Goal: Feedback & Contribution: Contribute content

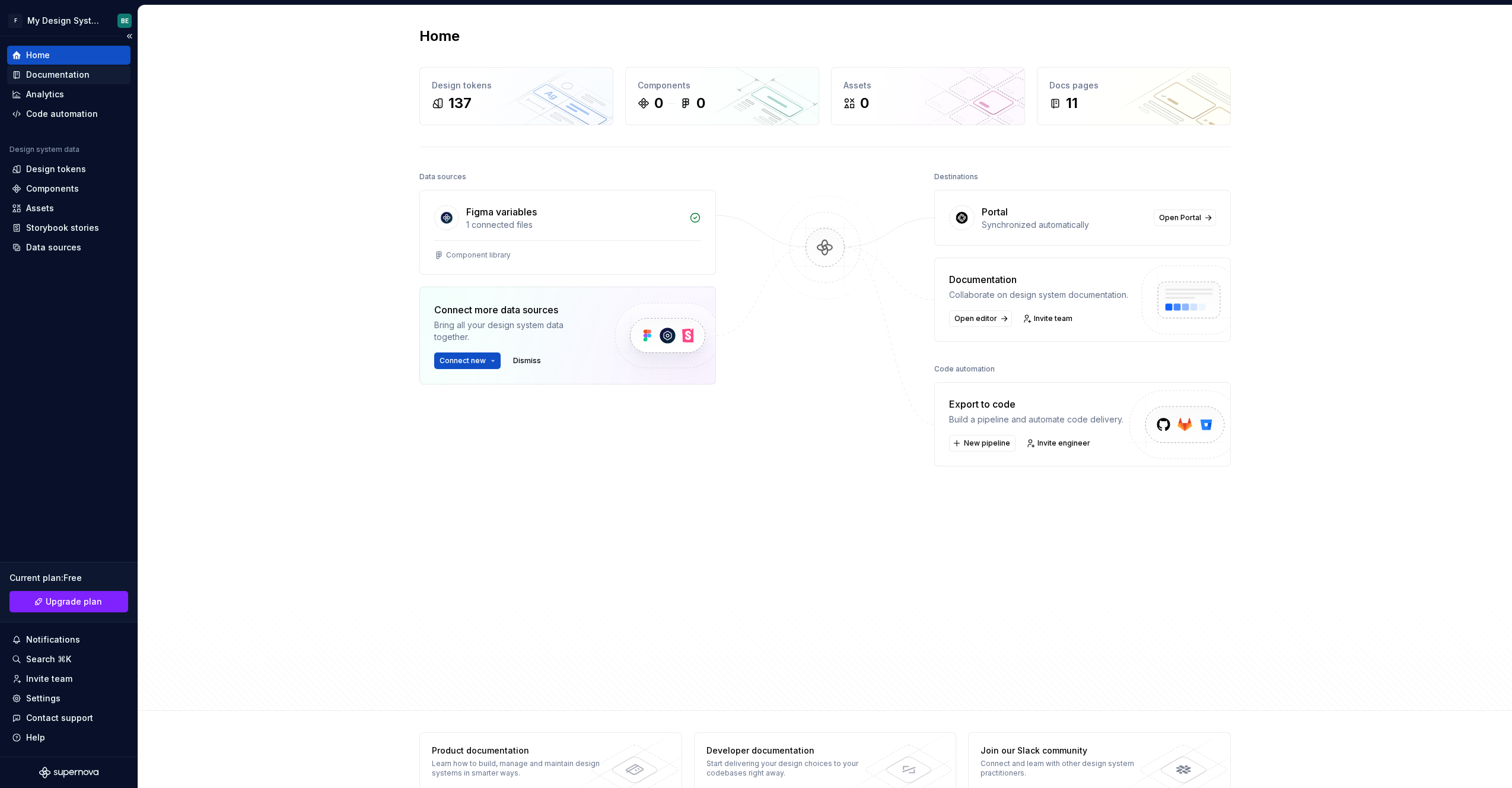
click at [53, 74] on div "Documentation" at bounding box center [58, 75] width 63 height 12
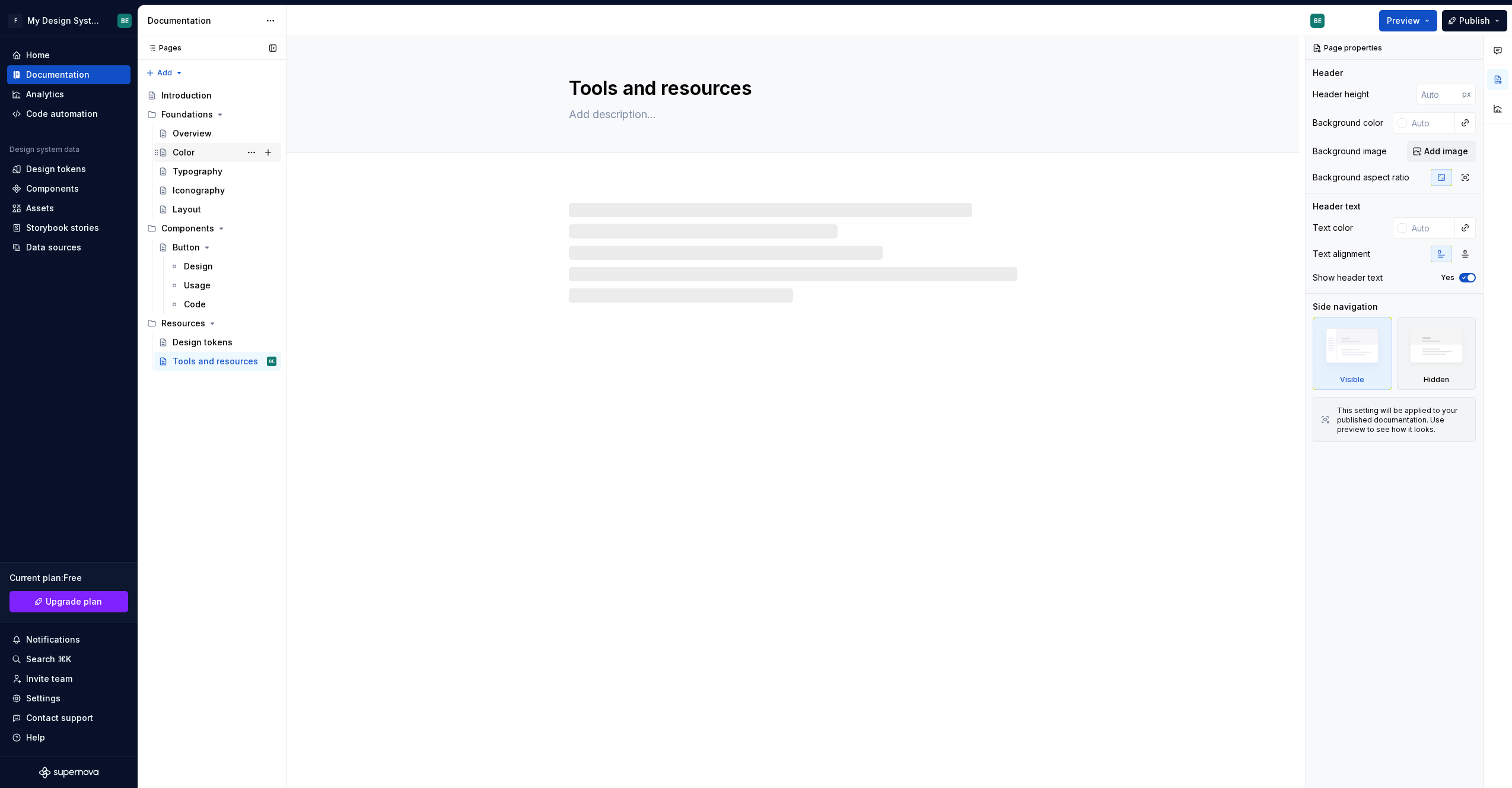
click at [191, 150] on div "Color" at bounding box center [183, 152] width 22 height 12
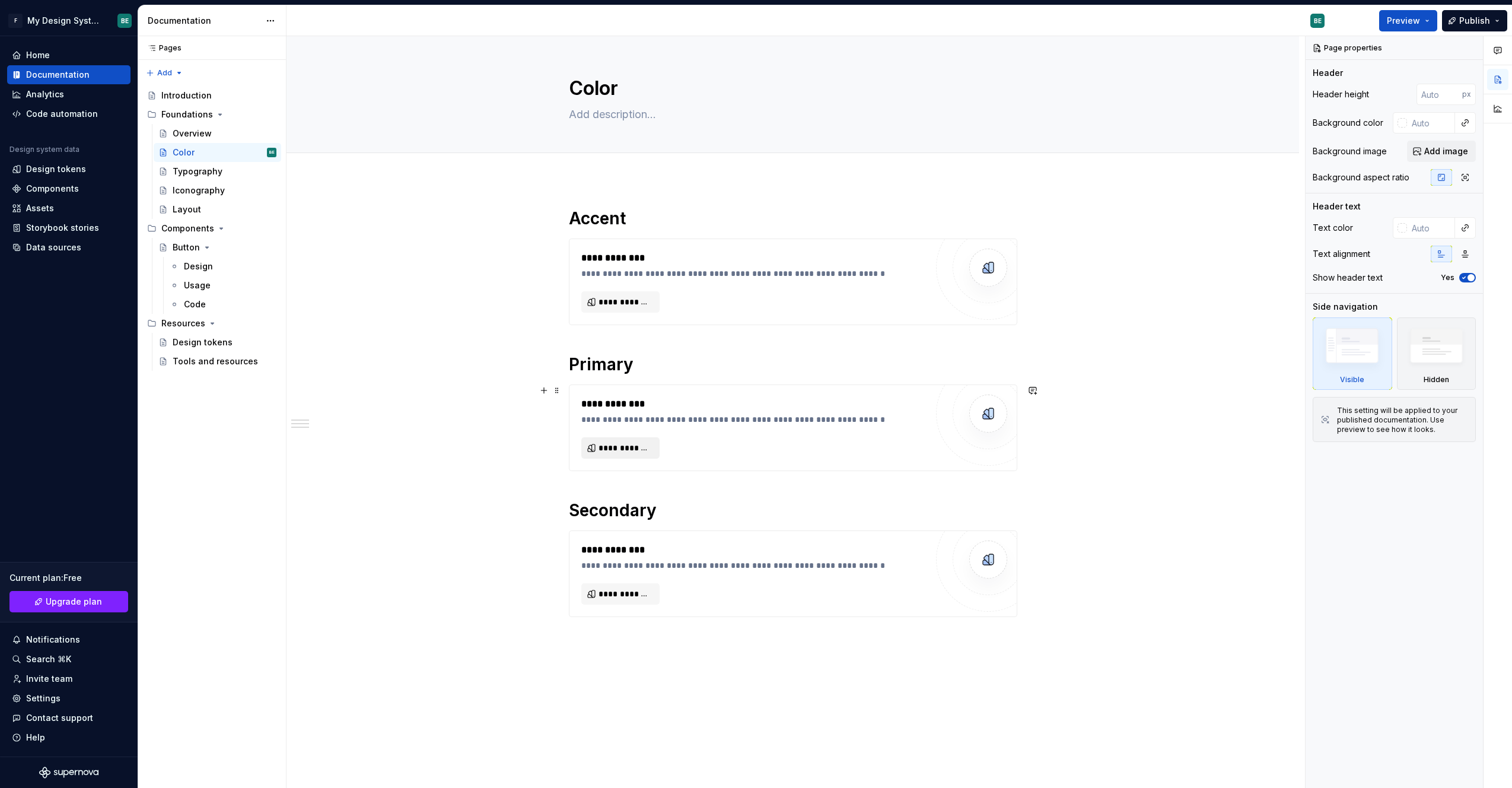
click at [637, 451] on span "**********" at bounding box center [625, 447] width 53 height 12
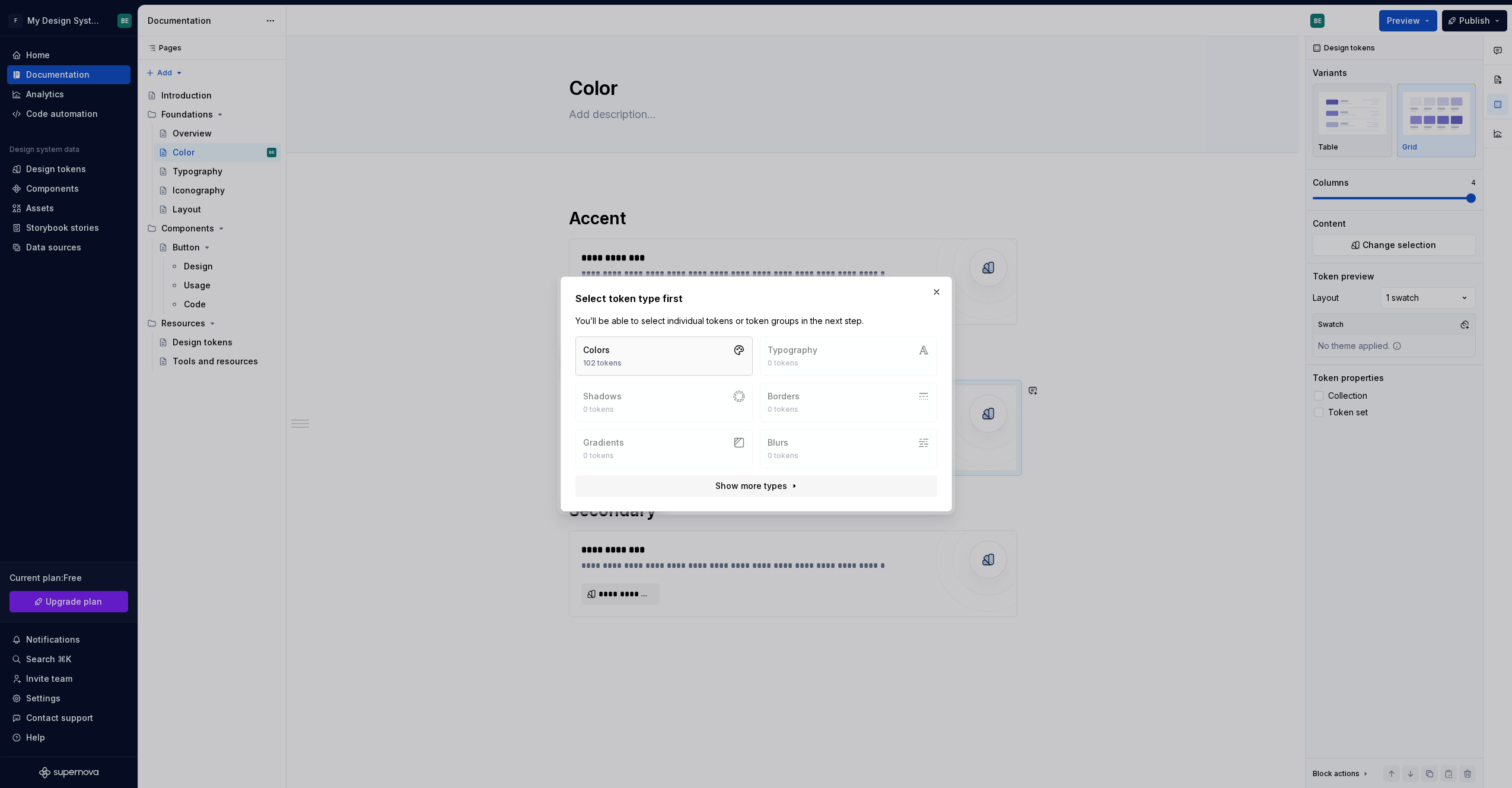
click at [683, 353] on button "Colors 102 tokens" at bounding box center [664, 356] width 178 height 39
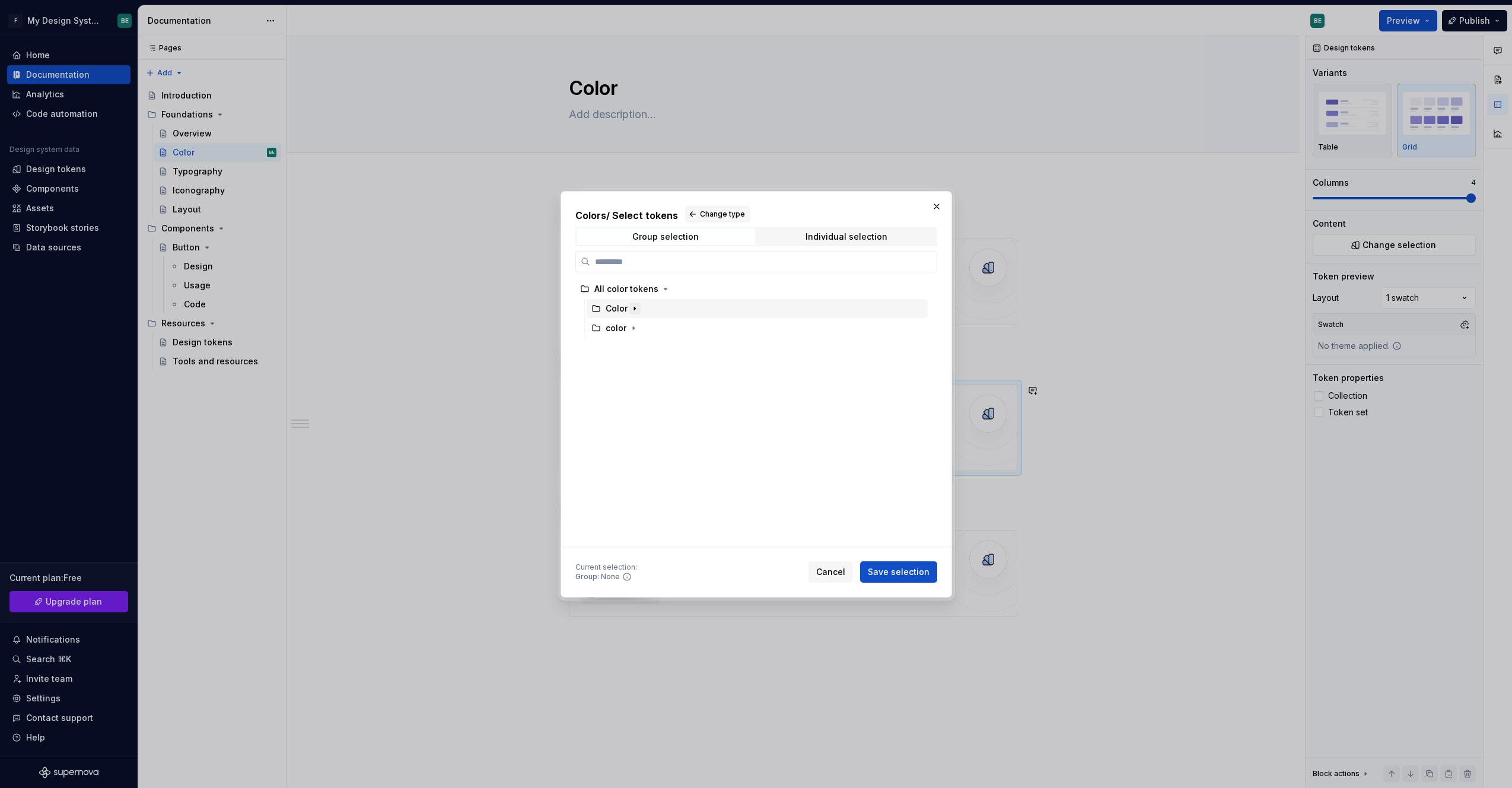
click at [631, 306] on icon "button" at bounding box center [634, 308] width 9 height 9
click at [632, 325] on icon "button" at bounding box center [634, 328] width 9 height 9
click at [644, 287] on div "All color tokens" at bounding box center [626, 289] width 64 height 12
click at [661, 290] on icon "button" at bounding box center [666, 289] width 9 height 9
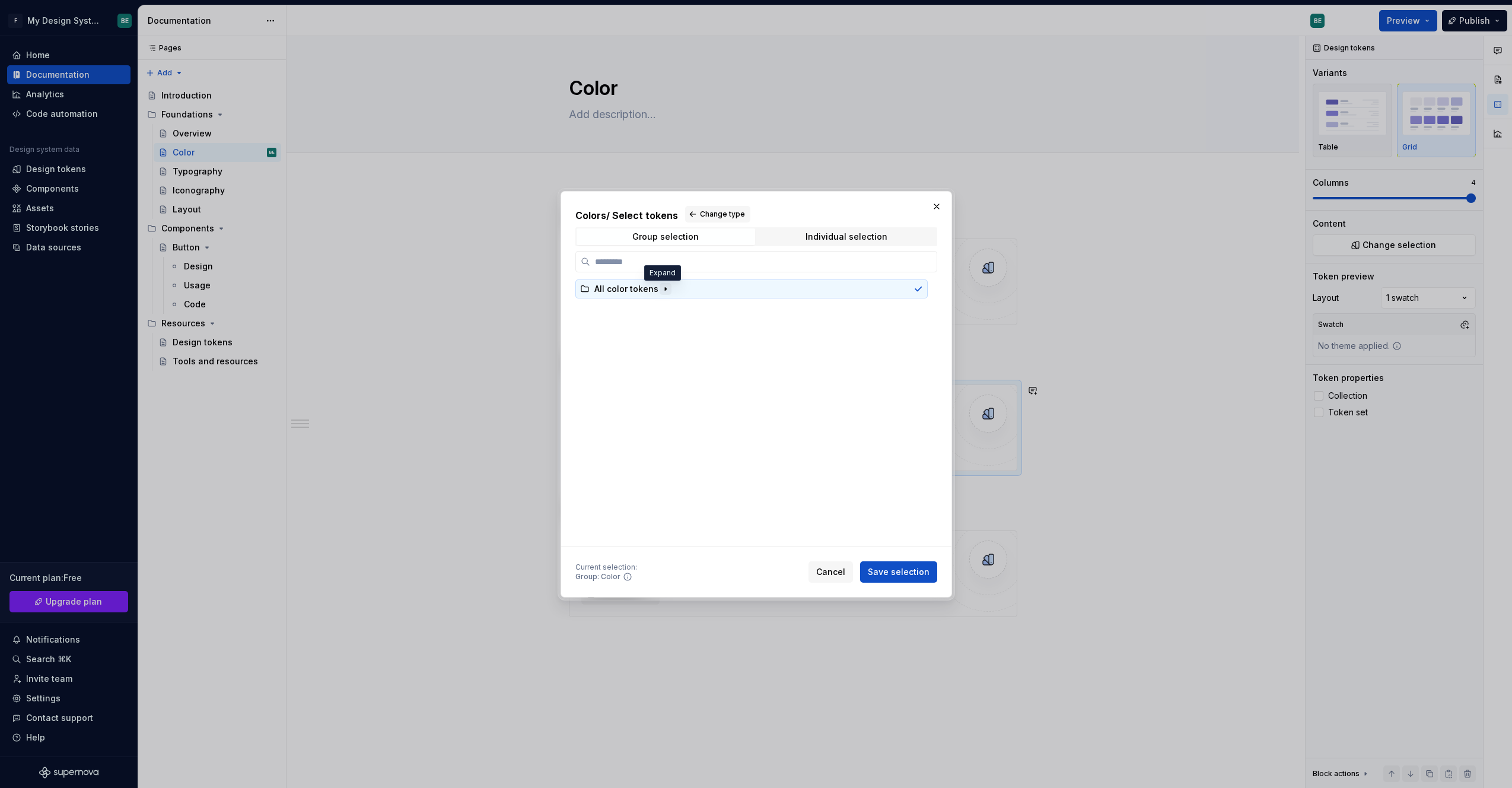
click at [661, 290] on icon "button" at bounding box center [666, 289] width 9 height 9
click at [634, 326] on icon "button" at bounding box center [634, 328] width 9 height 9
click at [605, 367] on icon at bounding box center [607, 367] width 9 height 9
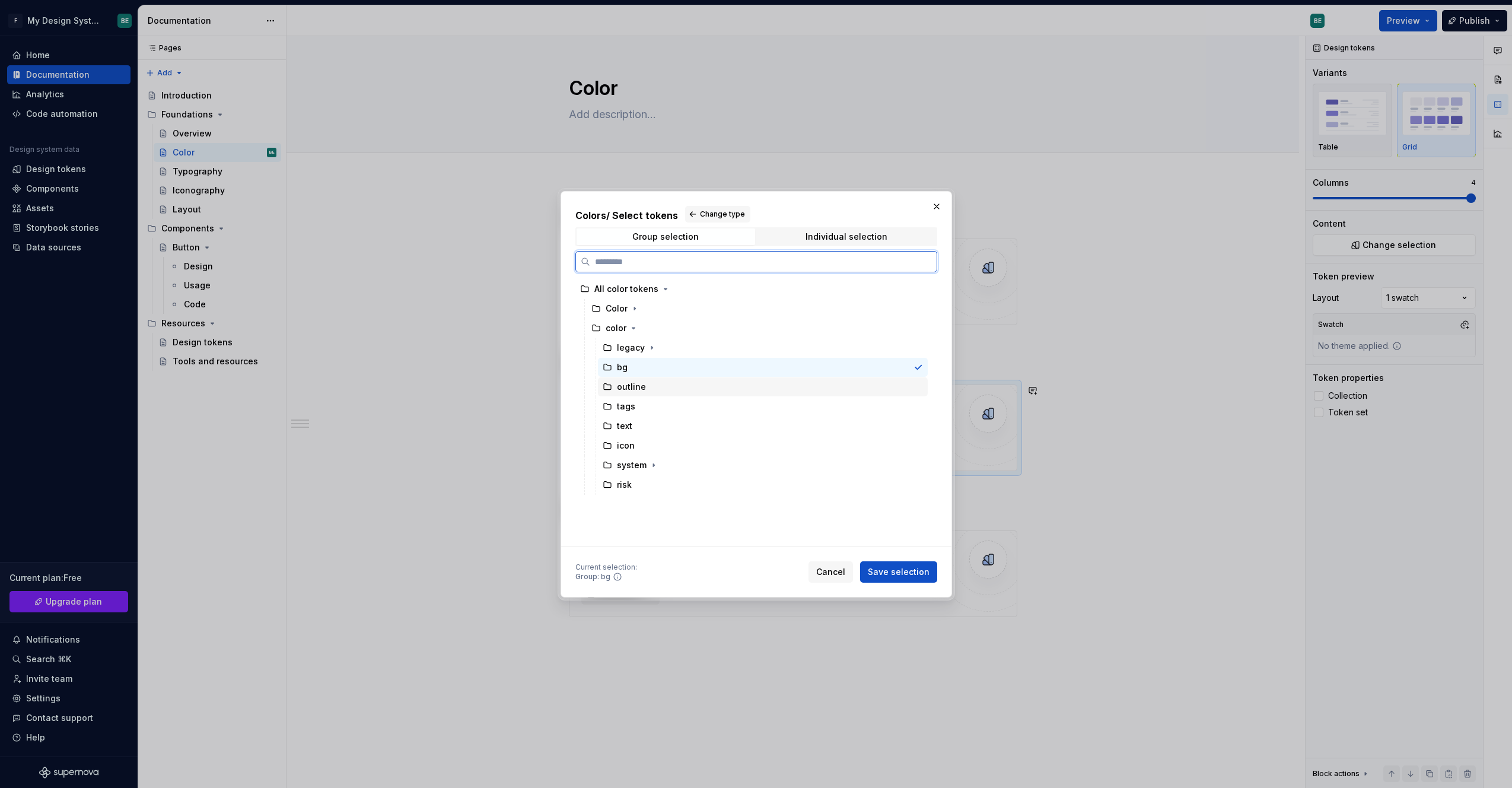
click at [605, 384] on icon at bounding box center [607, 387] width 9 height 9
click at [603, 412] on div "tags" at bounding box center [618, 406] width 32 height 12
click at [633, 309] on icon "button" at bounding box center [634, 308] width 9 height 9
click at [637, 372] on div "reds" at bounding box center [762, 367] width 330 height 19
click at [887, 570] on span "Save selection" at bounding box center [898, 571] width 61 height 12
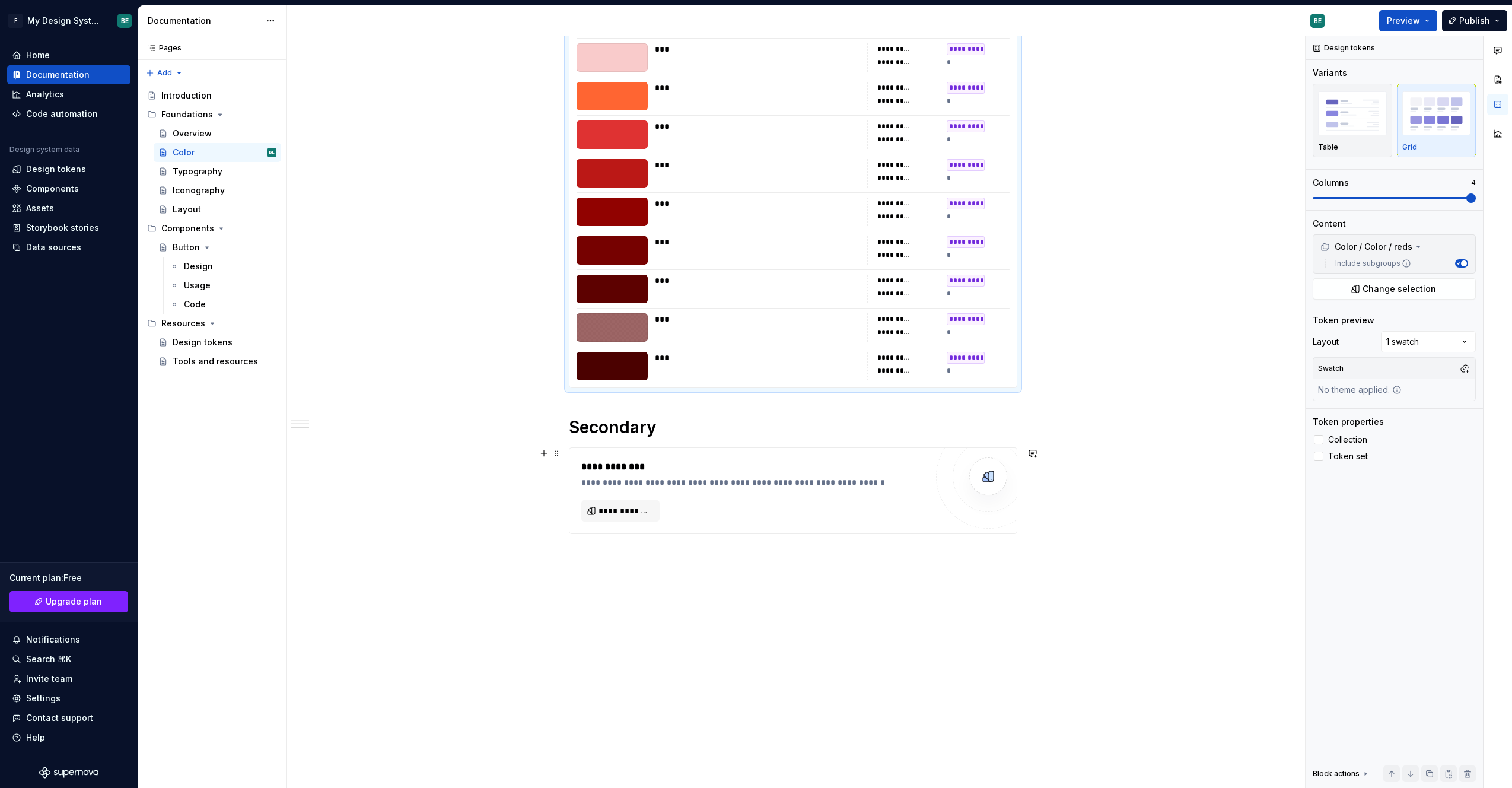
scroll to position [184, 0]
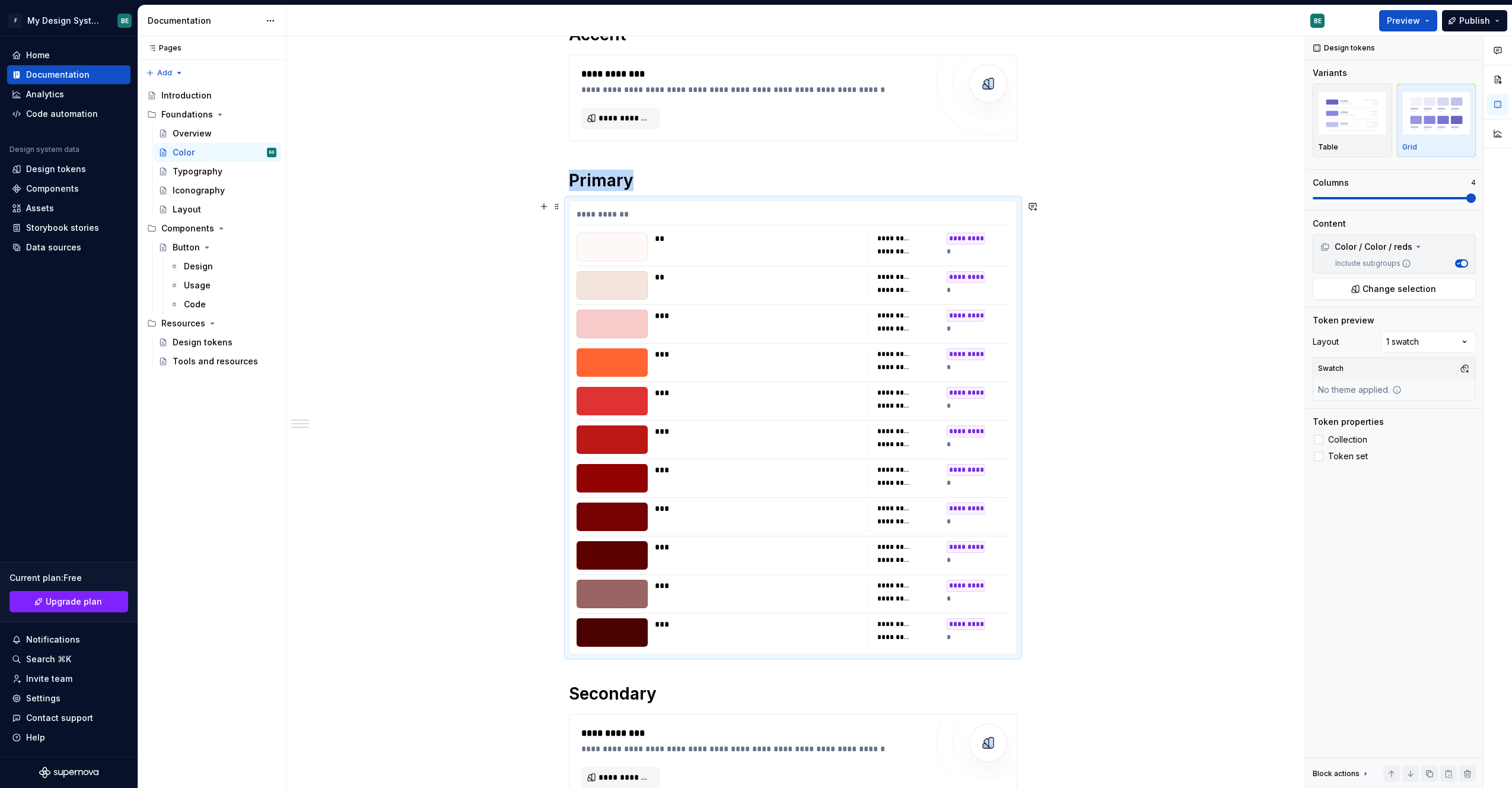
click at [493, 432] on div "**********" at bounding box center [792, 537] width 1013 height 1084
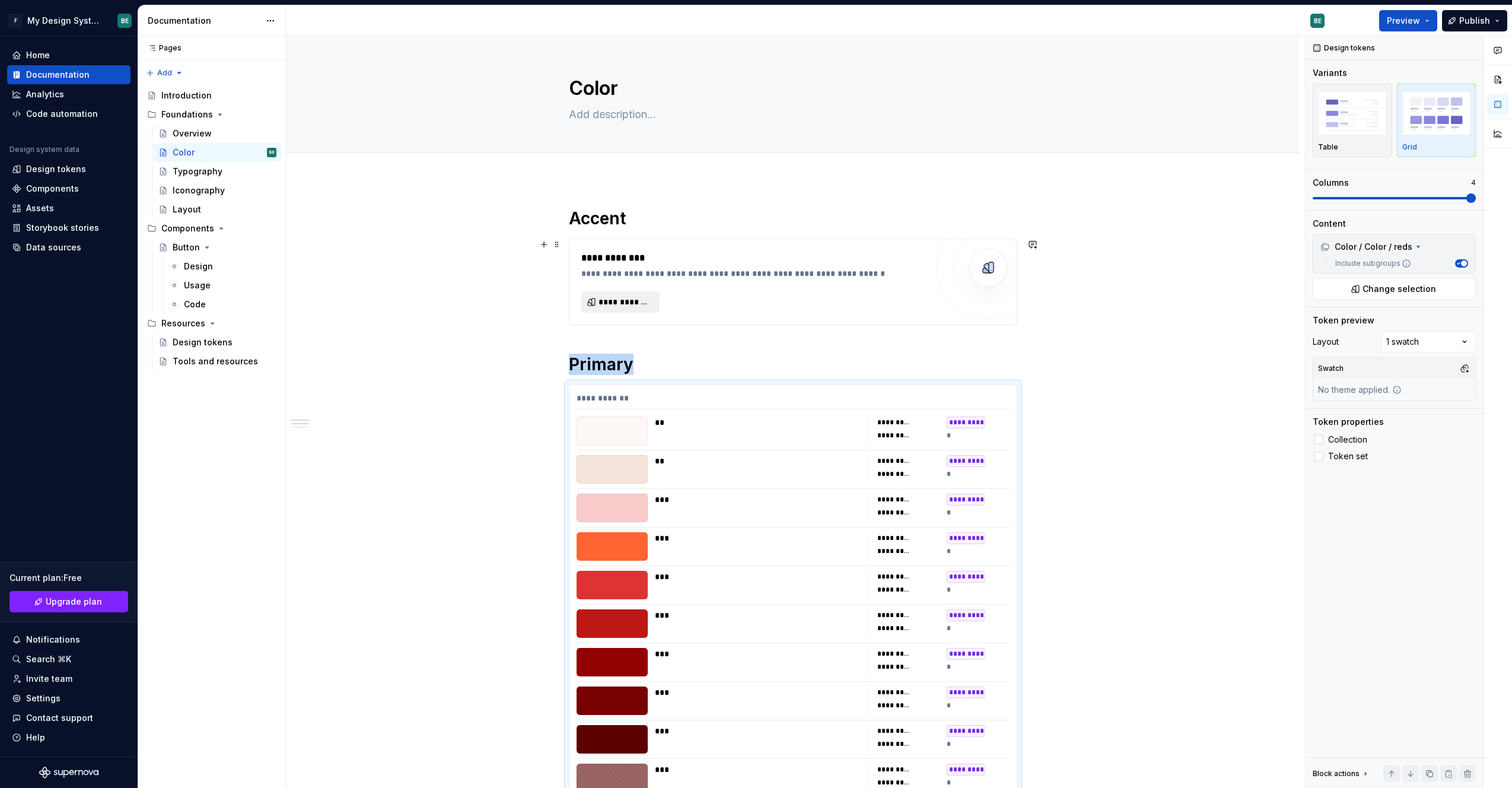
click at [619, 299] on span "**********" at bounding box center [625, 302] width 53 height 12
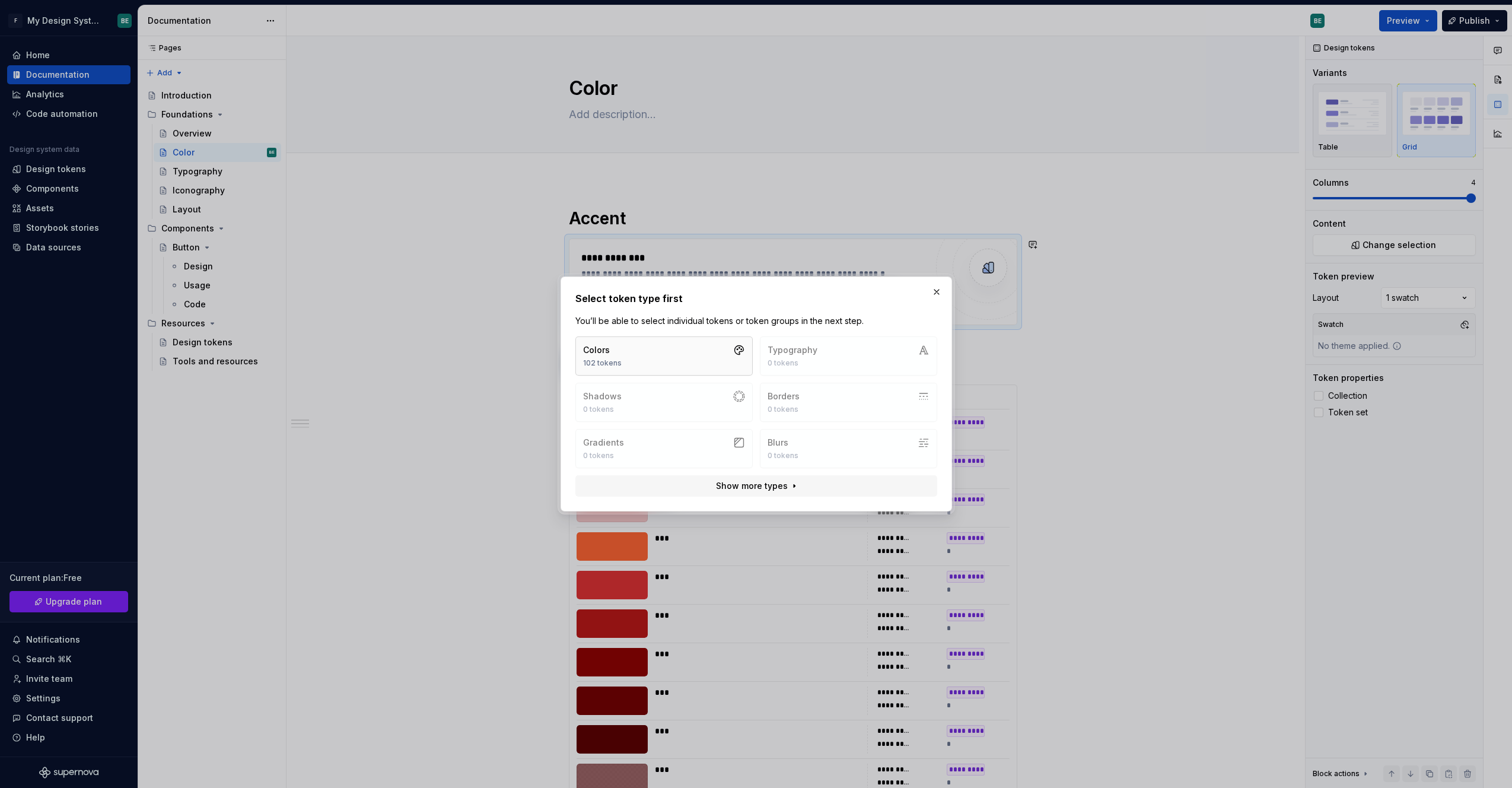
click at [652, 364] on button "Colors 102 tokens" at bounding box center [664, 356] width 178 height 39
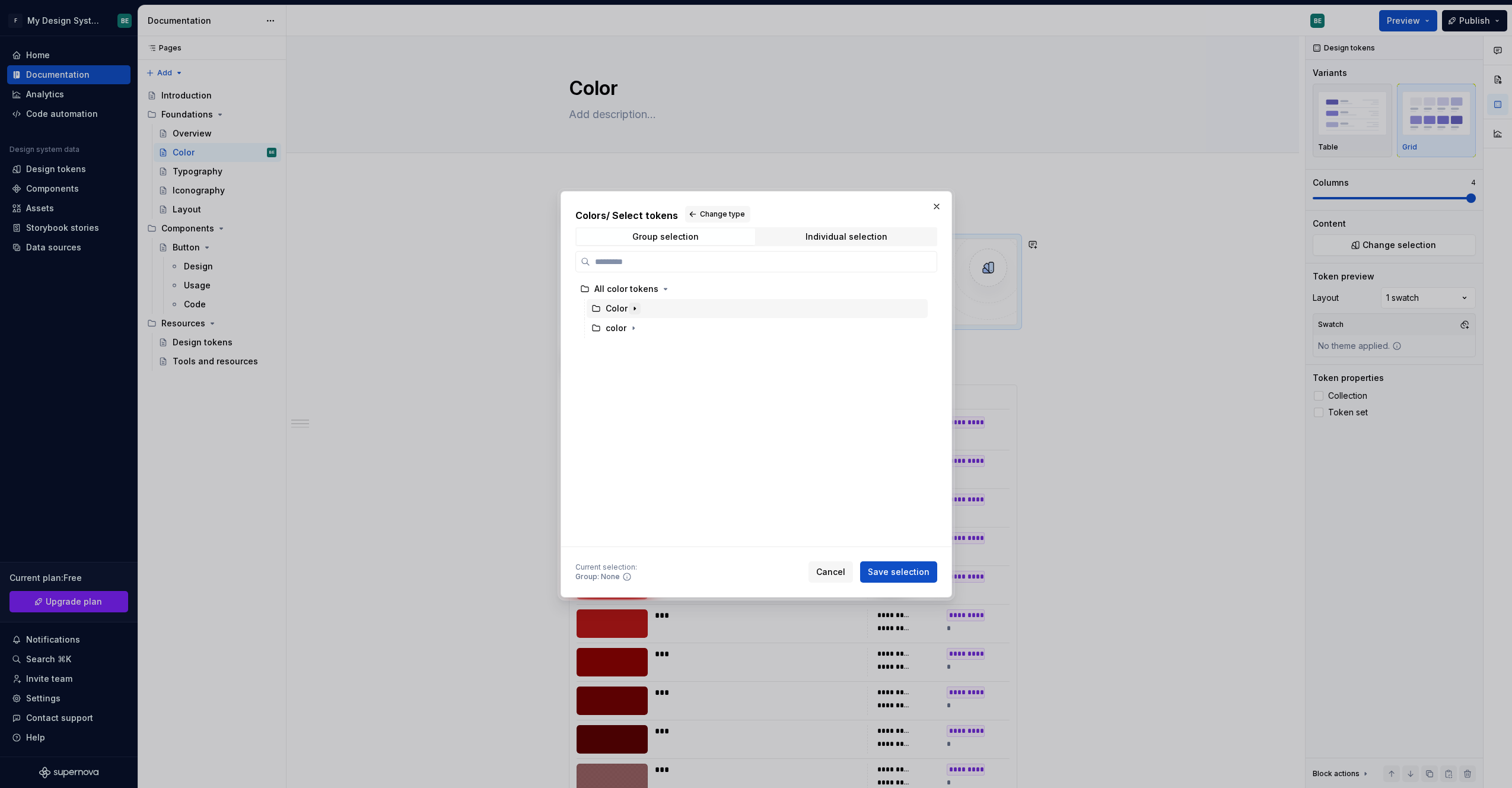
click at [634, 308] on icon "button" at bounding box center [634, 307] width 1 height 3
click at [623, 428] on div "purples" at bounding box center [632, 426] width 31 height 12
click at [884, 569] on span "Save selection" at bounding box center [898, 571] width 61 height 12
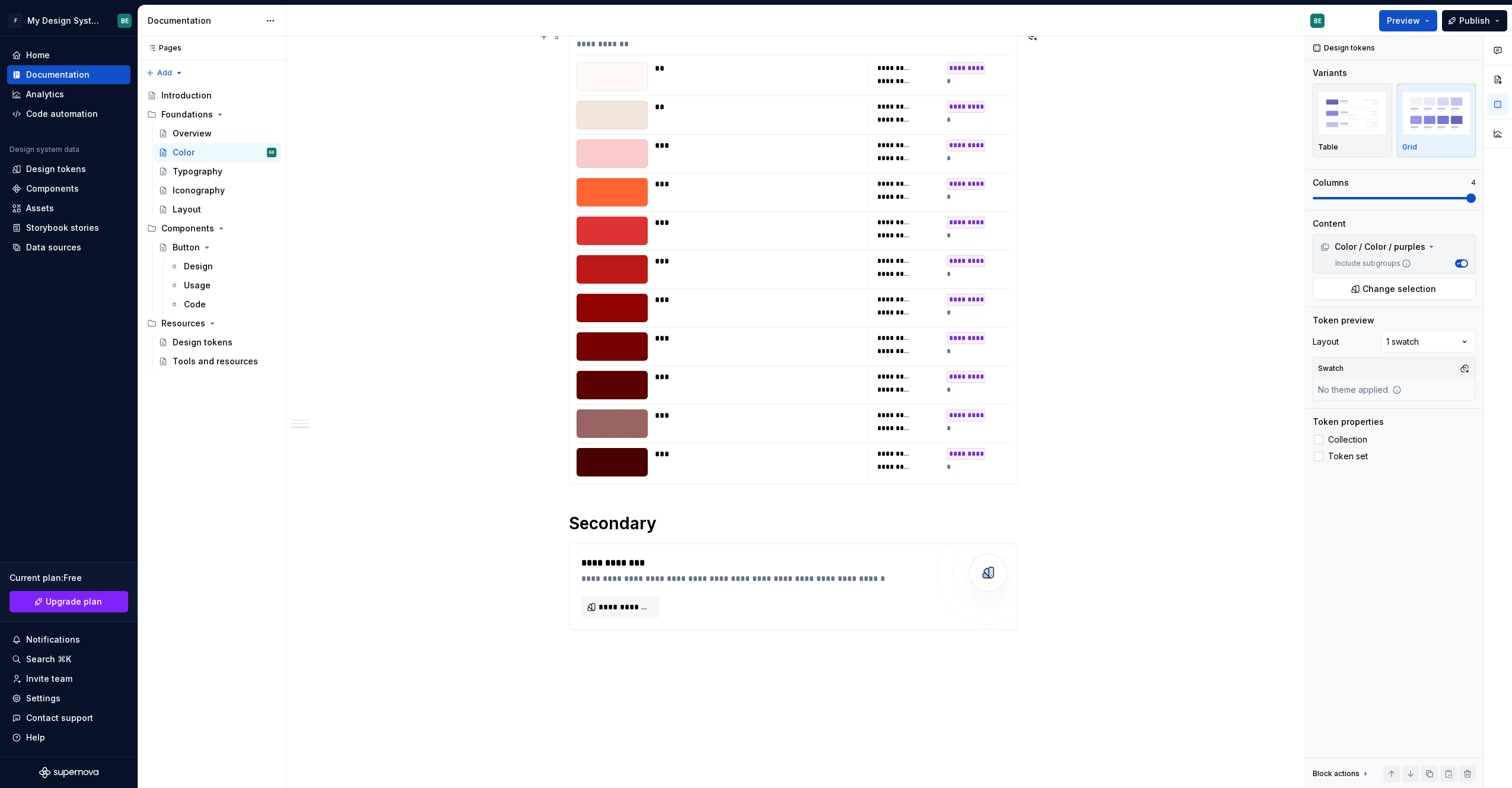
scroll to position [610, 0]
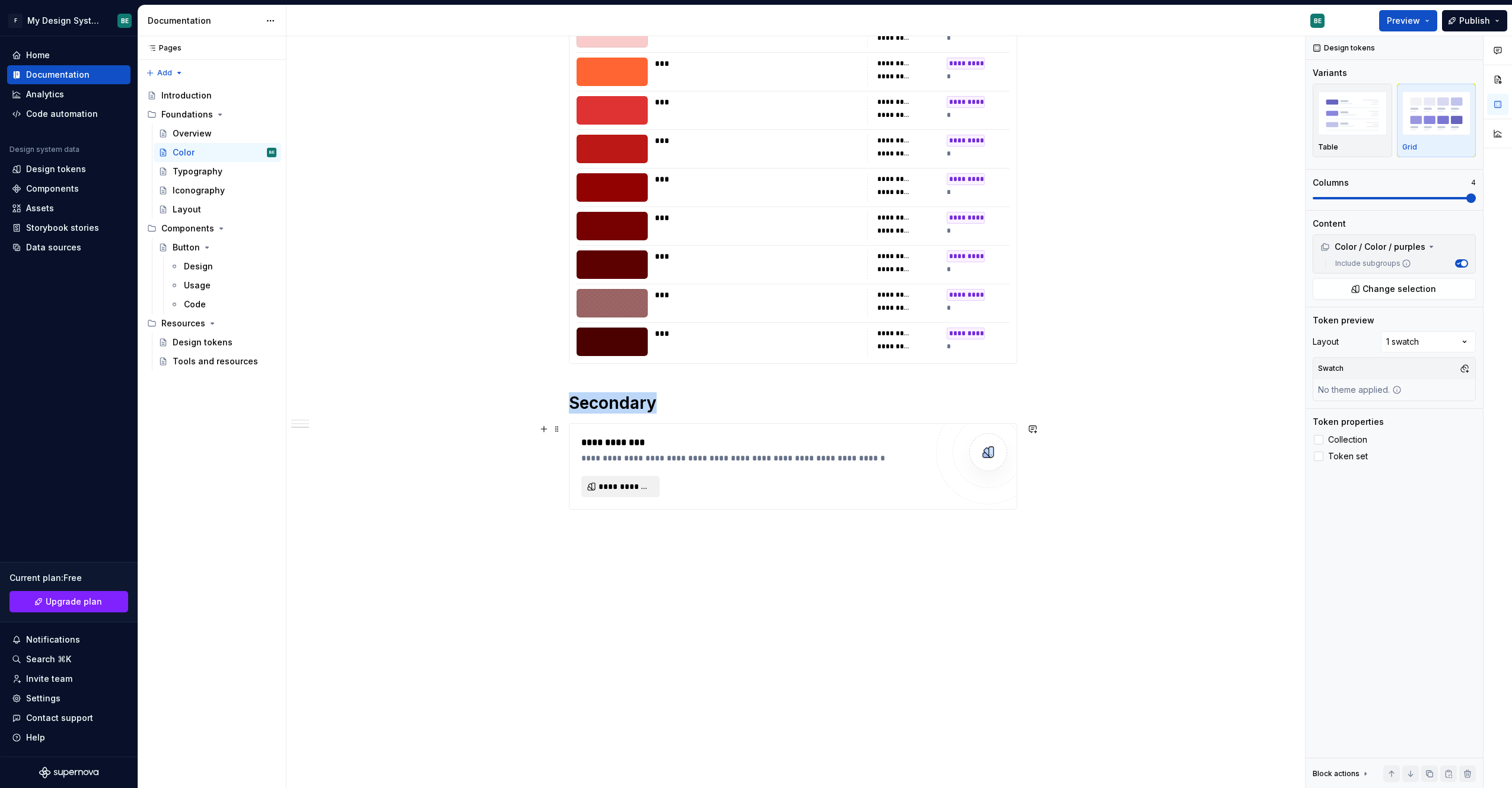
click at [623, 489] on span "**********" at bounding box center [625, 486] width 53 height 12
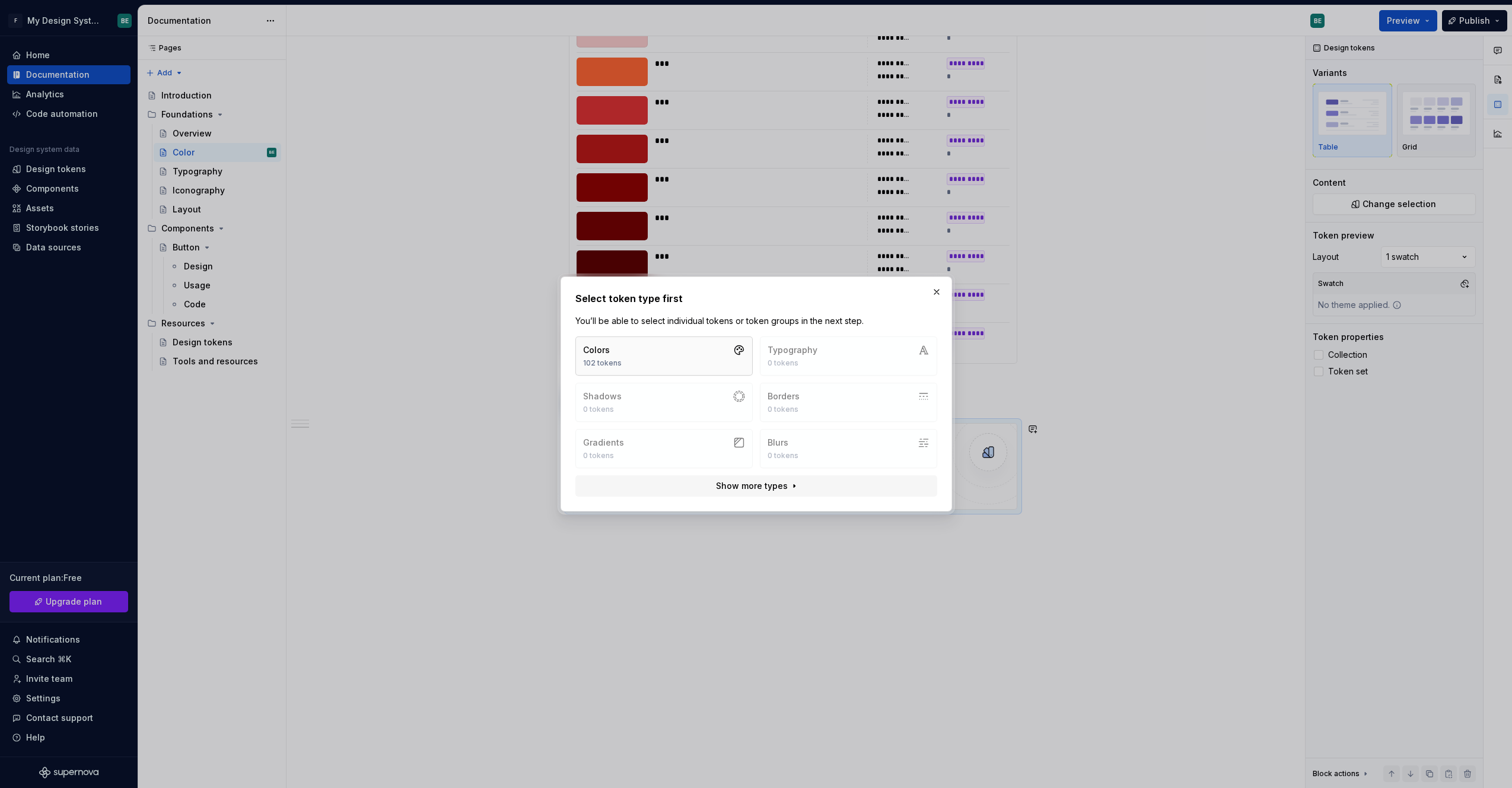
click at [690, 363] on button "Colors 102 tokens" at bounding box center [664, 356] width 178 height 39
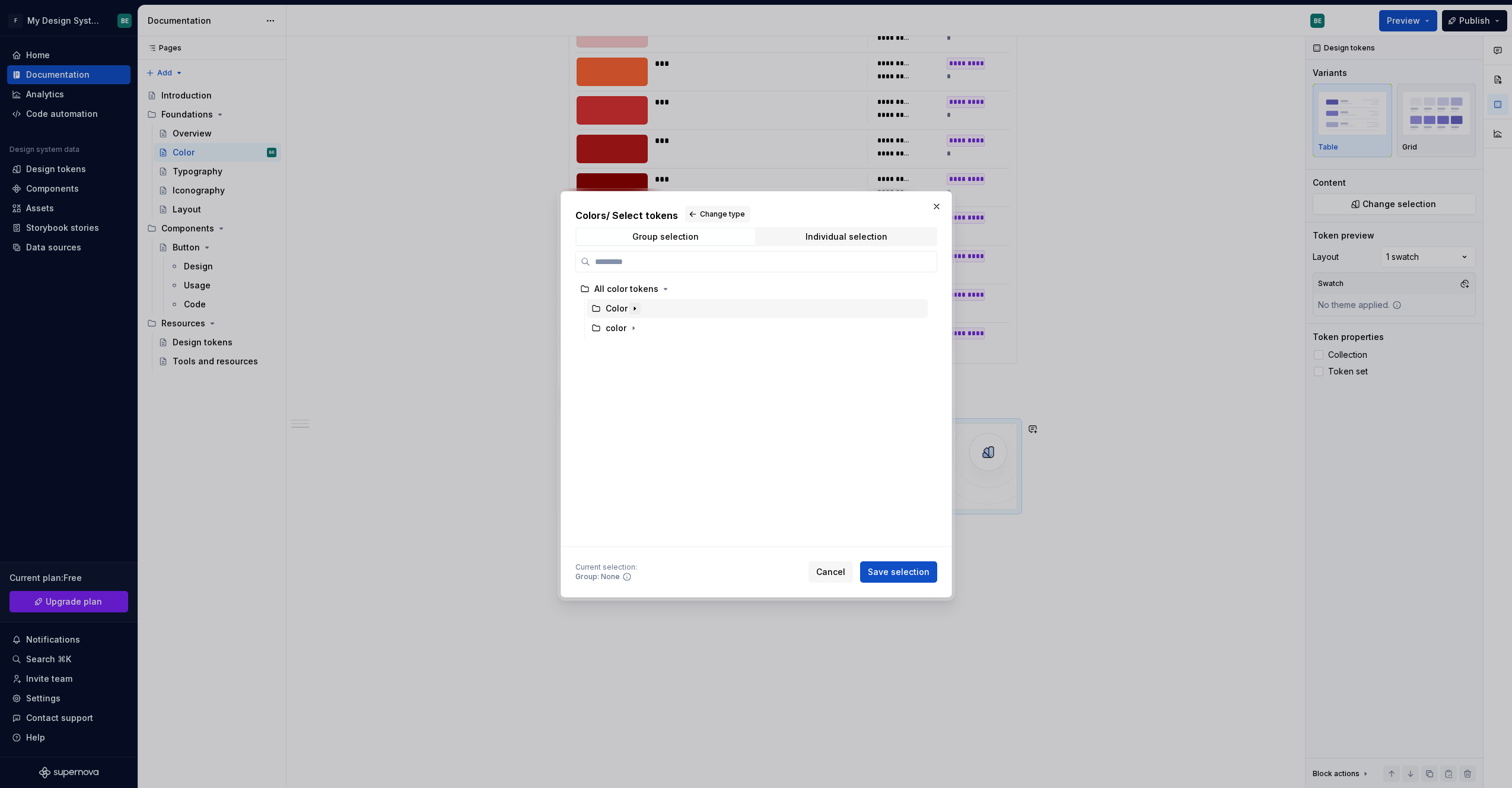
click at [636, 307] on icon "button" at bounding box center [634, 308] width 9 height 9
click at [633, 327] on icon "button" at bounding box center [633, 327] width 1 height 3
click at [652, 466] on icon "button" at bounding box center [653, 465] width 9 height 9
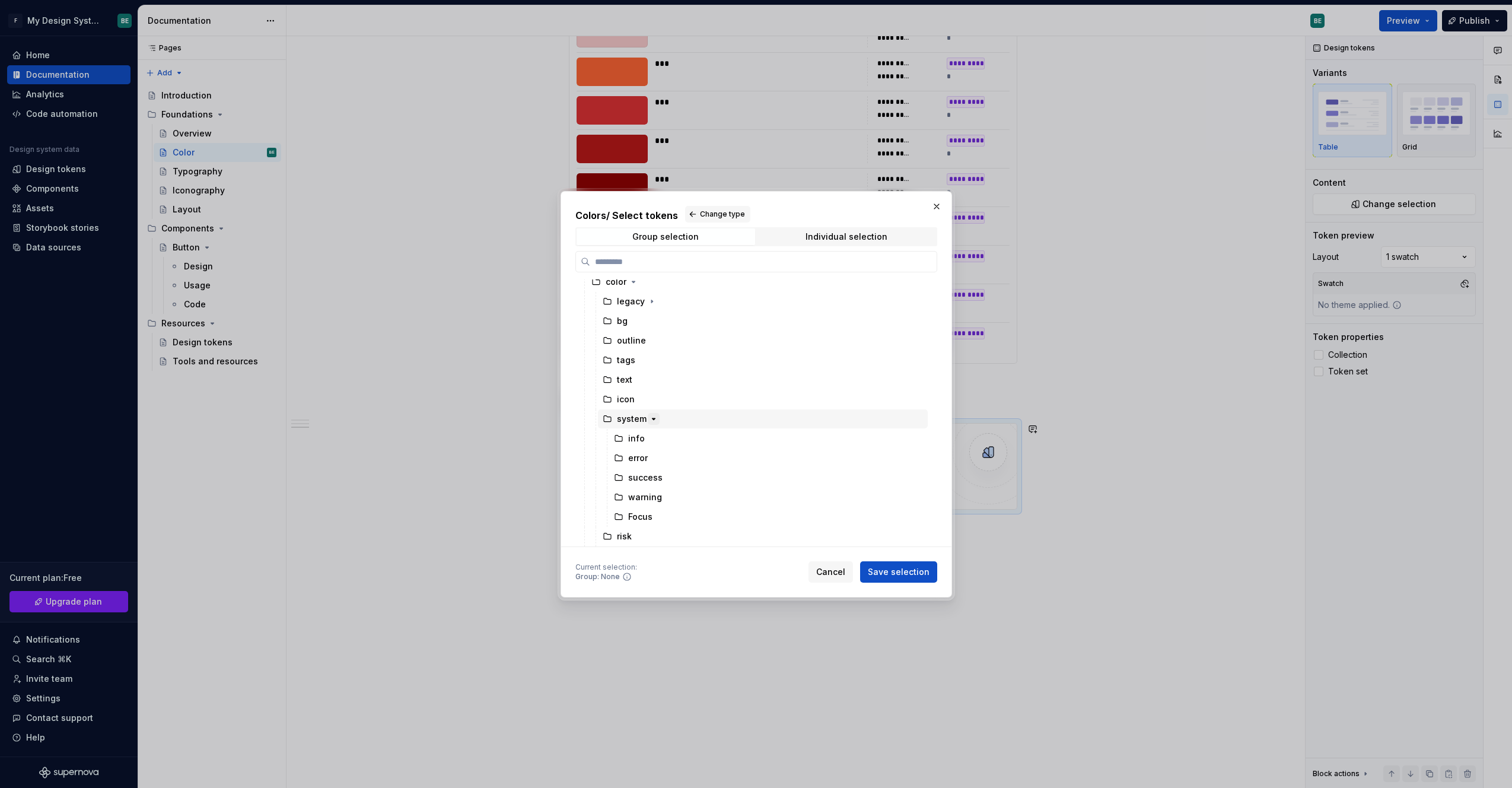
click at [649, 419] on icon "button" at bounding box center [653, 419] width 9 height 9
click at [653, 347] on icon "button" at bounding box center [652, 348] width 9 height 9
click at [603, 364] on icon at bounding box center [607, 367] width 9 height 9
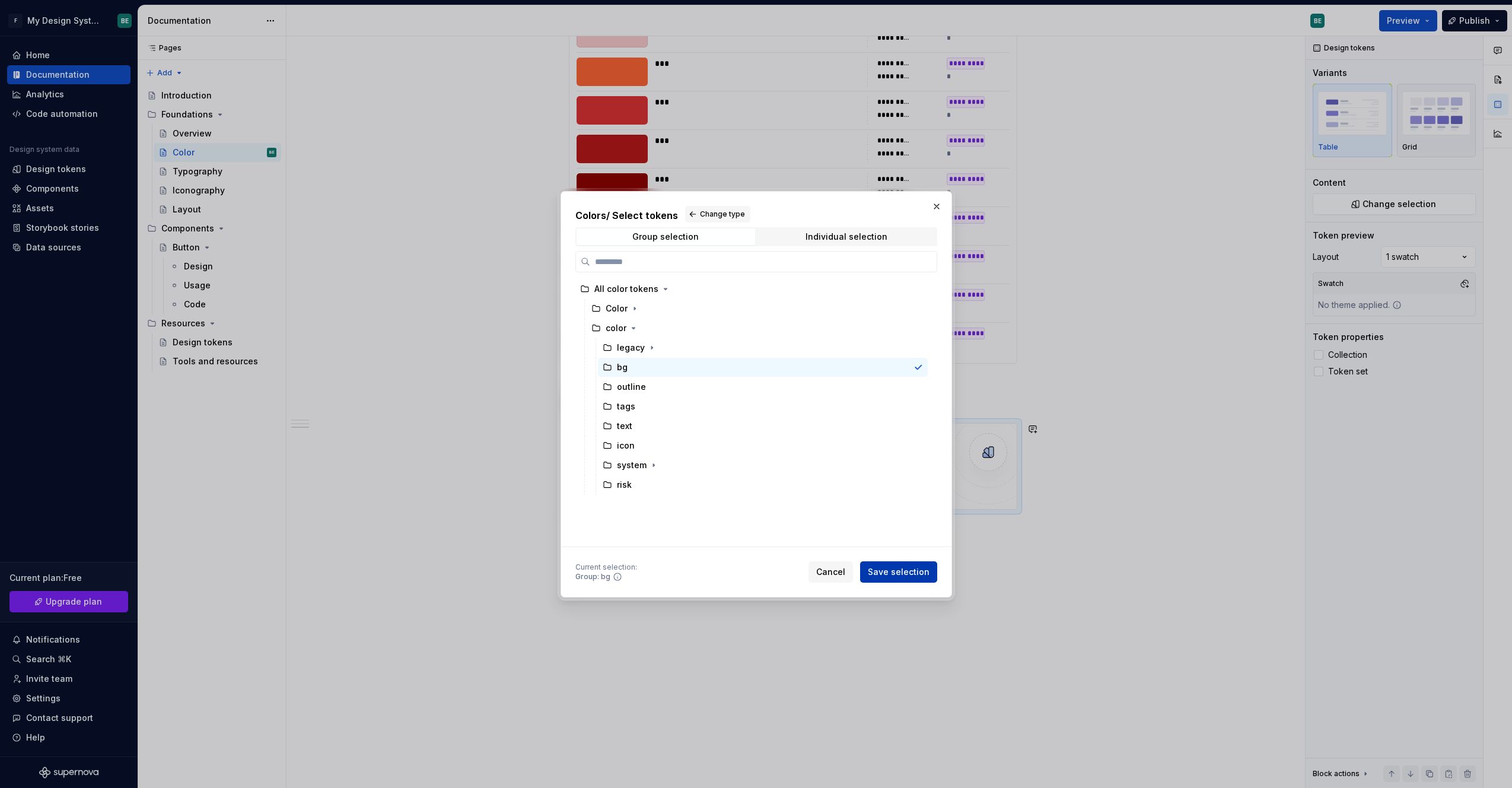
click at [912, 571] on span "Save selection" at bounding box center [898, 571] width 61 height 12
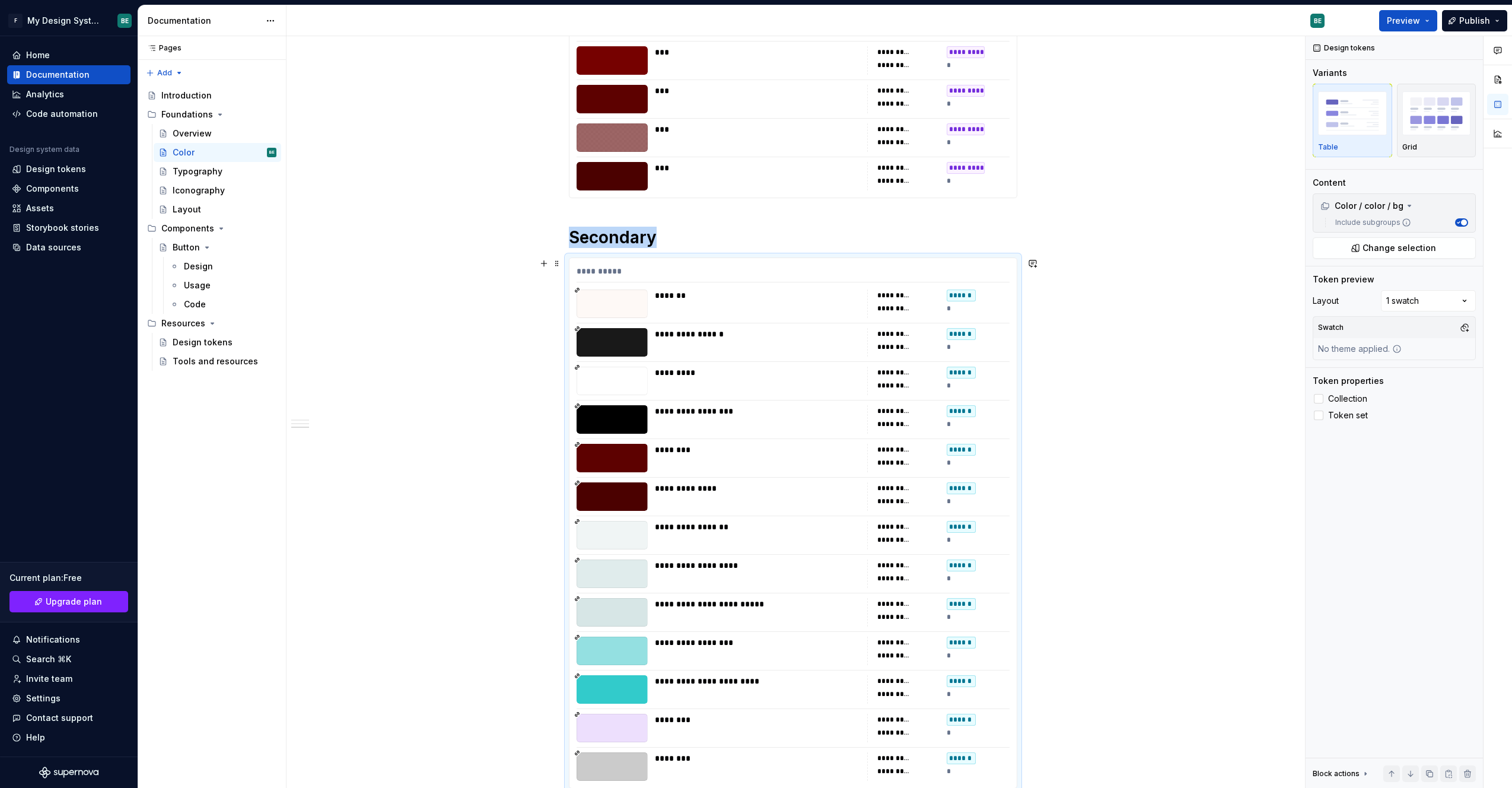
click at [1067, 559] on div "**********" at bounding box center [792, 235] width 1013 height 1664
click at [1158, 498] on div "**********" at bounding box center [795, 412] width 1018 height 752
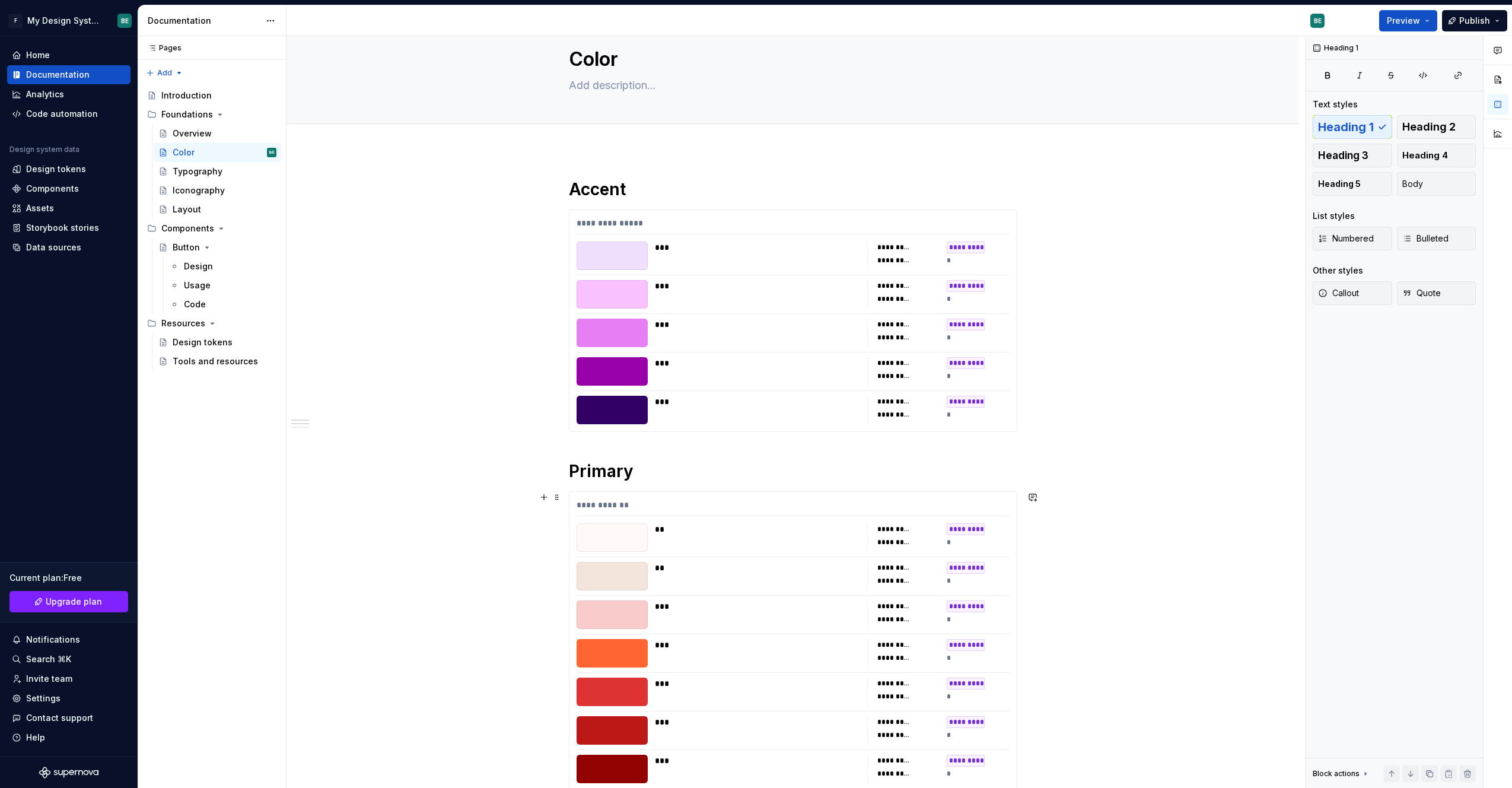
scroll to position [0, 0]
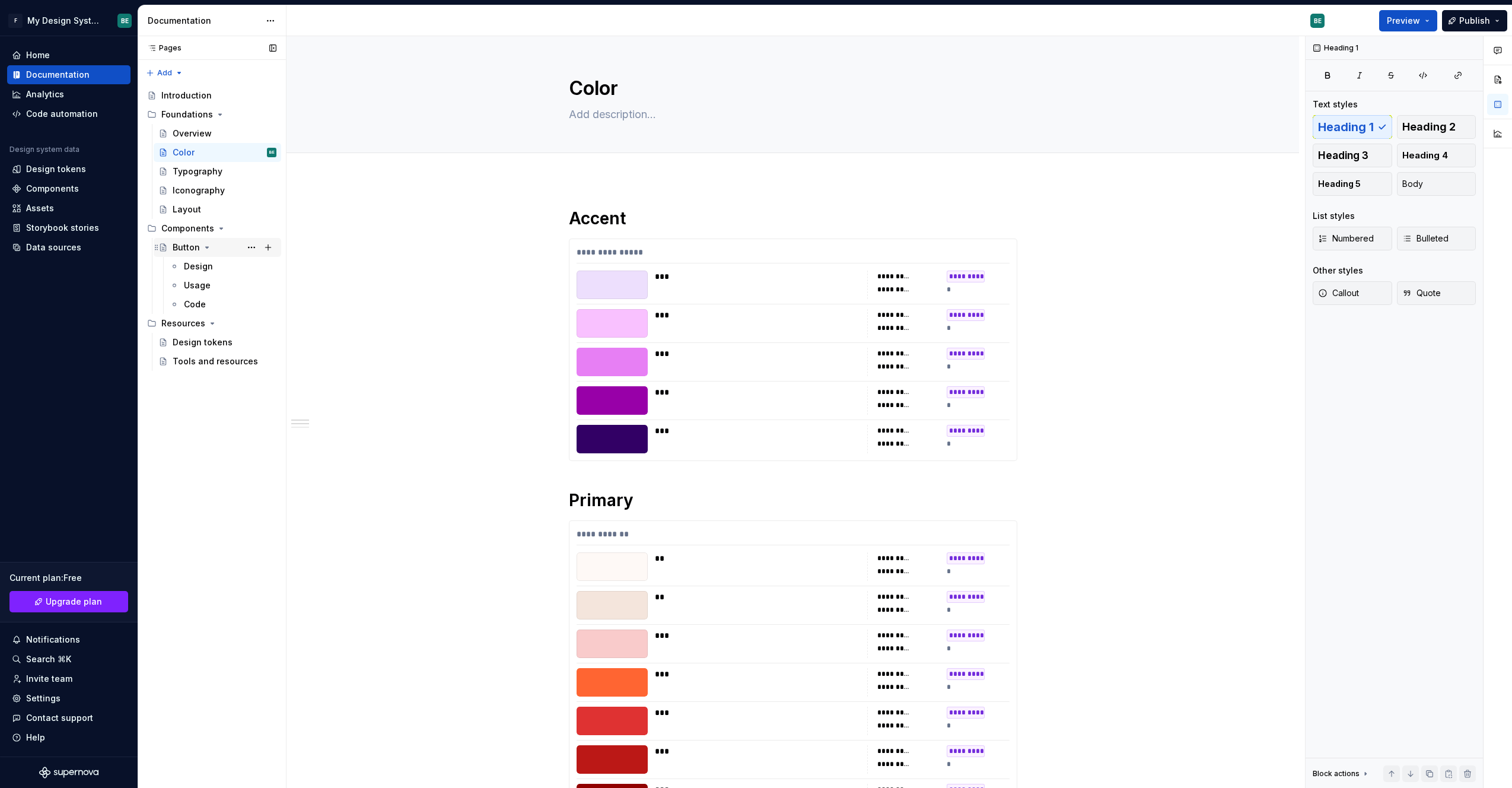
click at [187, 250] on div "Button" at bounding box center [186, 247] width 27 height 12
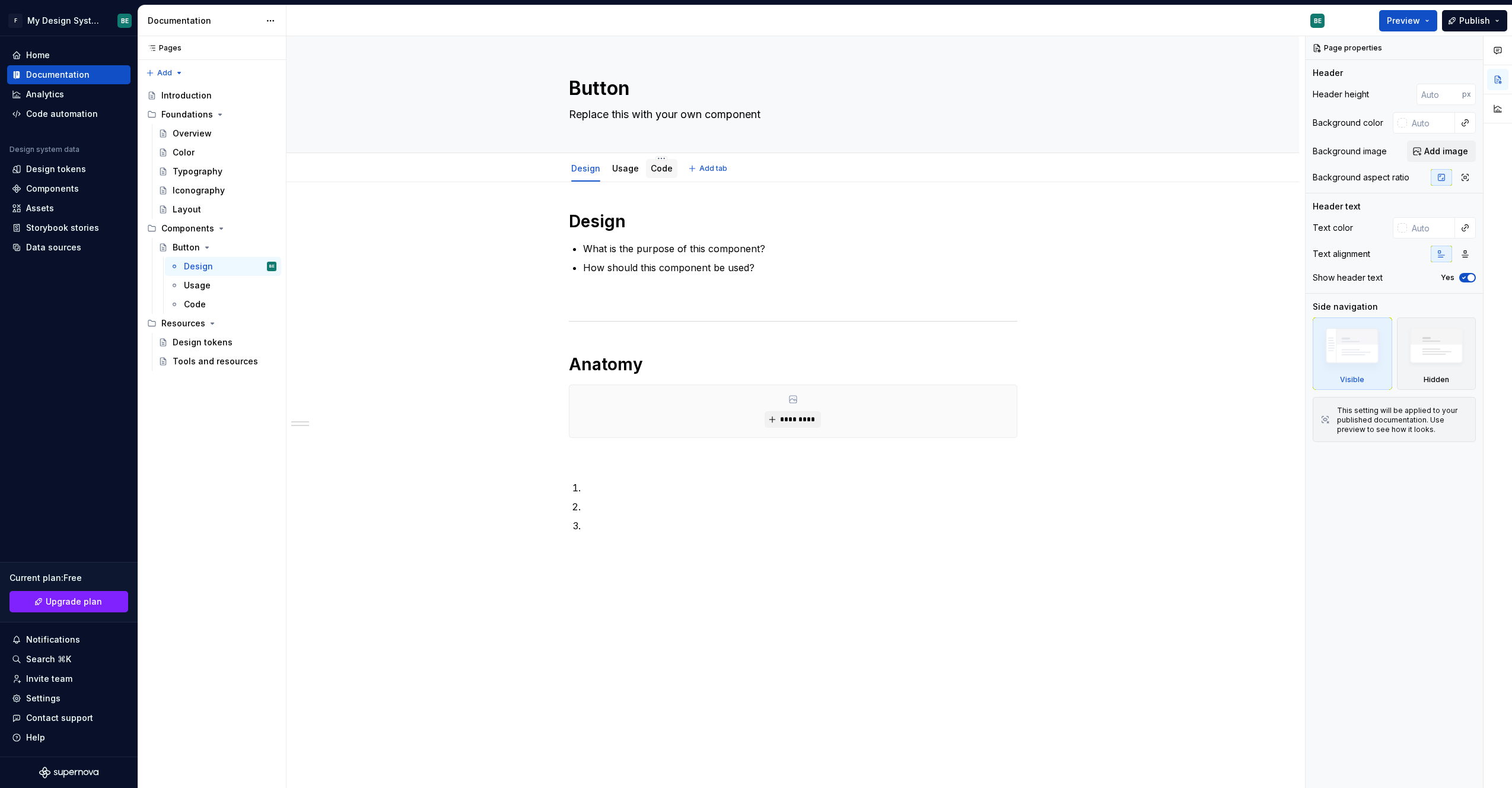
click at [667, 166] on link "Code" at bounding box center [661, 167] width 22 height 10
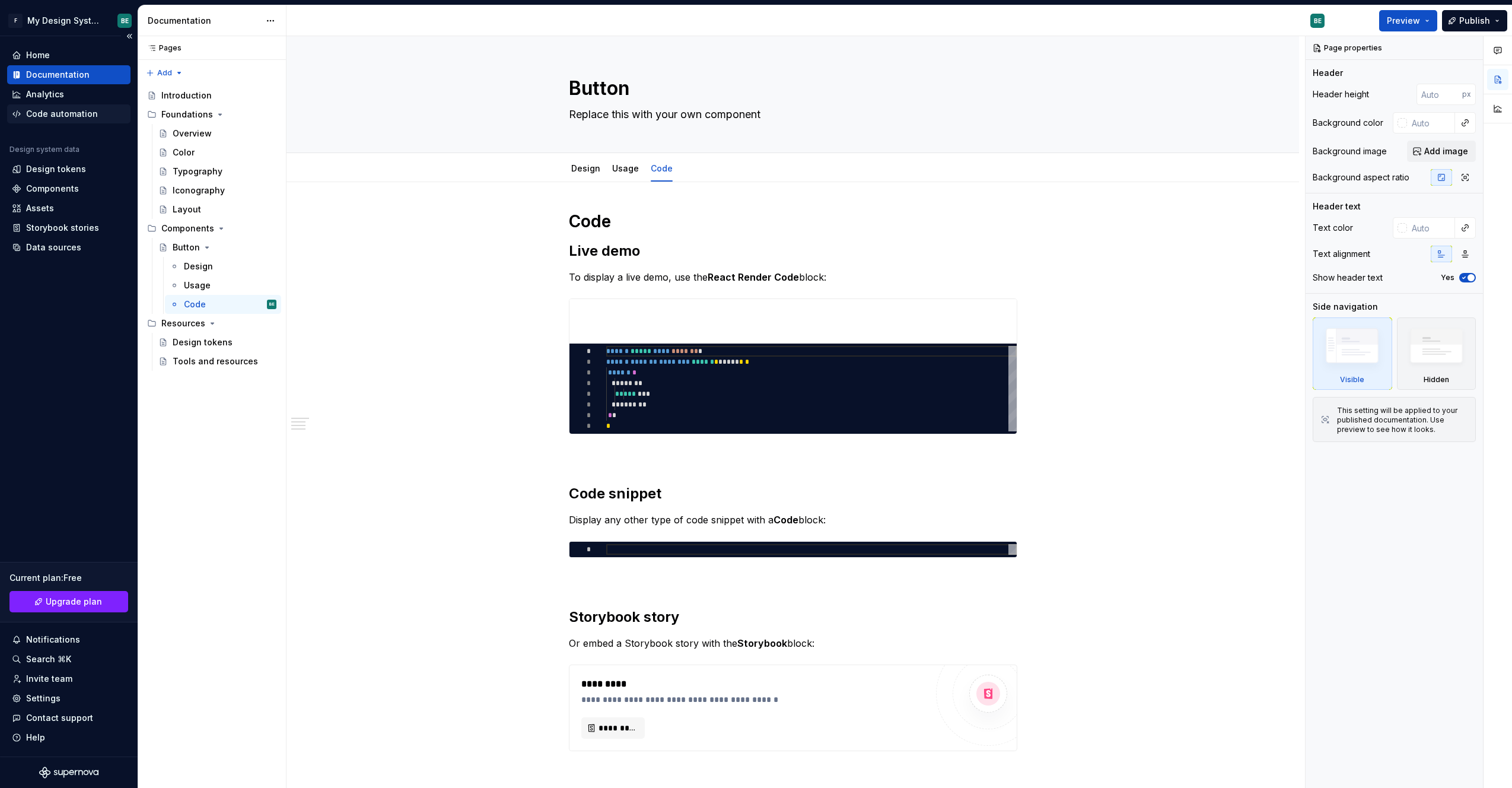
click at [43, 120] on div "Code automation" at bounding box center [69, 114] width 123 height 19
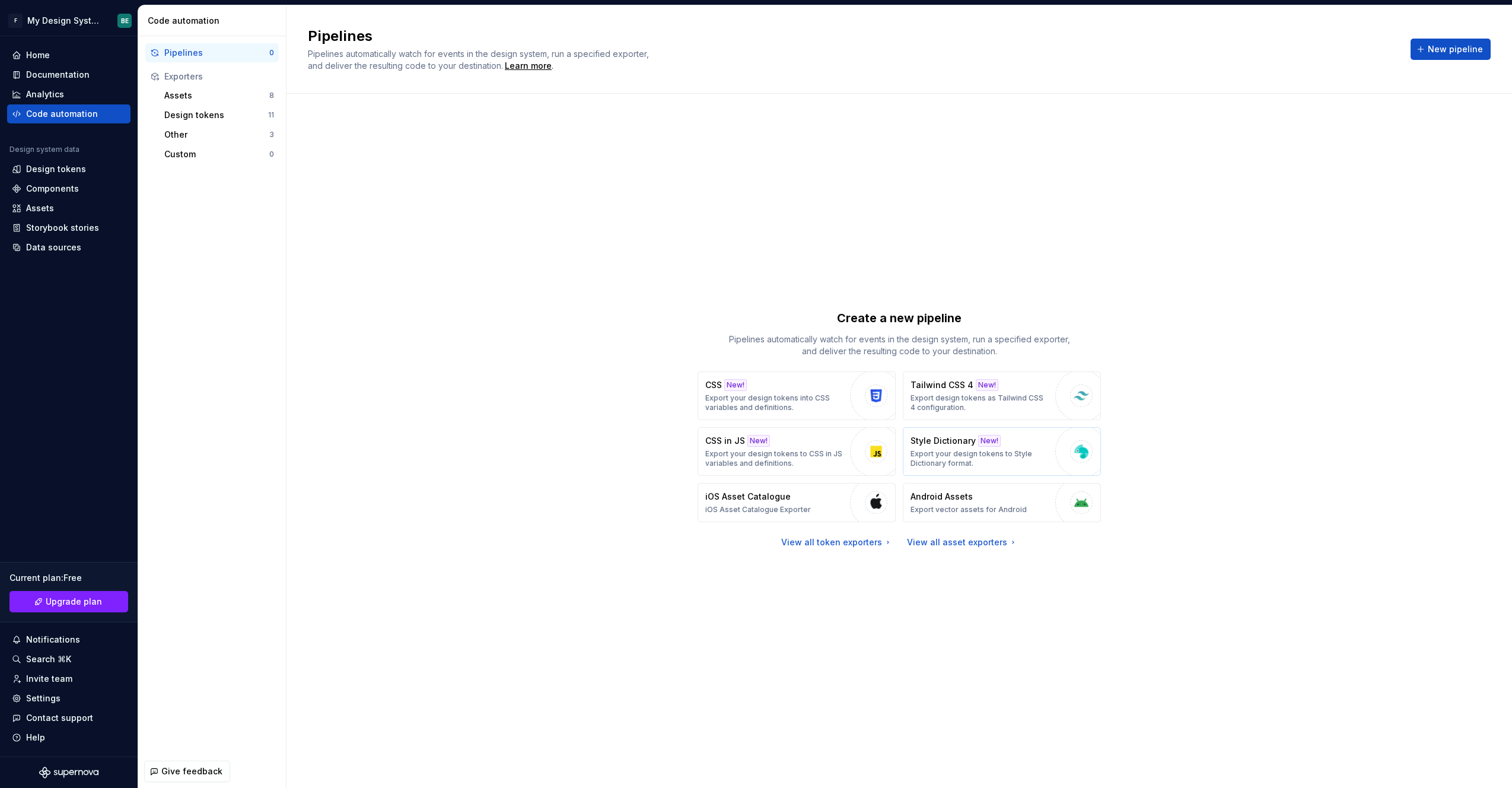
click at [970, 449] on p "Export your design tokens to Style Dictionary format." at bounding box center [980, 459] width 139 height 19
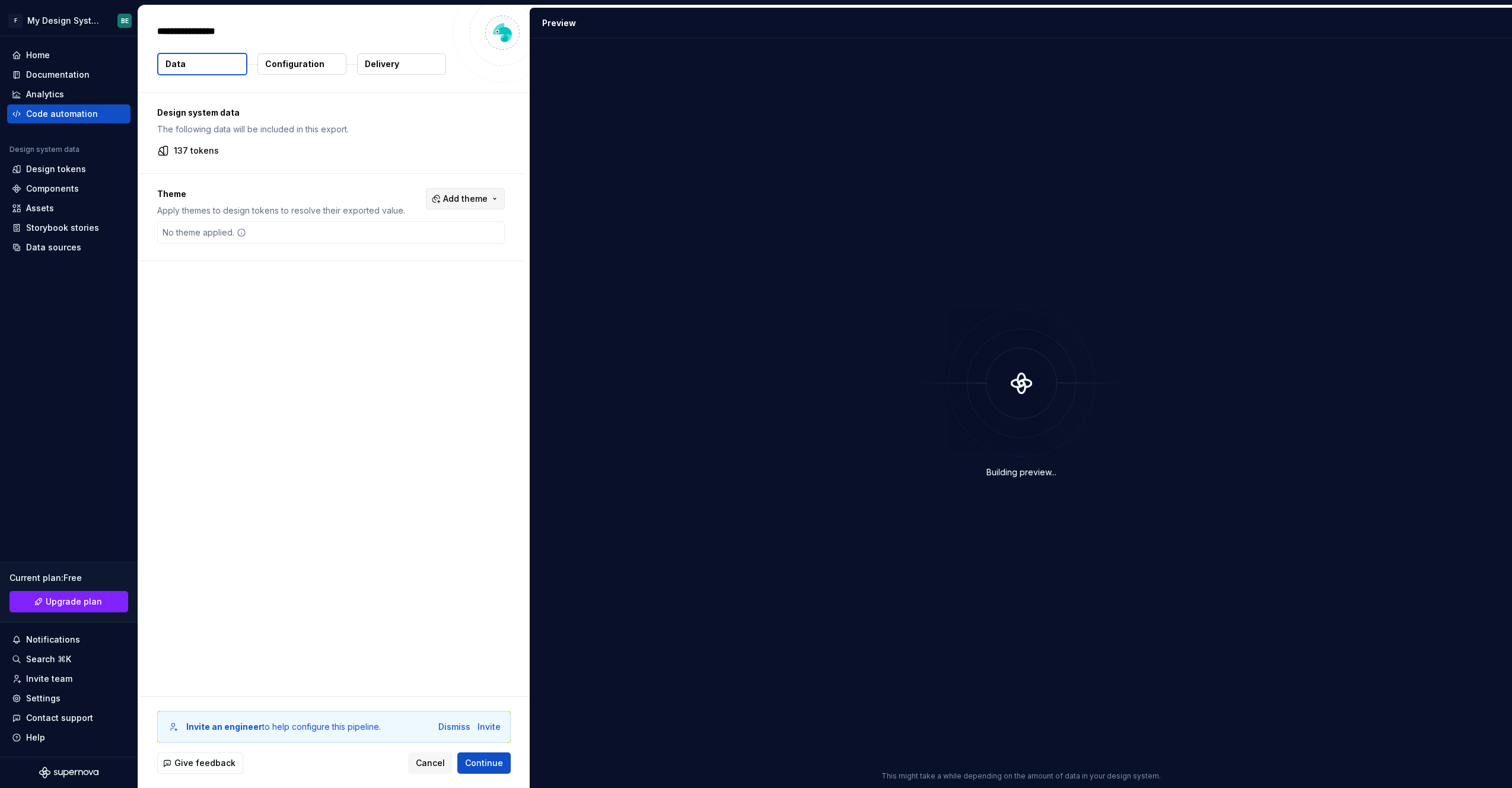
click at [459, 199] on span "Add theme" at bounding box center [465, 199] width 44 height 12
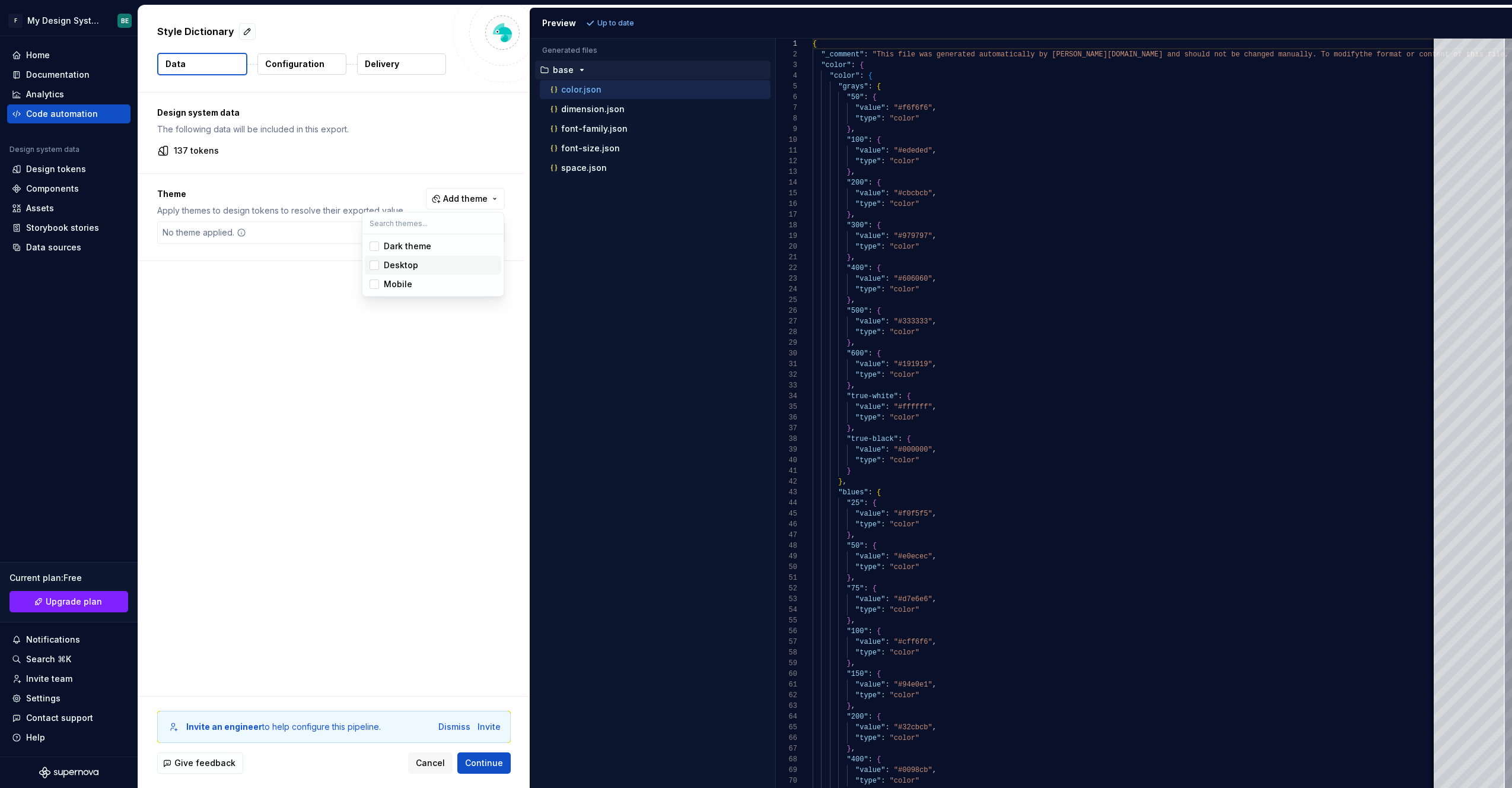
click at [296, 295] on html "F My Design System BE Home Documentation Analytics Code automation Design syste…" at bounding box center [756, 394] width 1512 height 788
click at [254, 229] on div "No theme applied." at bounding box center [331, 233] width 348 height 23
click at [298, 73] on button "Configuration" at bounding box center [302, 63] width 89 height 22
click at [273, 60] on p "Configuration" at bounding box center [294, 63] width 60 height 12
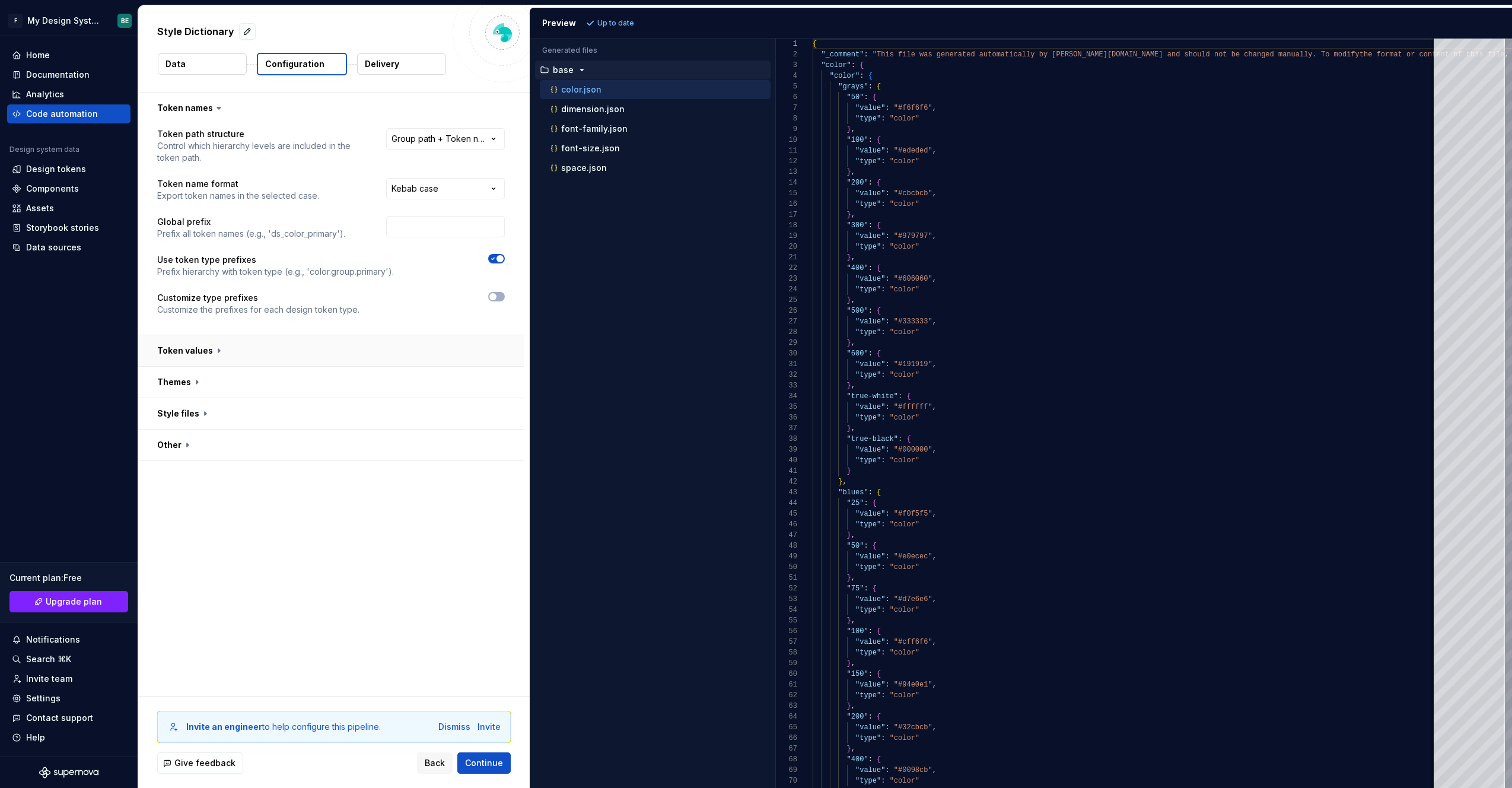
click at [196, 356] on button "button" at bounding box center [331, 350] width 386 height 31
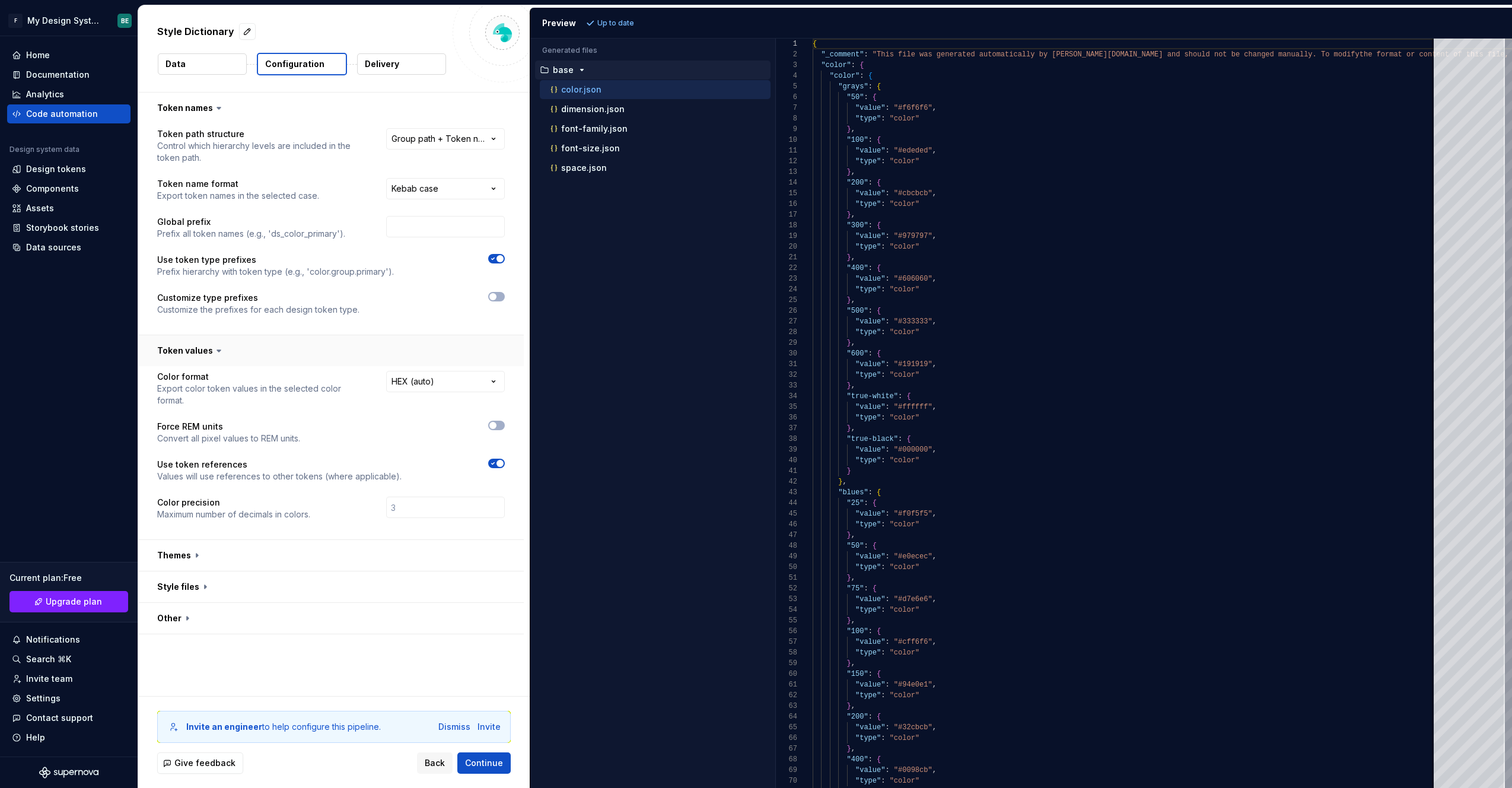
click at [196, 356] on button "button" at bounding box center [331, 350] width 386 height 31
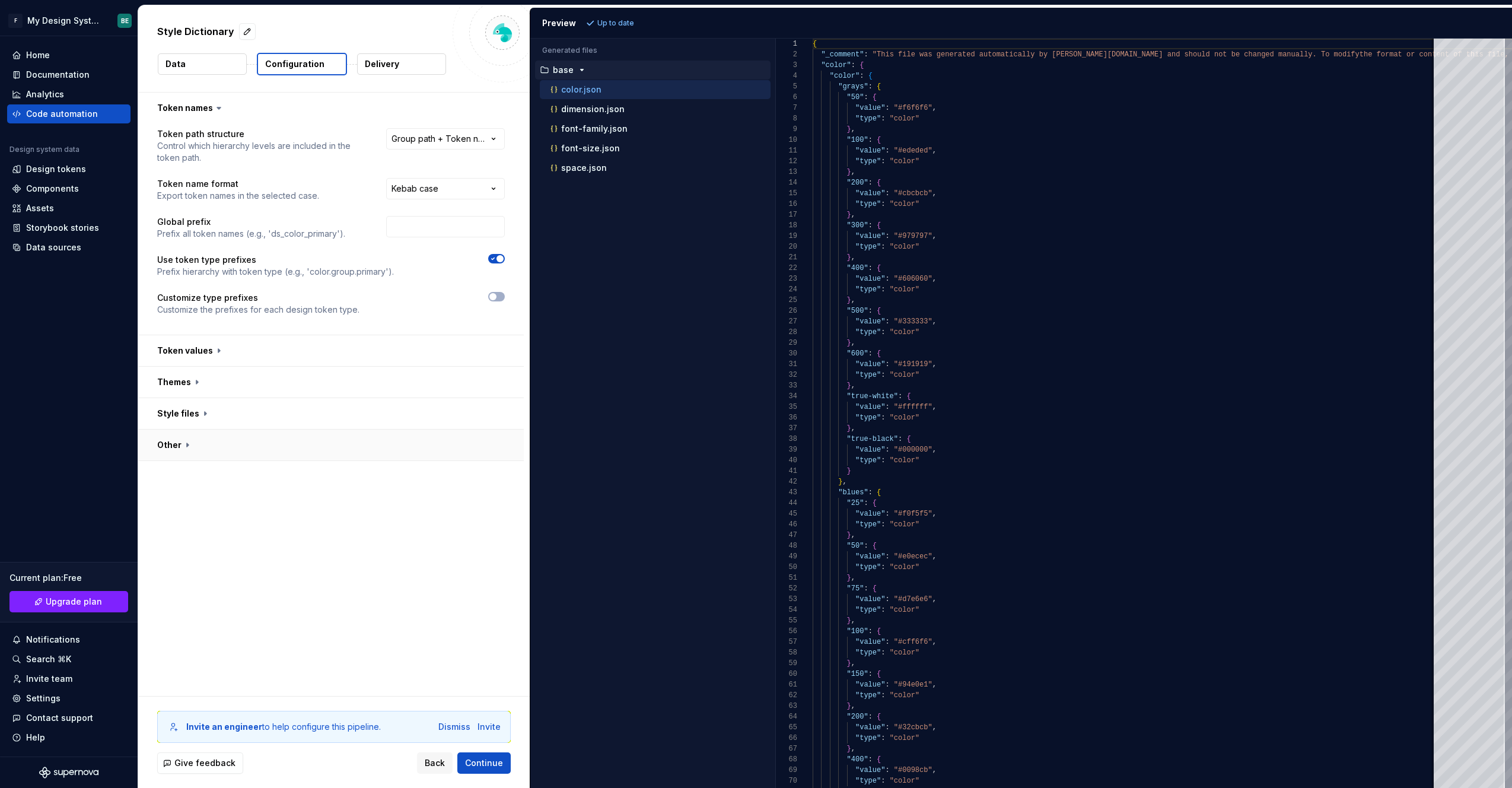
click at [182, 444] on button "button" at bounding box center [331, 445] width 386 height 31
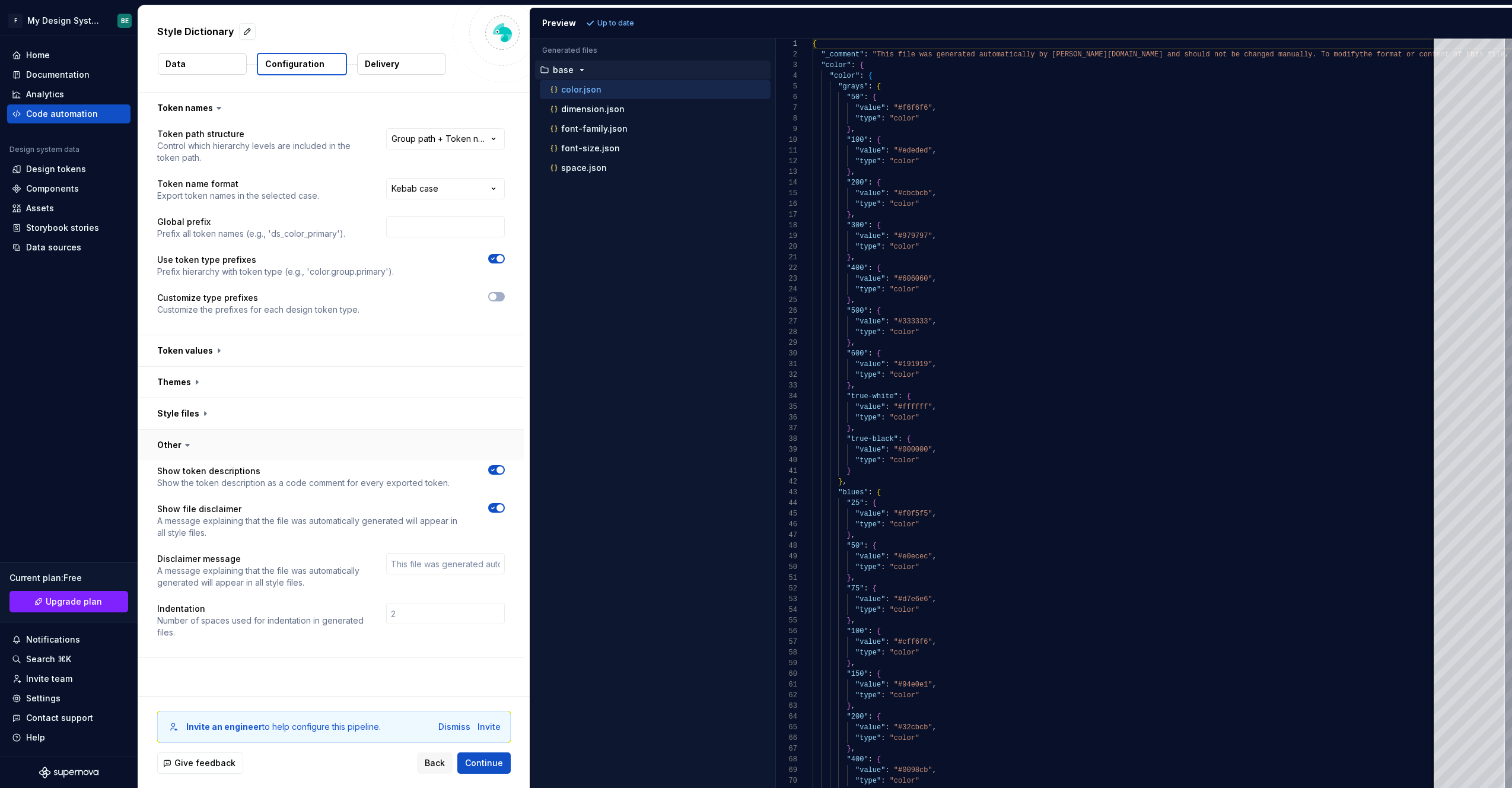
click at [171, 442] on button "button" at bounding box center [331, 445] width 386 height 31
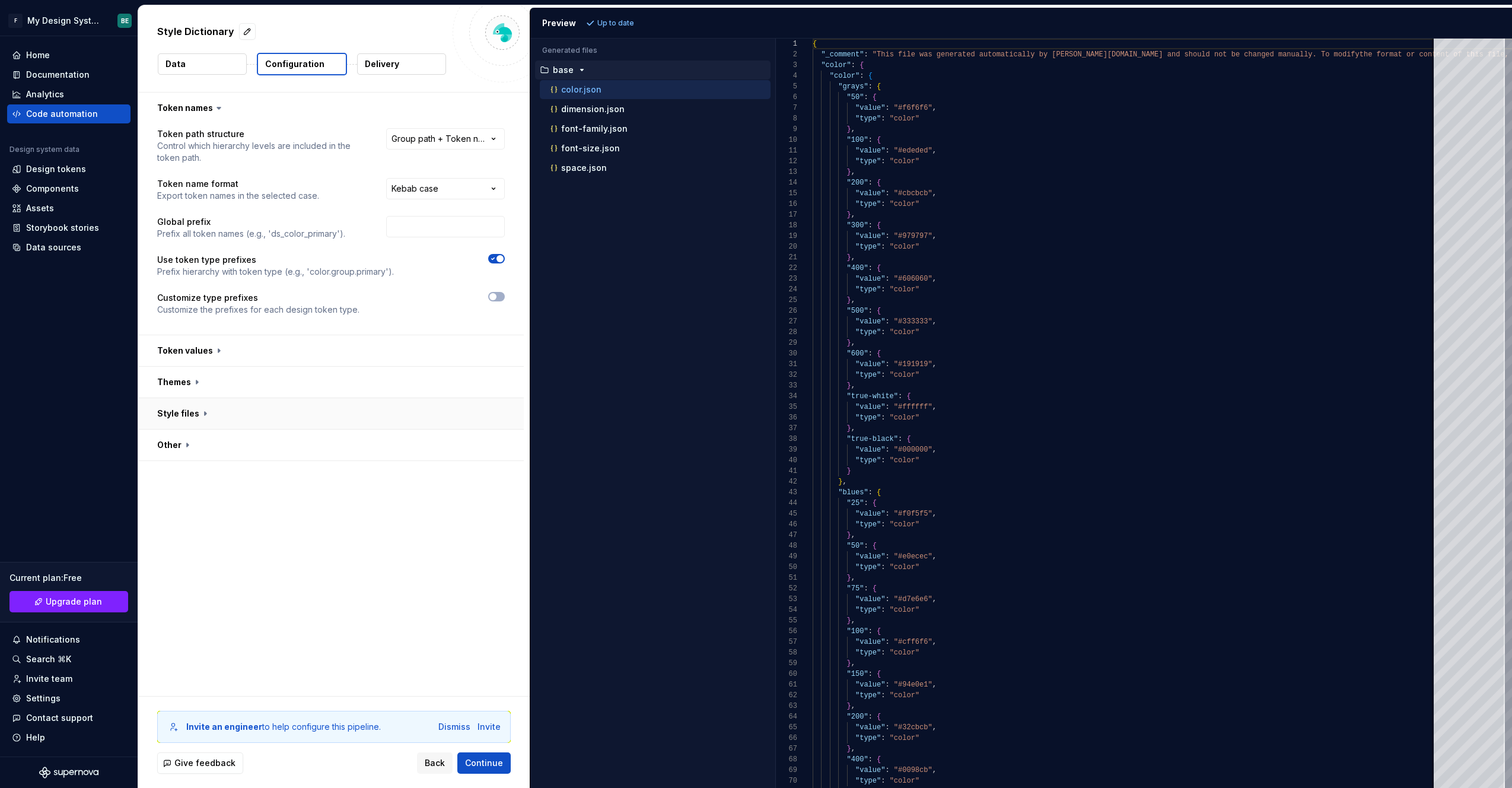
click at [189, 415] on button "button" at bounding box center [331, 413] width 386 height 31
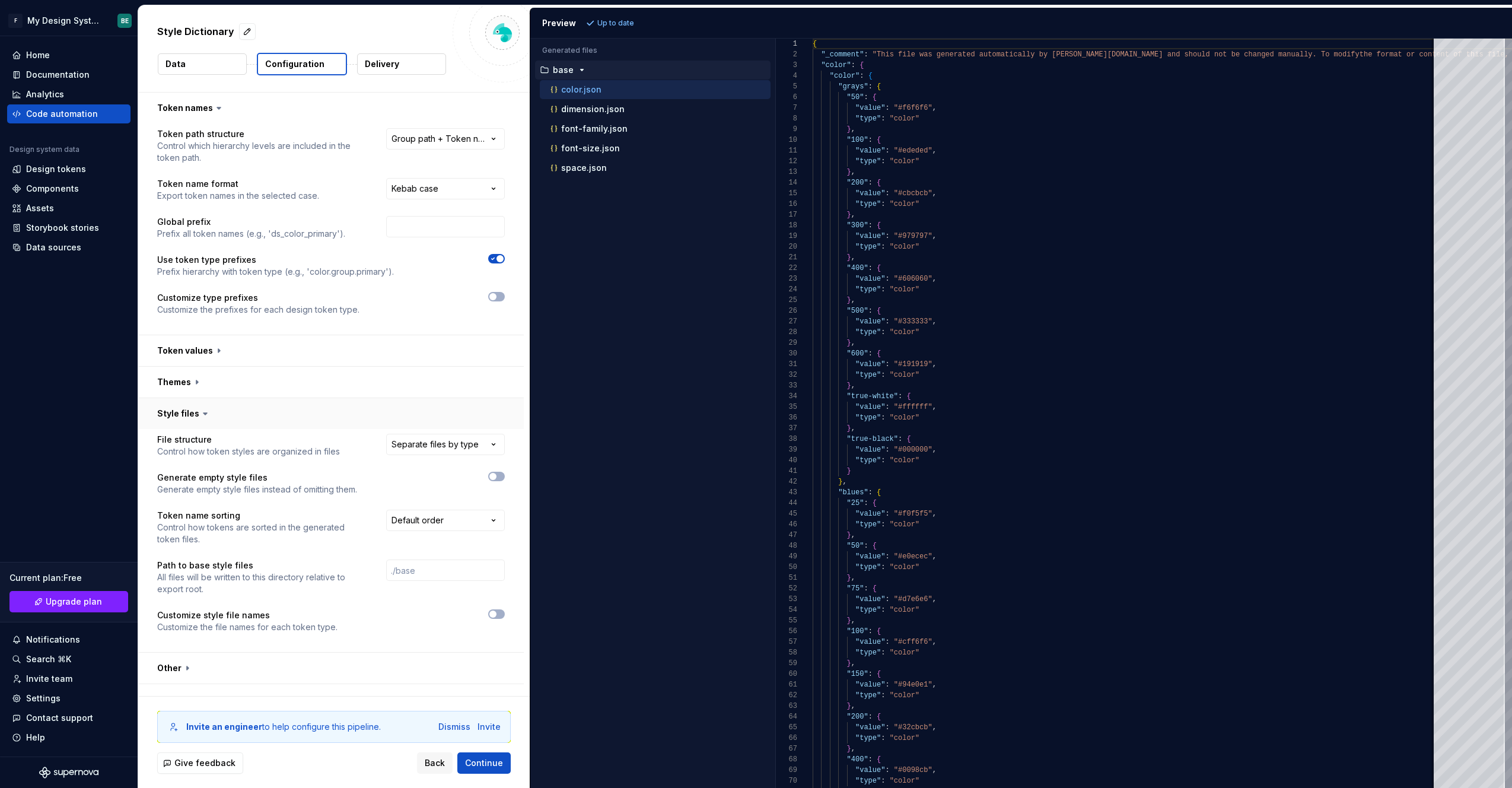
click at [189, 415] on button "button" at bounding box center [331, 413] width 386 height 31
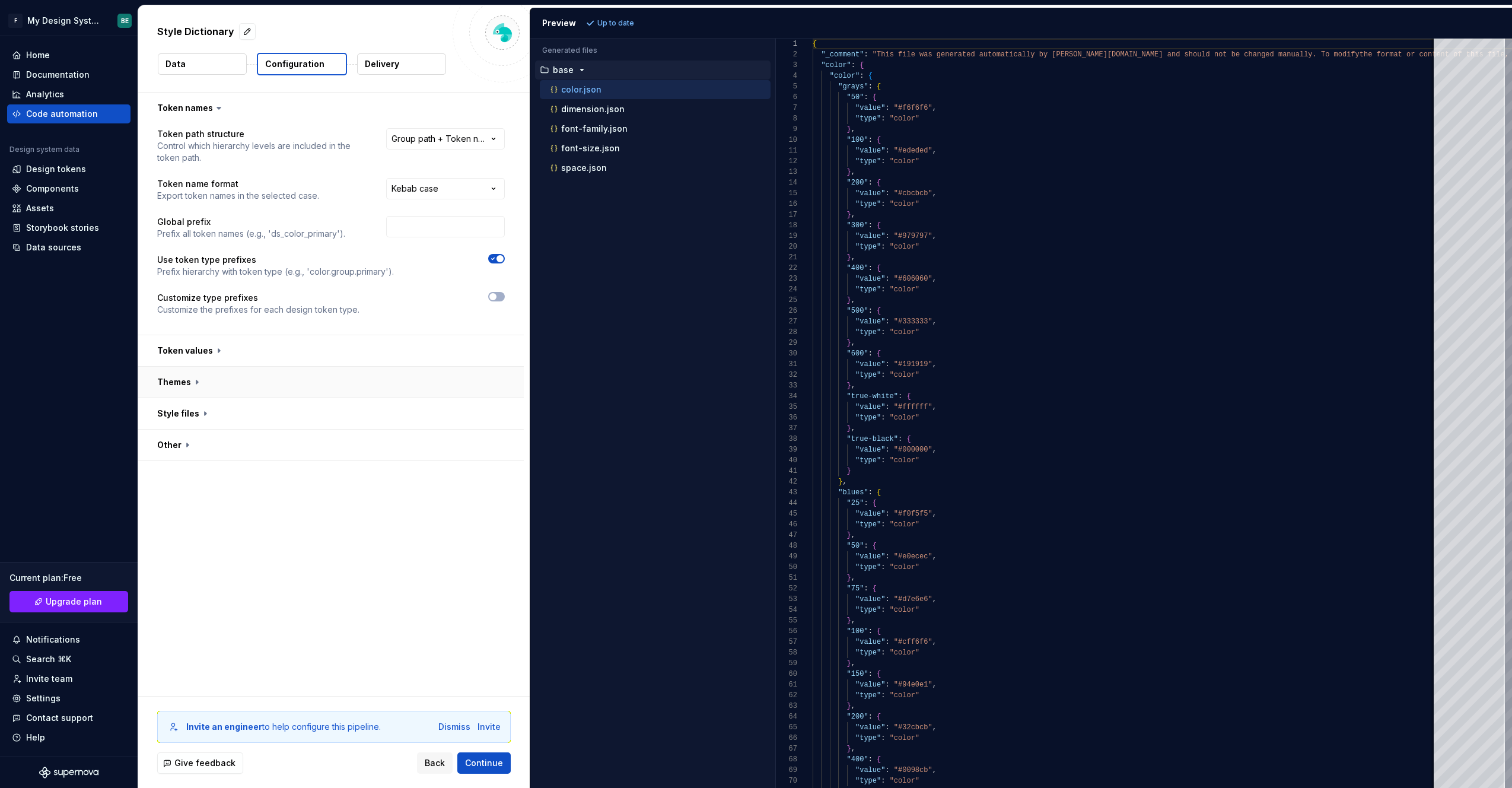
click at [188, 384] on button "button" at bounding box center [331, 382] width 386 height 31
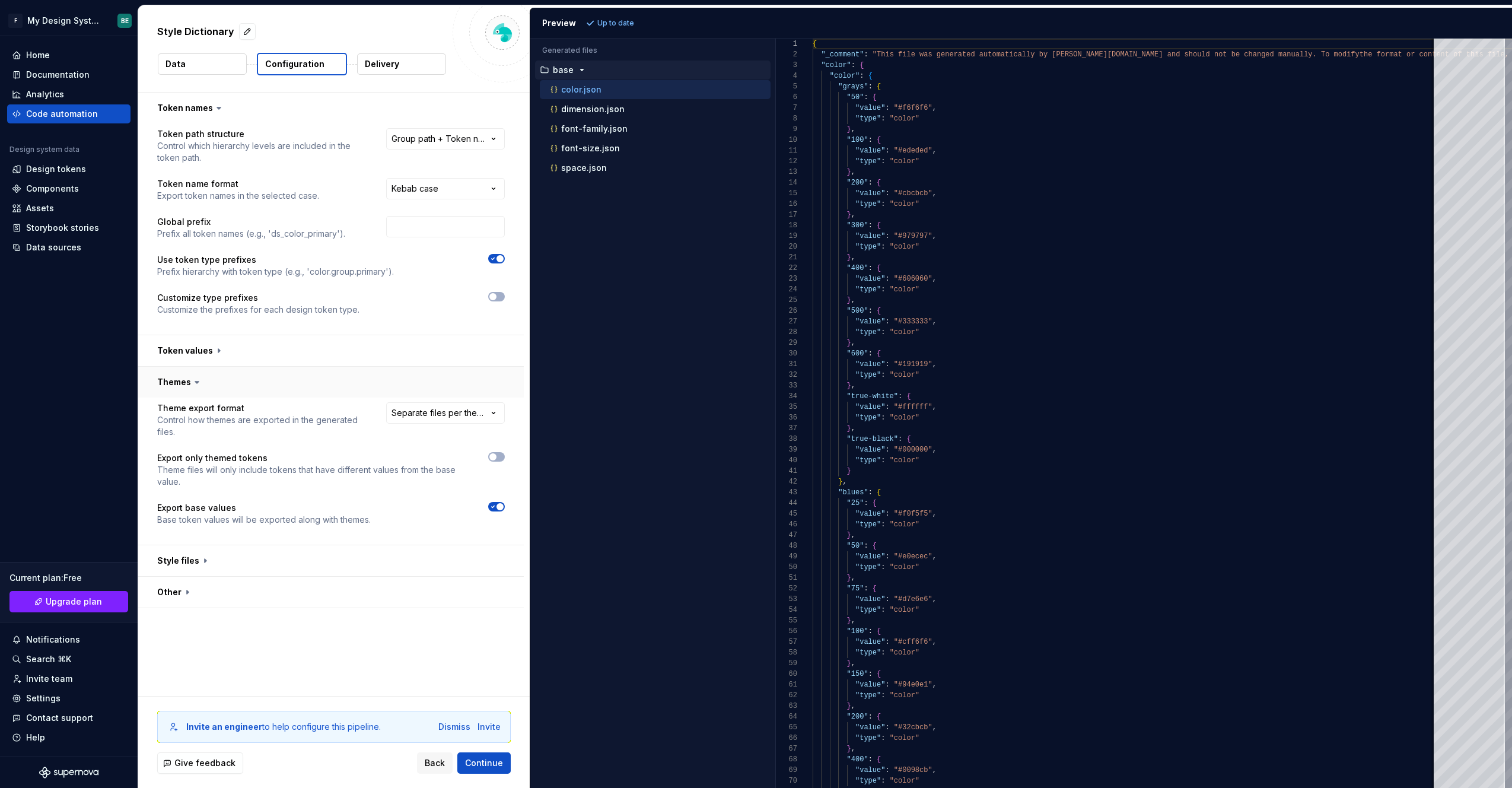
click at [188, 384] on button "button" at bounding box center [331, 382] width 386 height 31
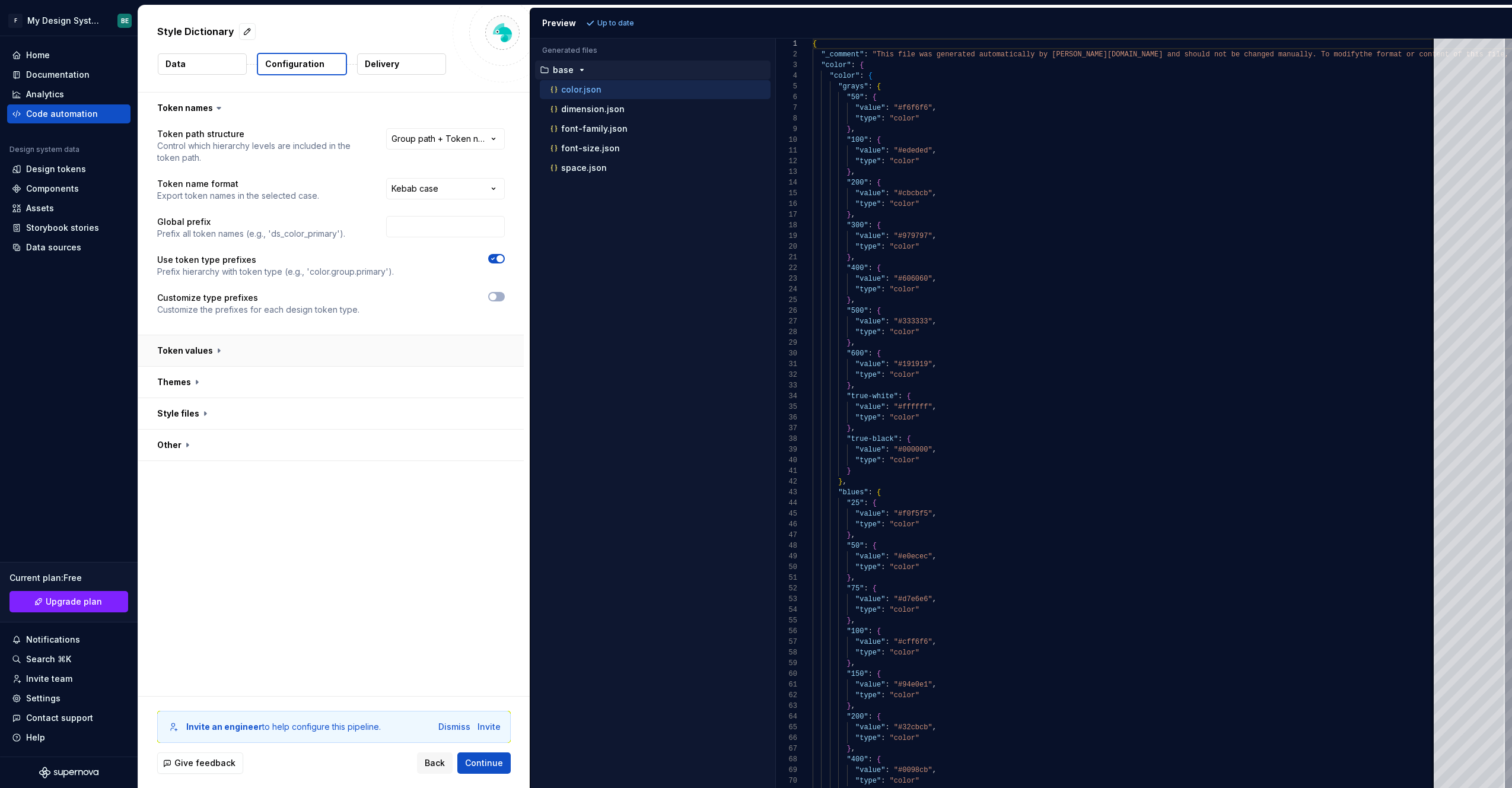
click at [192, 359] on button "button" at bounding box center [331, 350] width 386 height 31
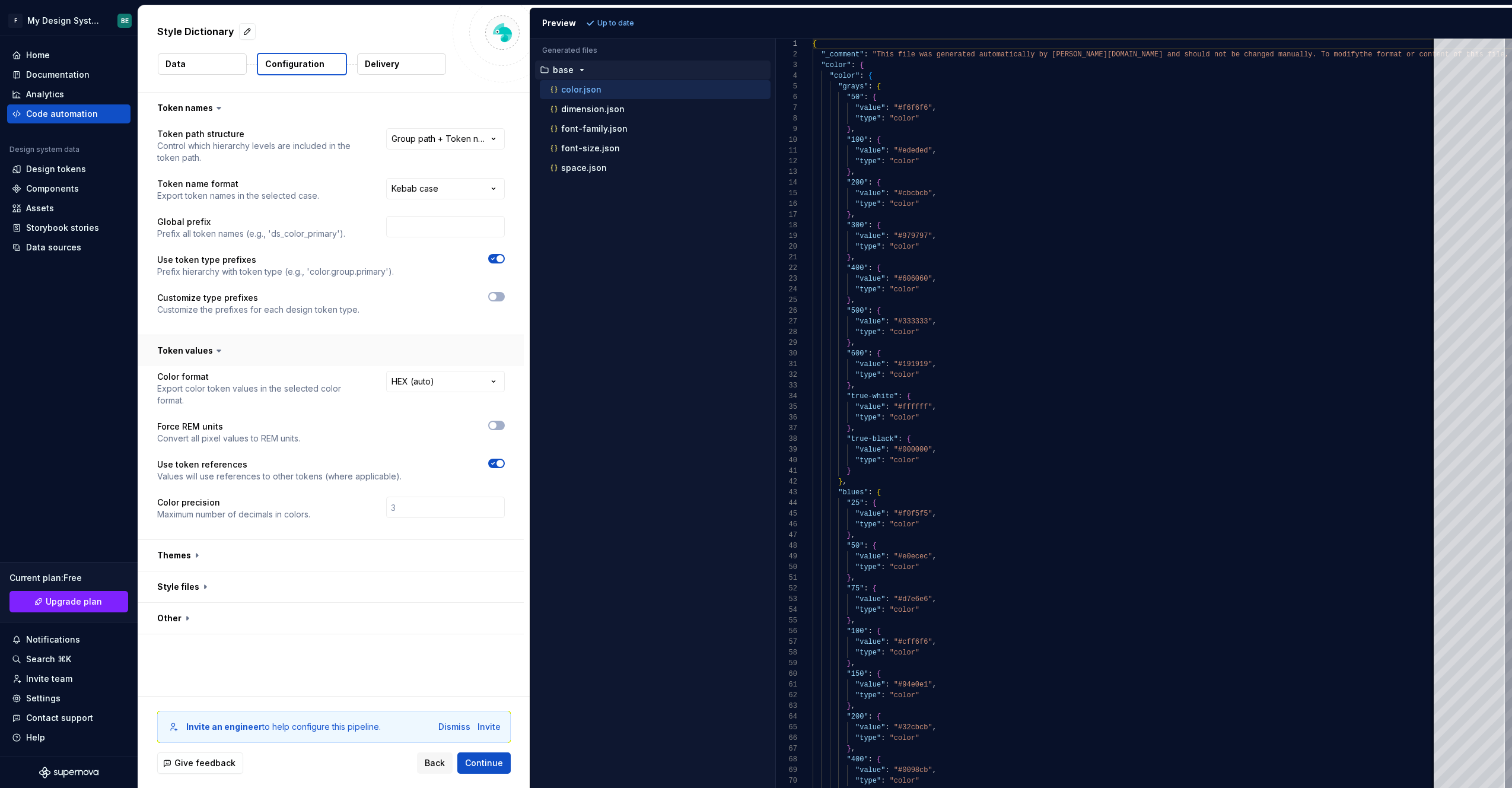
click at [192, 359] on button "button" at bounding box center [331, 350] width 386 height 31
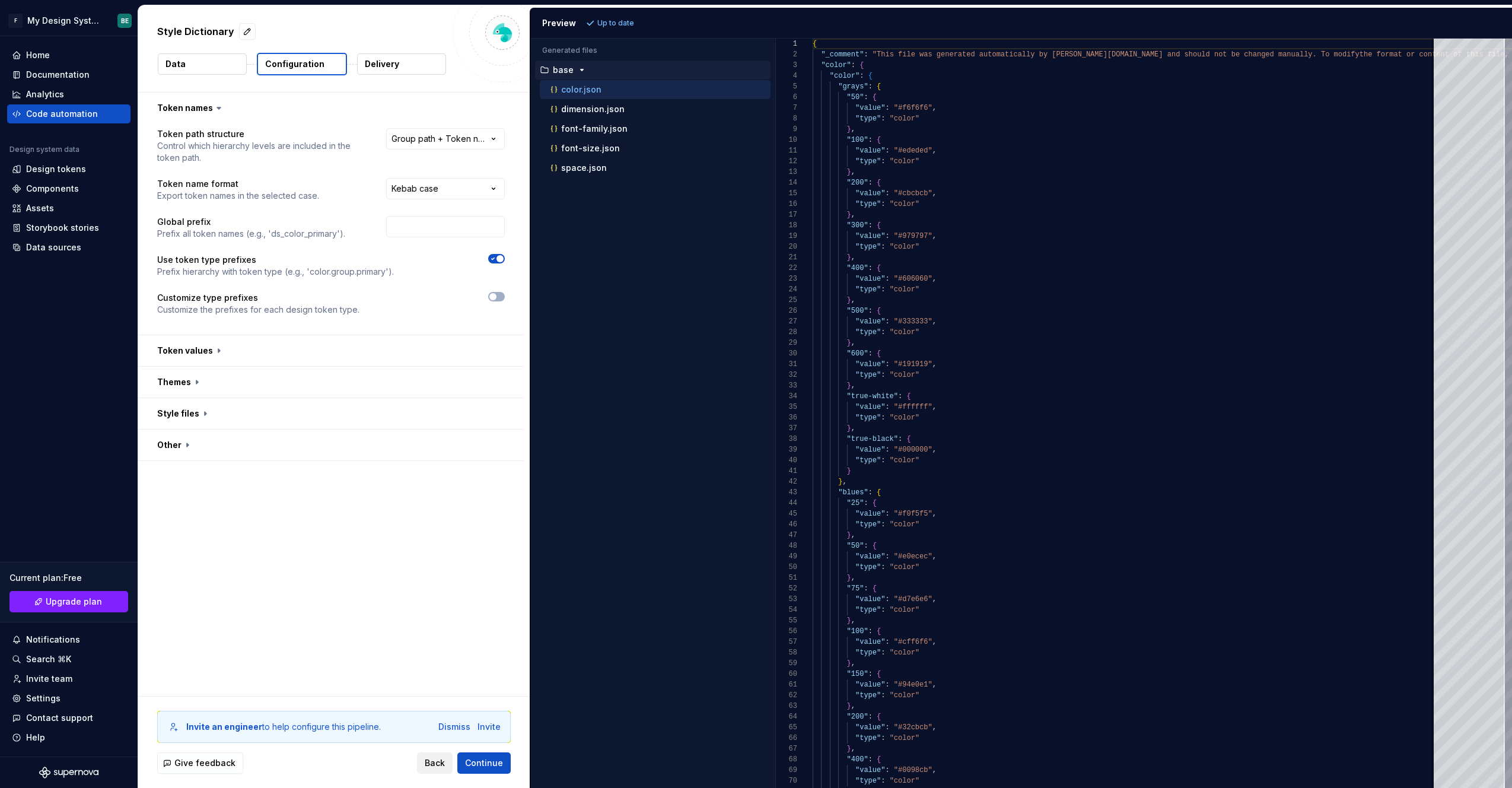
click at [426, 767] on button "Back" at bounding box center [435, 762] width 36 height 22
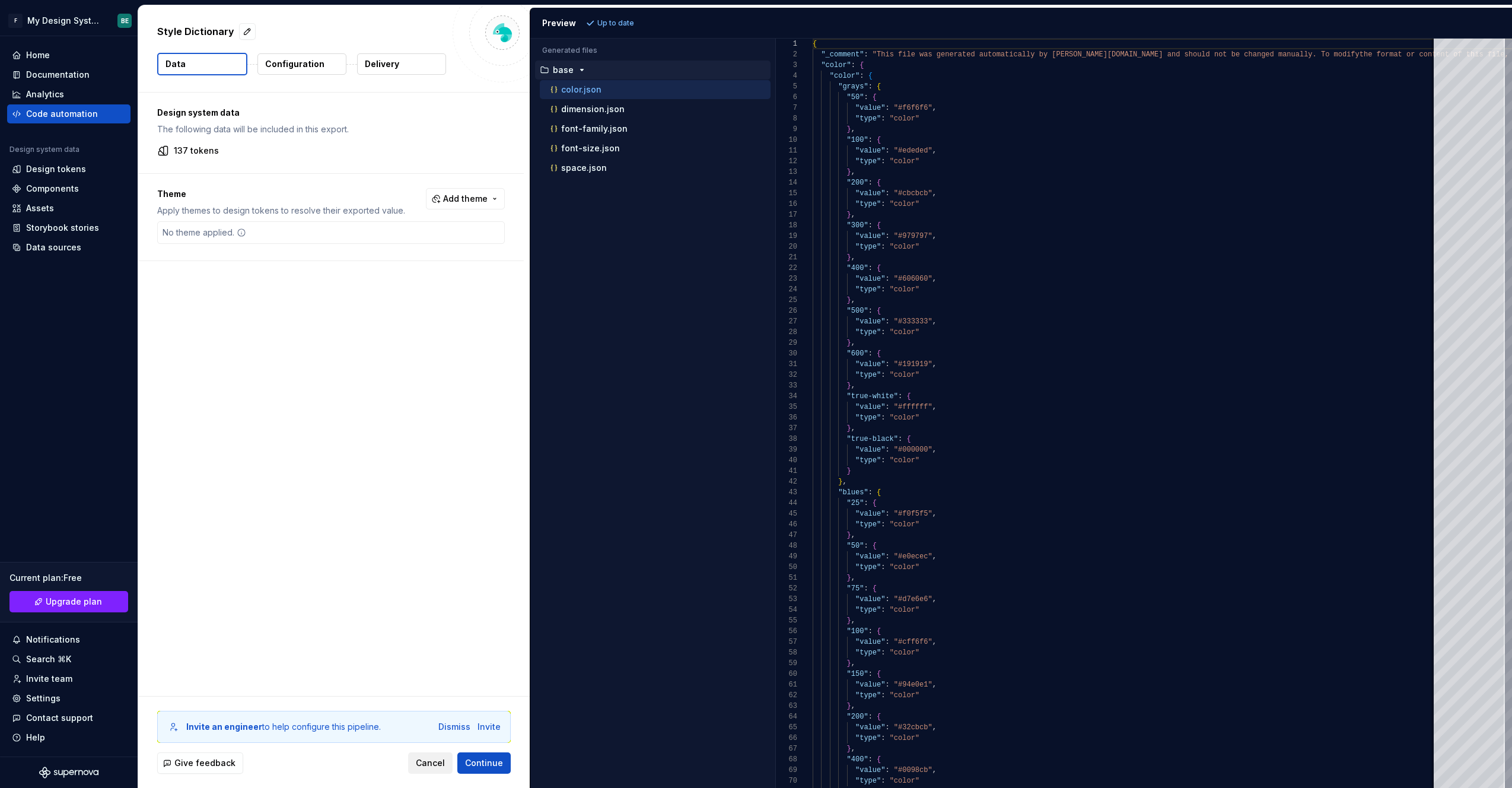
click at [432, 762] on span "Cancel" at bounding box center [430, 762] width 29 height 12
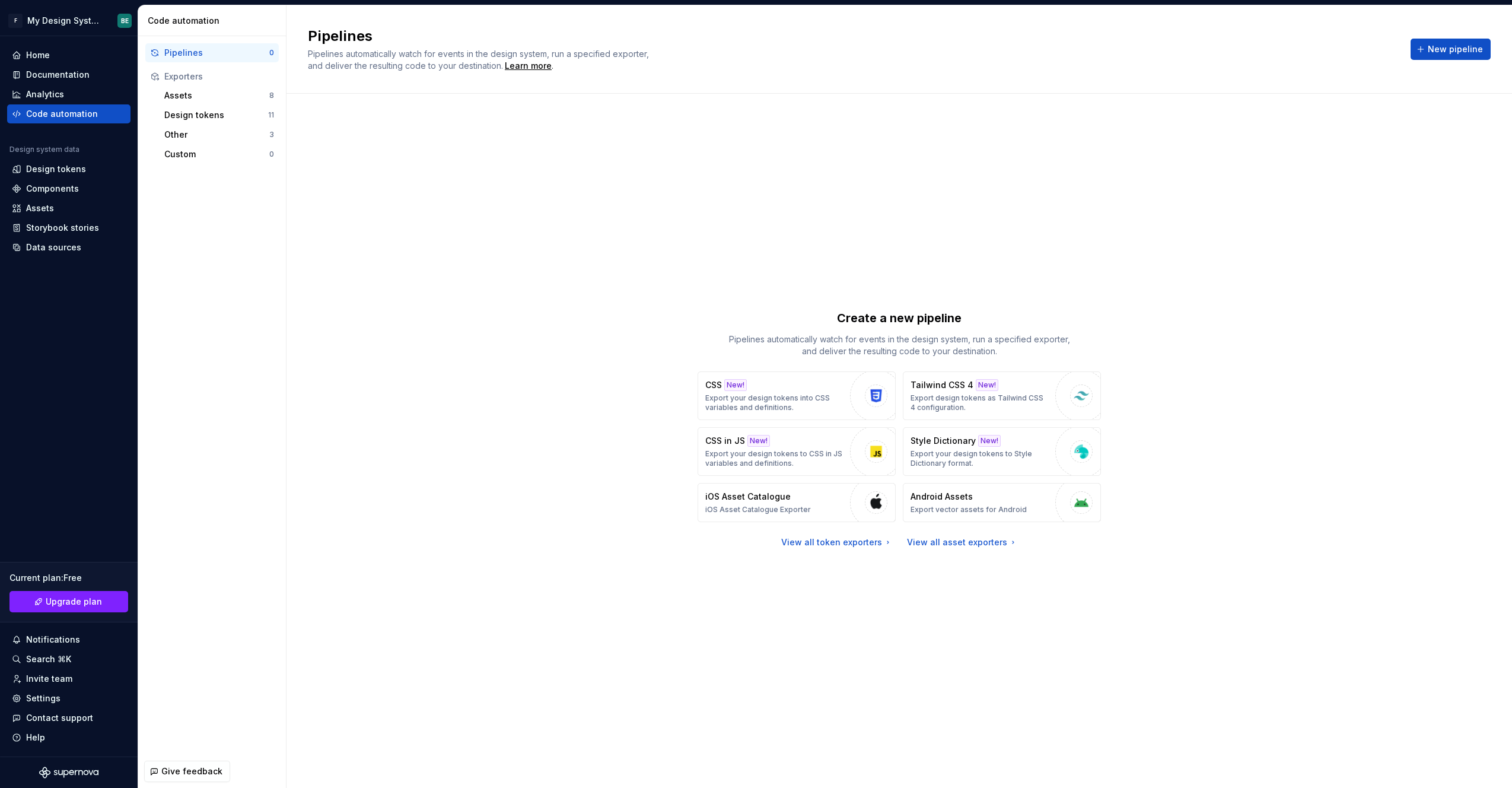
click at [545, 290] on div "Create a new pipeline Pipelines automatically watch for events in the design sy…" at bounding box center [899, 429] width 1183 height 628
click at [206, 114] on div "Design tokens" at bounding box center [217, 114] width 104 height 12
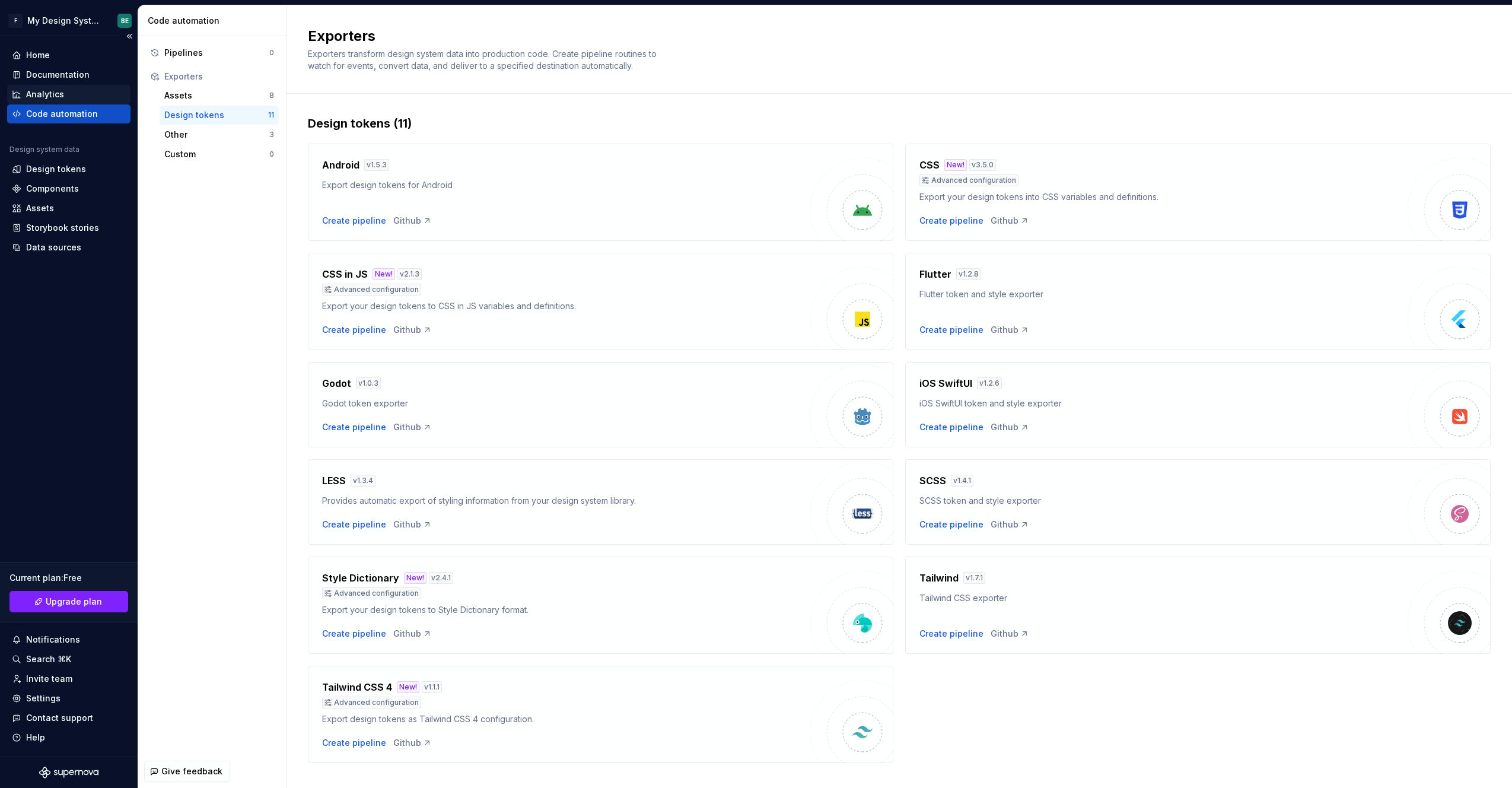
click at [60, 94] on div "Analytics" at bounding box center [45, 94] width 38 height 12
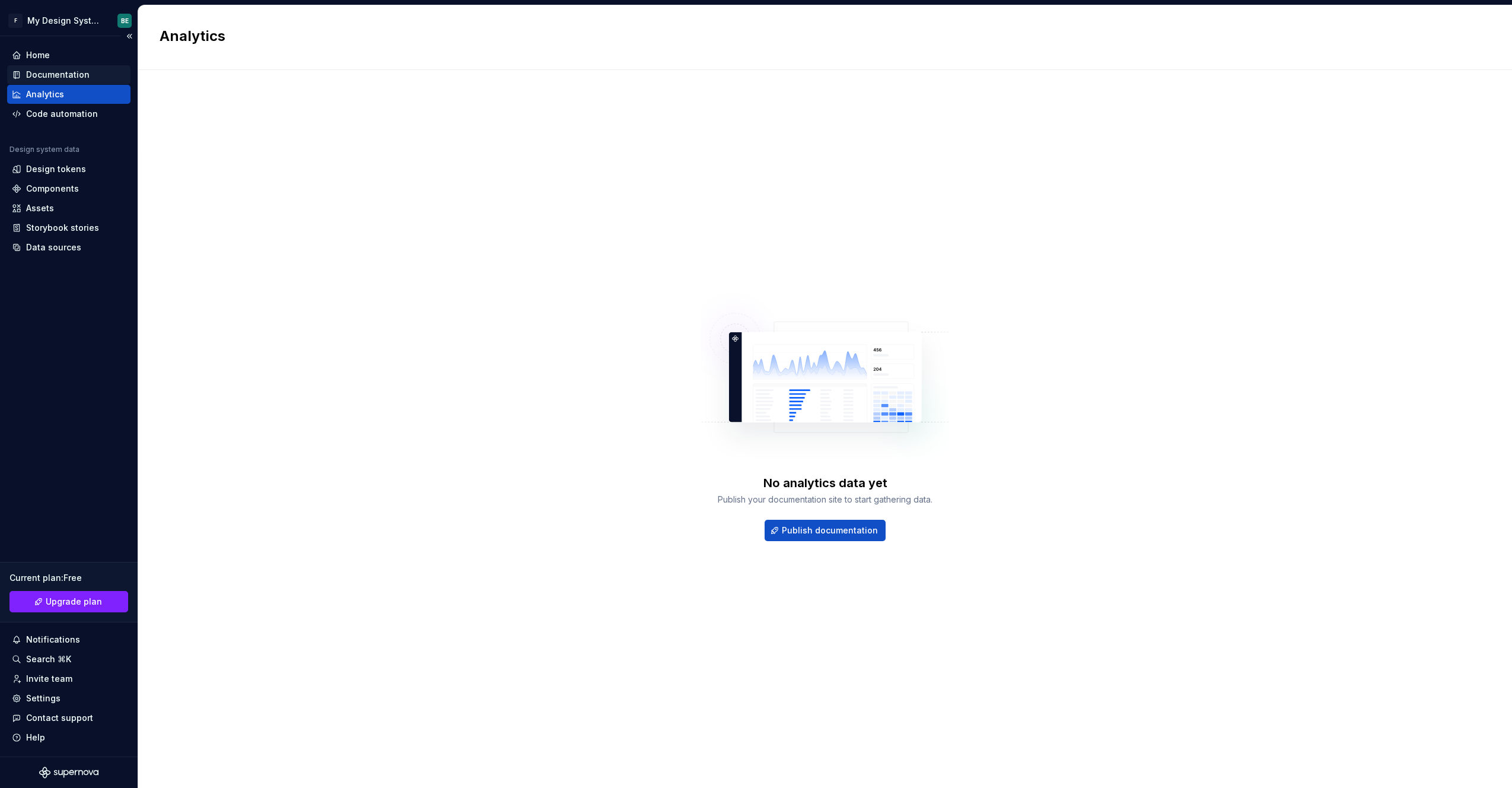
click at [51, 76] on div "Documentation" at bounding box center [58, 75] width 63 height 12
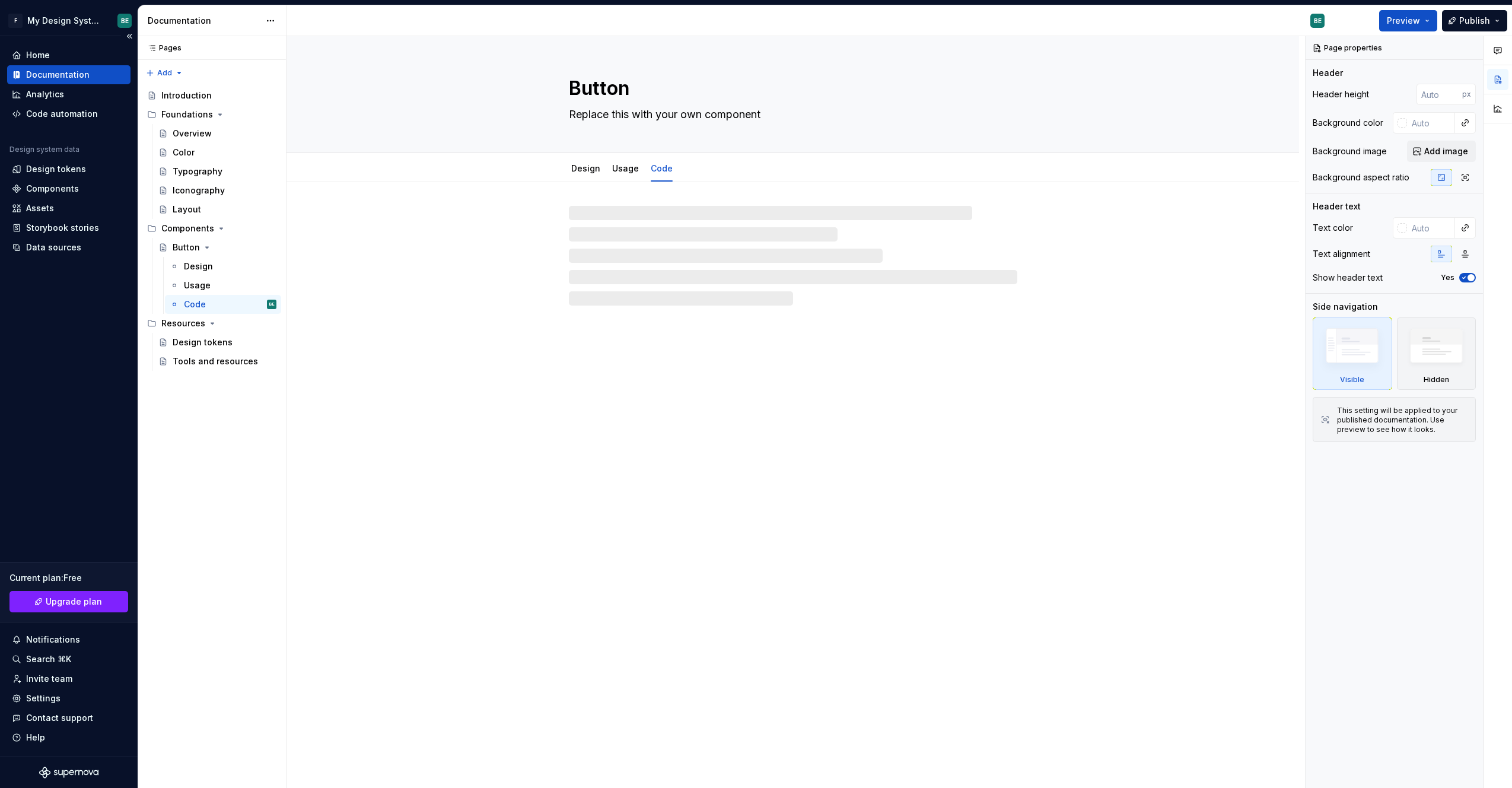
type textarea "*"
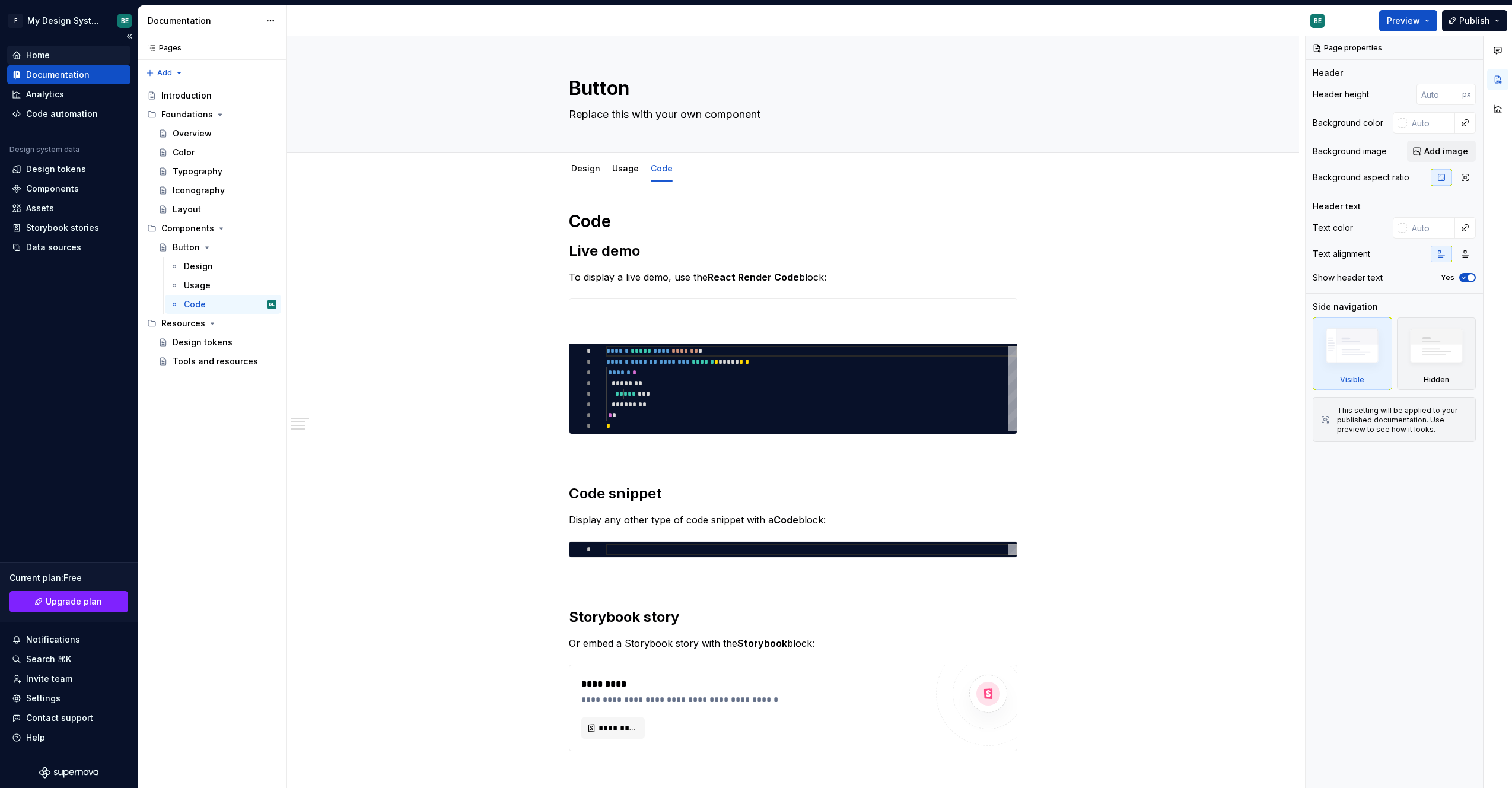
click at [45, 58] on div "Home" at bounding box center [38, 55] width 24 height 12
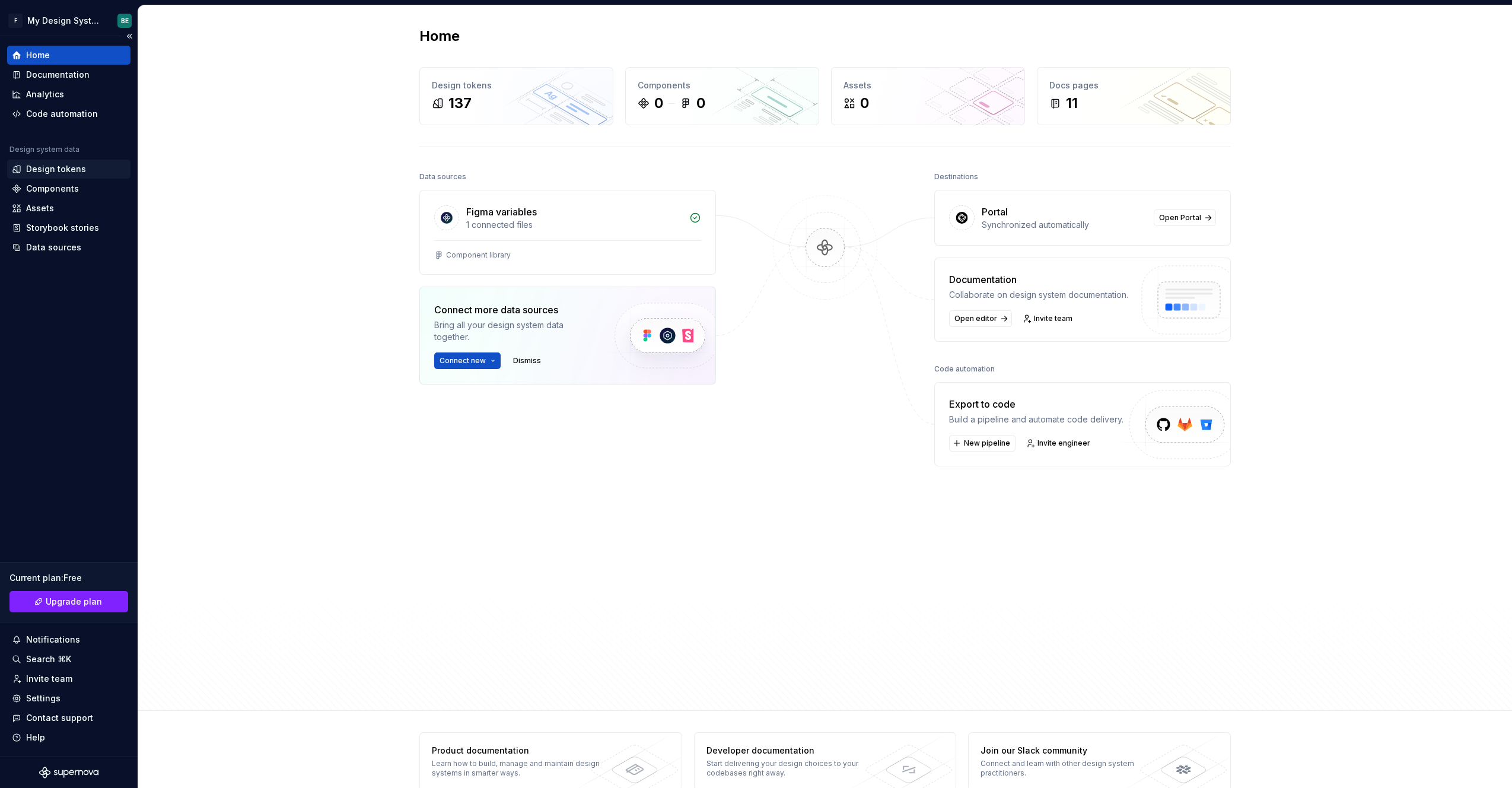
click at [78, 167] on div "Design tokens" at bounding box center [56, 168] width 60 height 12
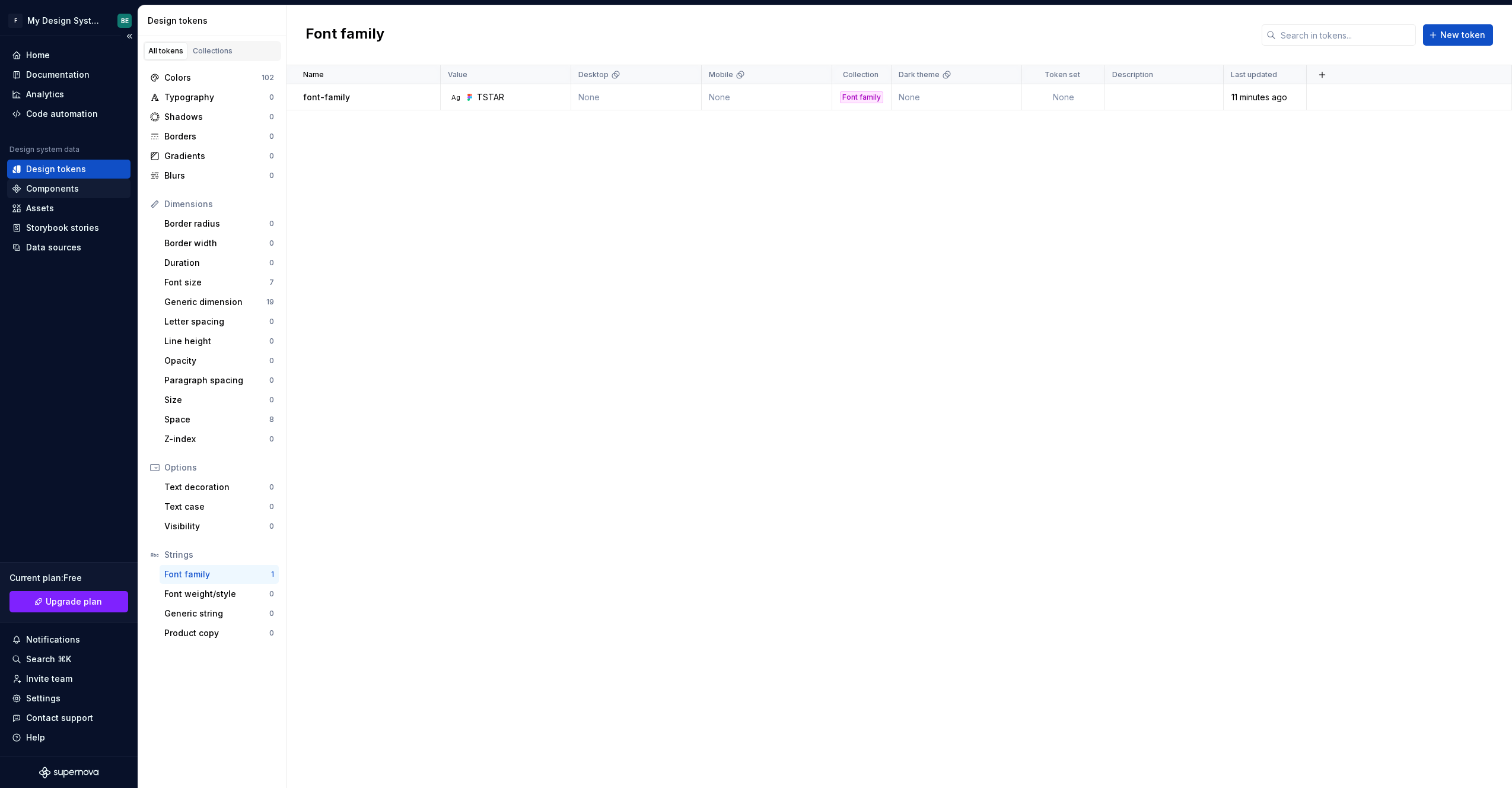
click at [78, 190] on div "Components" at bounding box center [69, 188] width 113 height 12
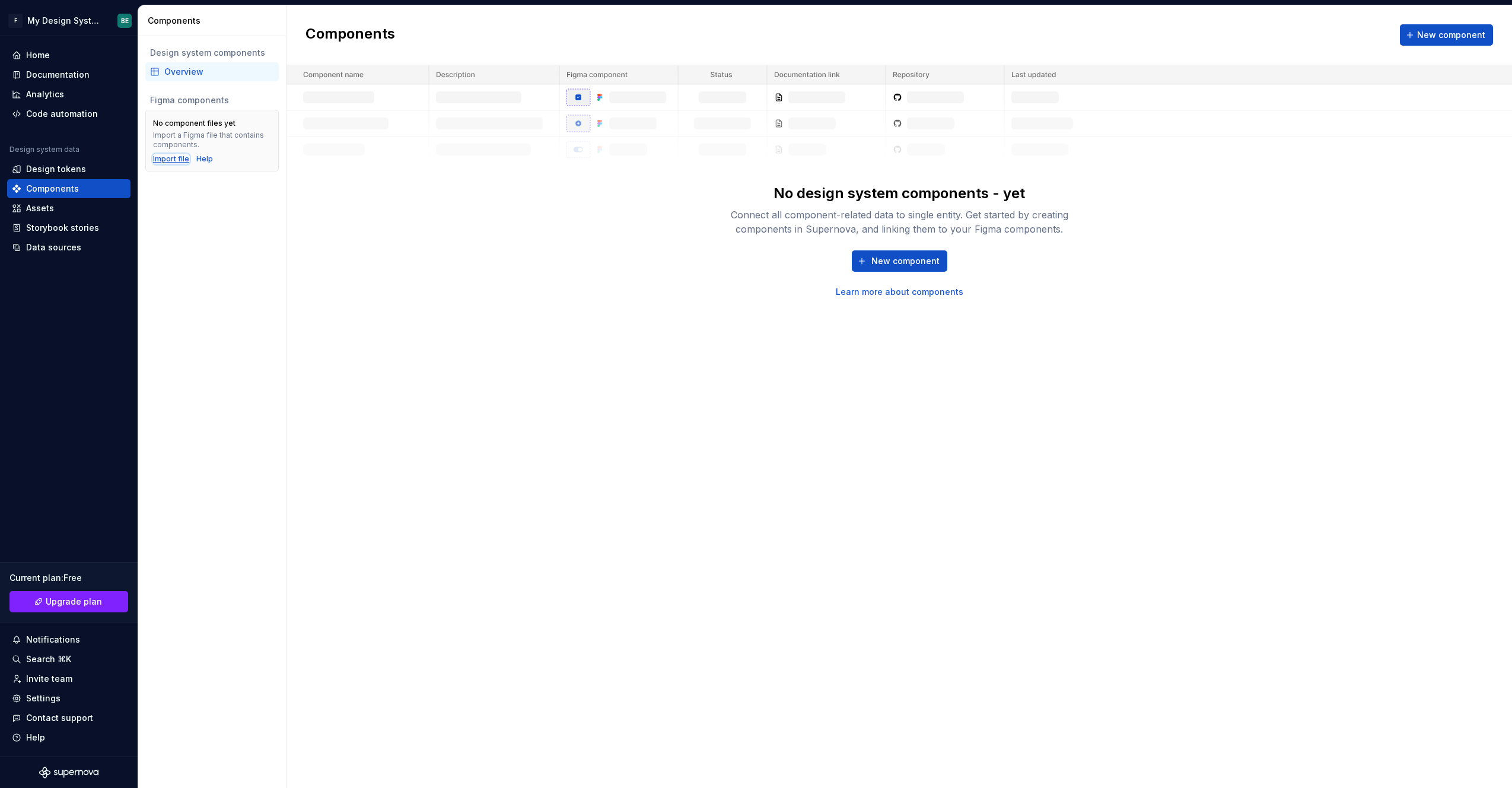
click at [177, 158] on div "Import file" at bounding box center [171, 159] width 36 height 9
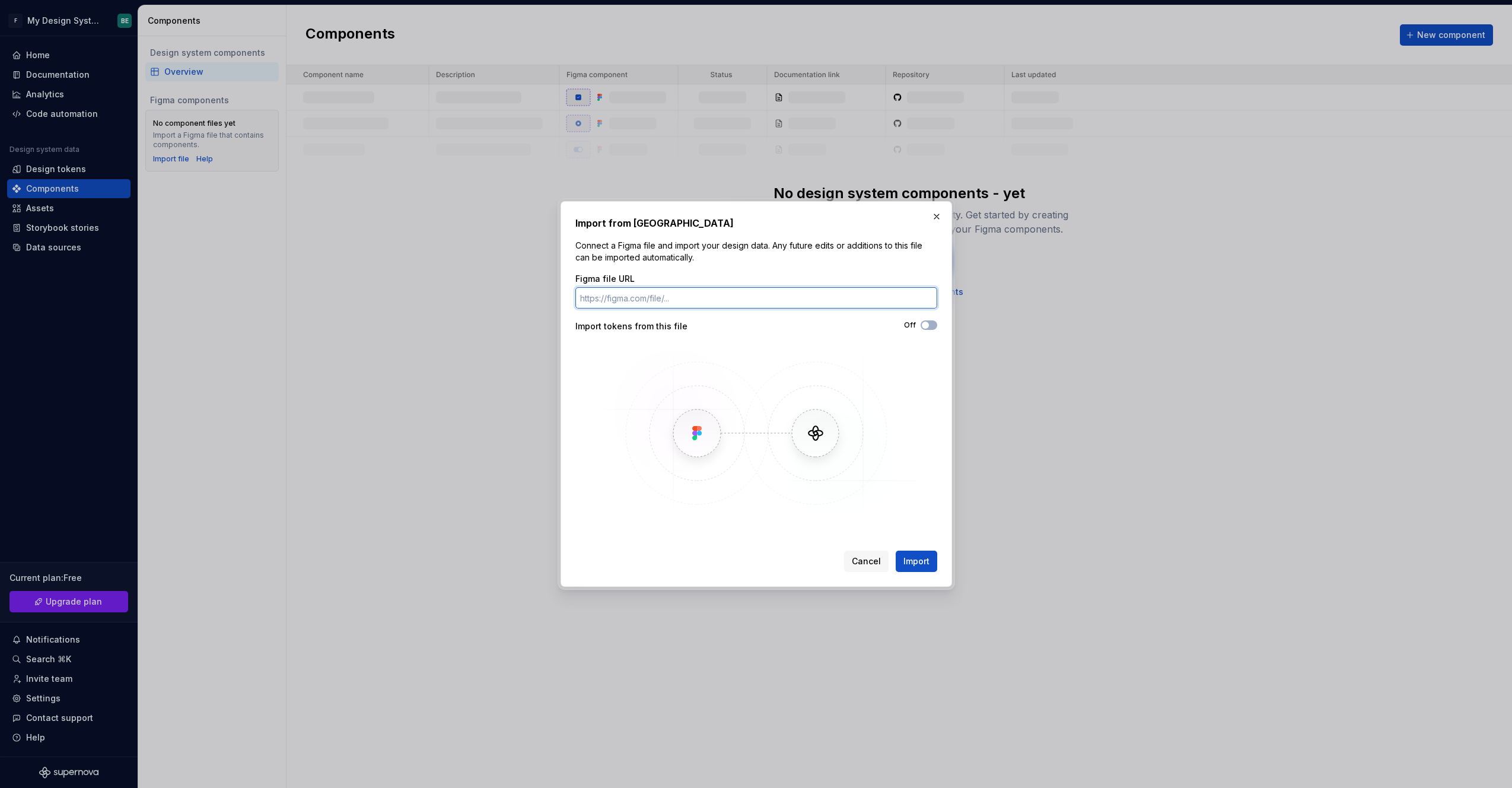
paste input "[URL][DOMAIN_NAME]"
type input "[URL][DOMAIN_NAME]"
click at [912, 561] on span "Import" at bounding box center [916, 561] width 26 height 12
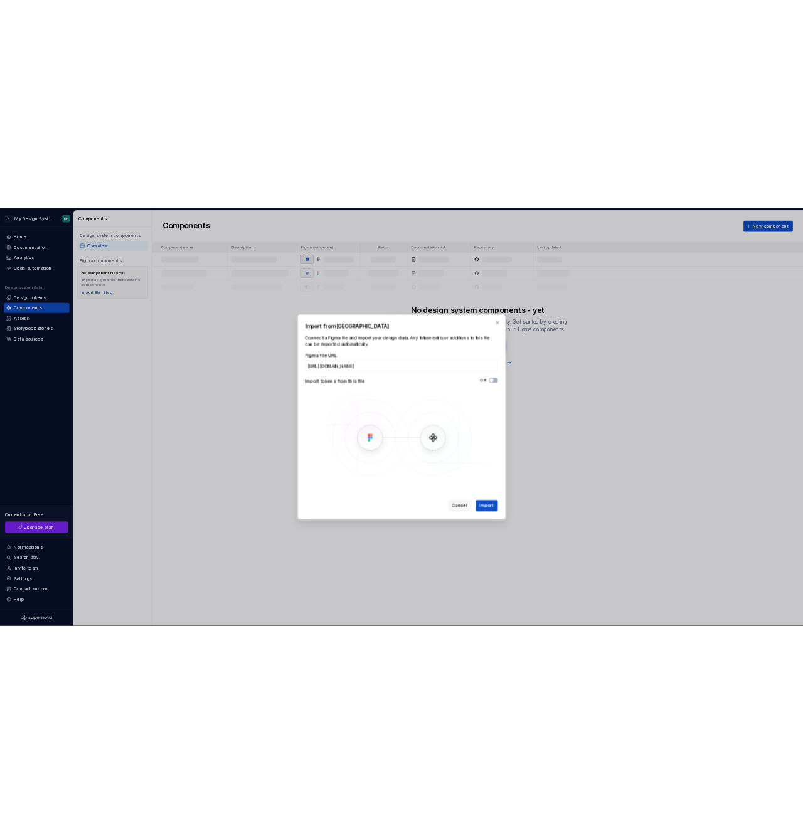
scroll to position [0, 0]
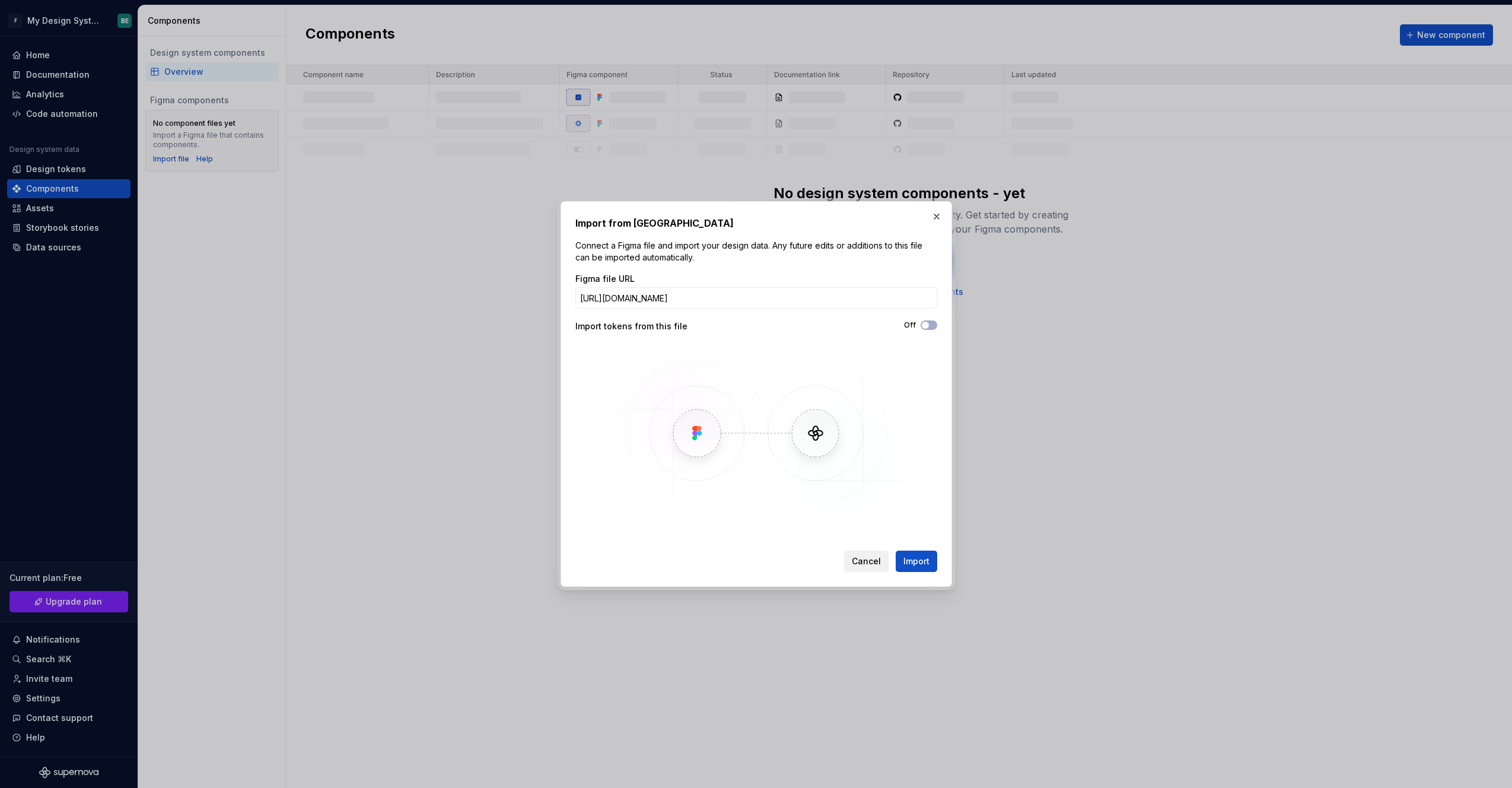
click at [864, 566] on span "Cancel" at bounding box center [866, 561] width 29 height 12
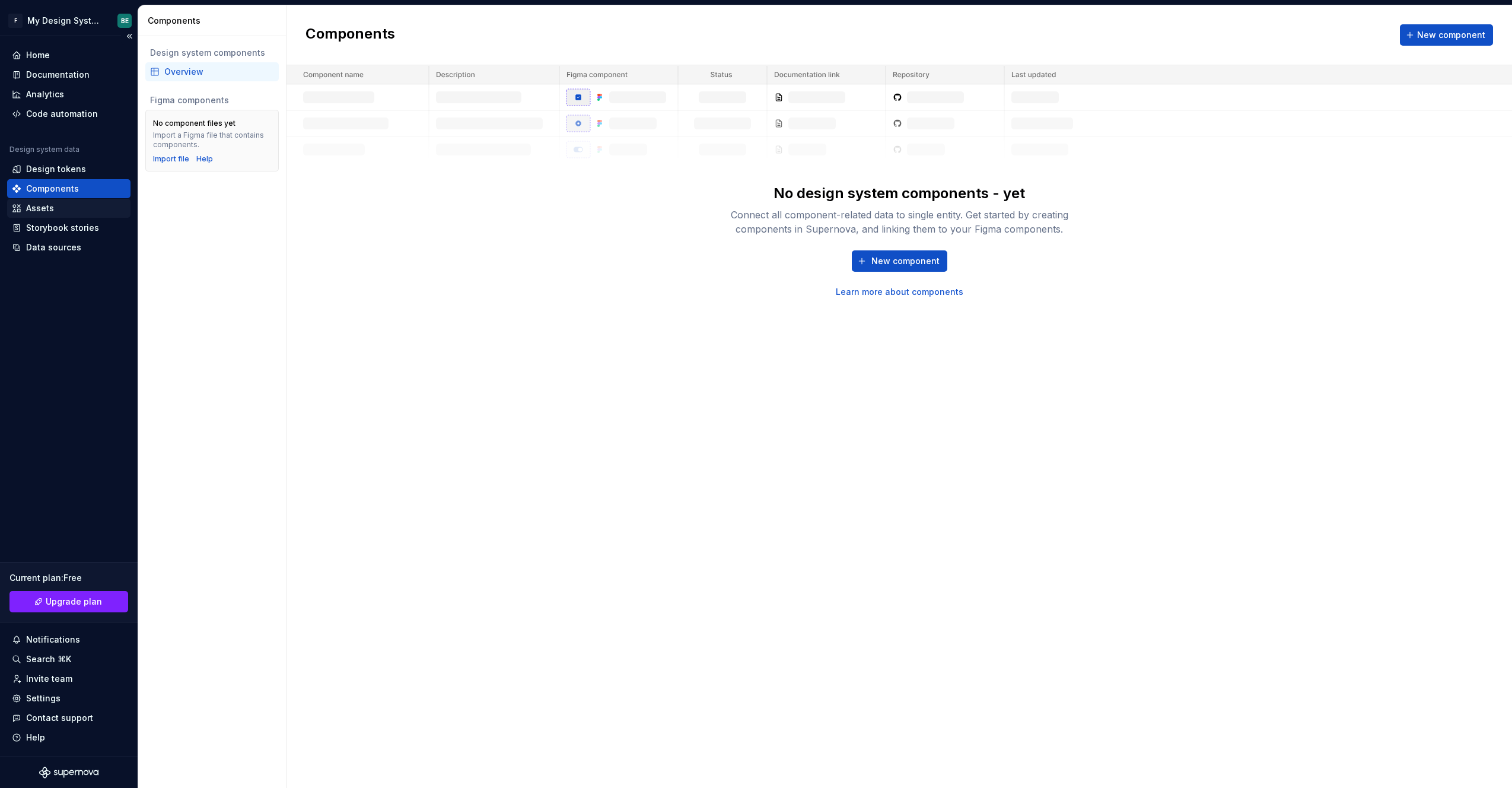
click at [49, 206] on div "Assets" at bounding box center [40, 208] width 27 height 12
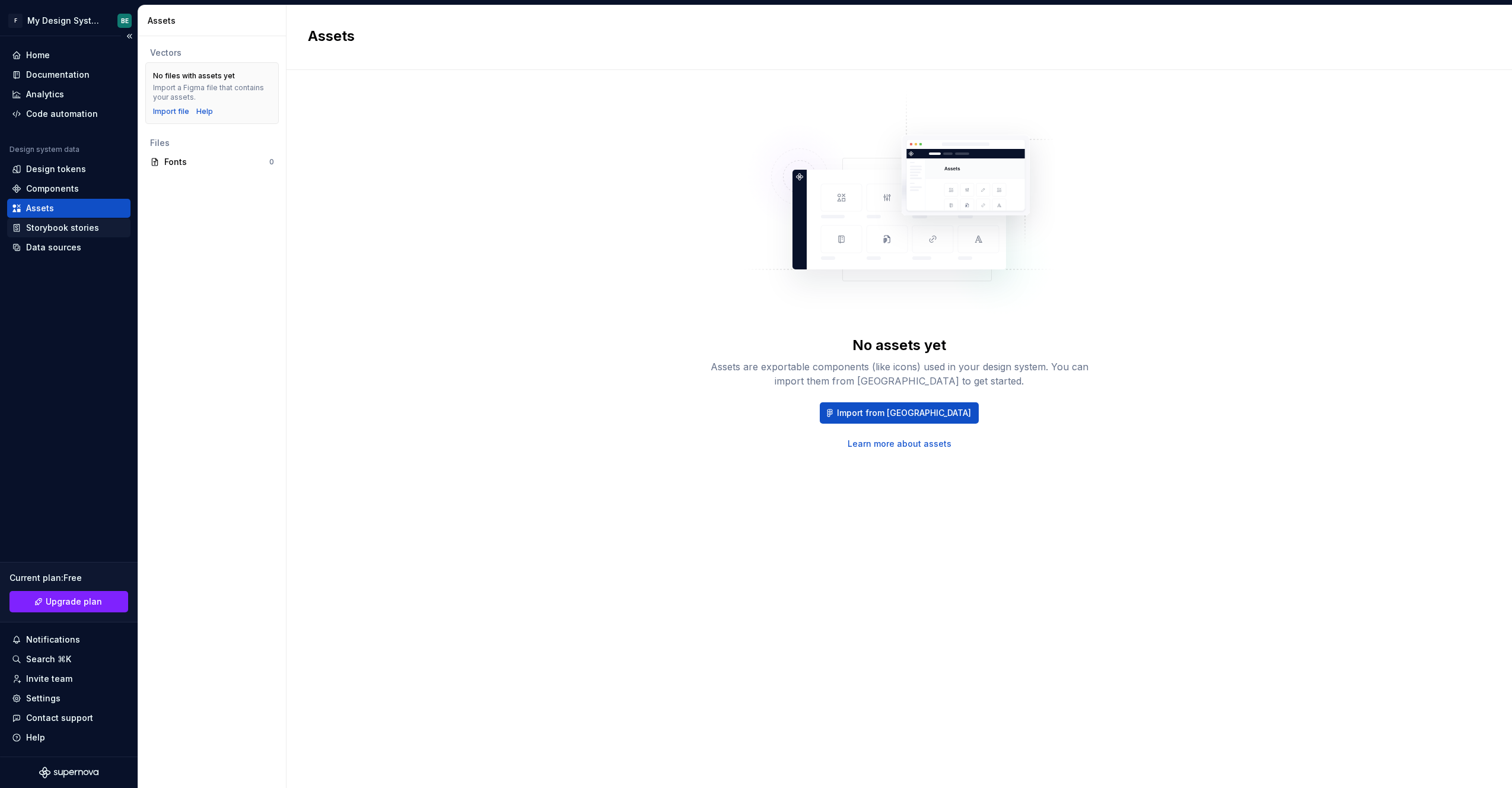
click at [43, 224] on div "Storybook stories" at bounding box center [62, 228] width 73 height 12
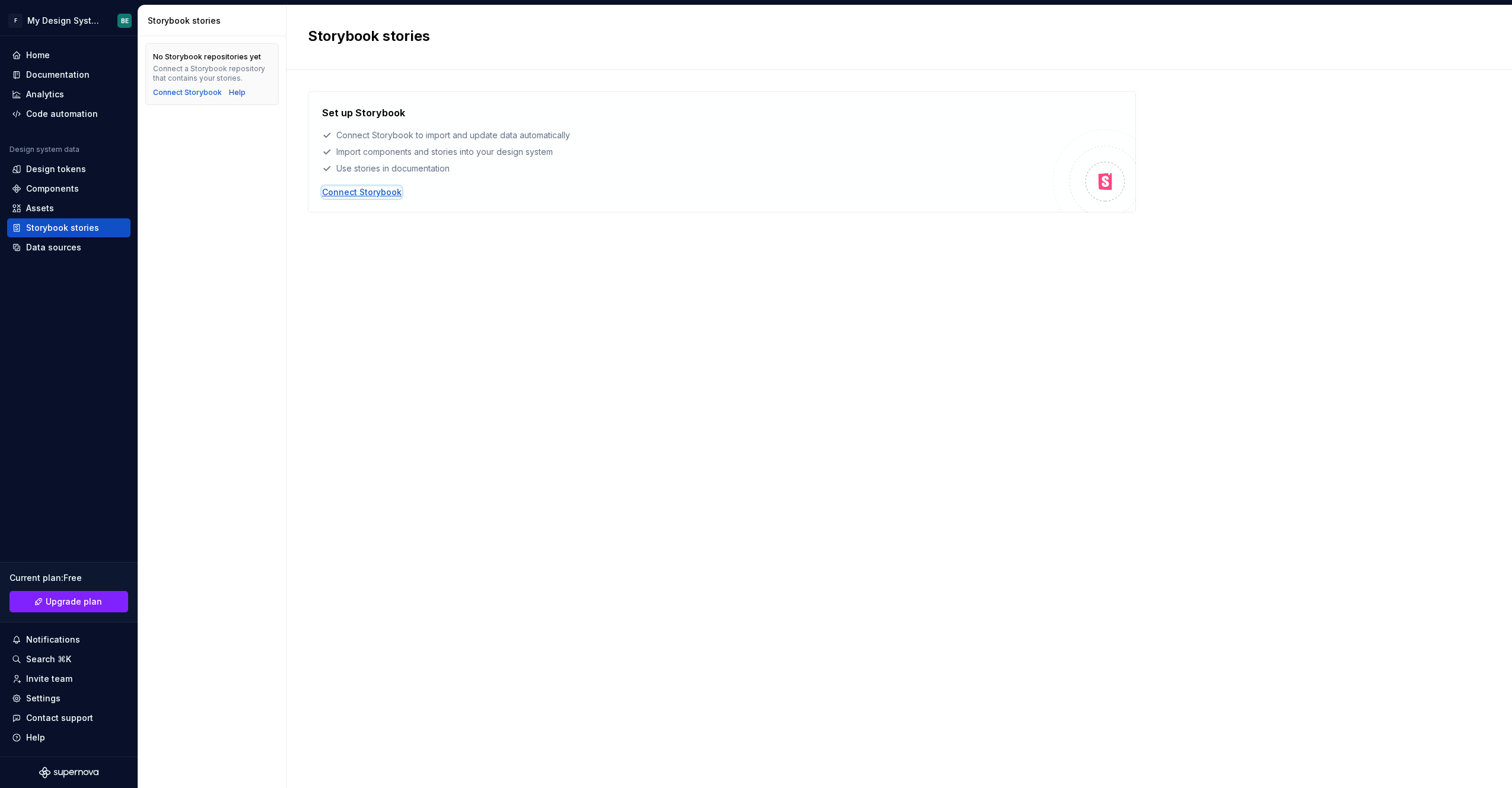
click at [374, 193] on div "Connect Storybook" at bounding box center [362, 192] width 79 height 12
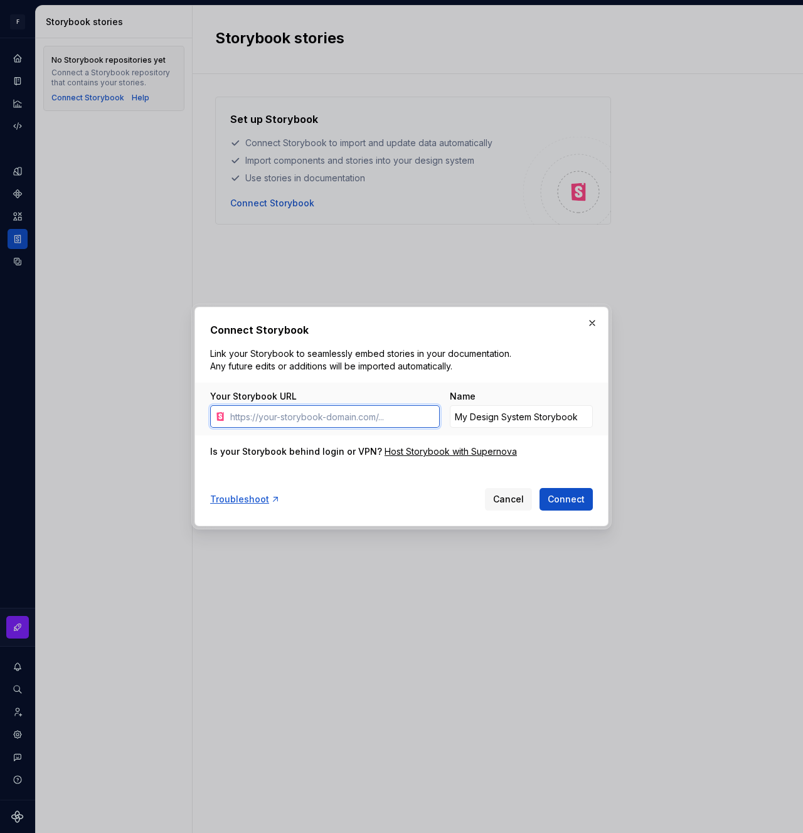
click at [349, 414] on input "Your Storybook URL" at bounding box center [332, 416] width 214 height 23
paste input "[URL][DOMAIN_NAME]"
type input "[URL][DOMAIN_NAME]"
click at [523, 418] on input "My Design System Storybook" at bounding box center [521, 416] width 143 height 23
paste input "Regnskap Norge Komponentbibliote"
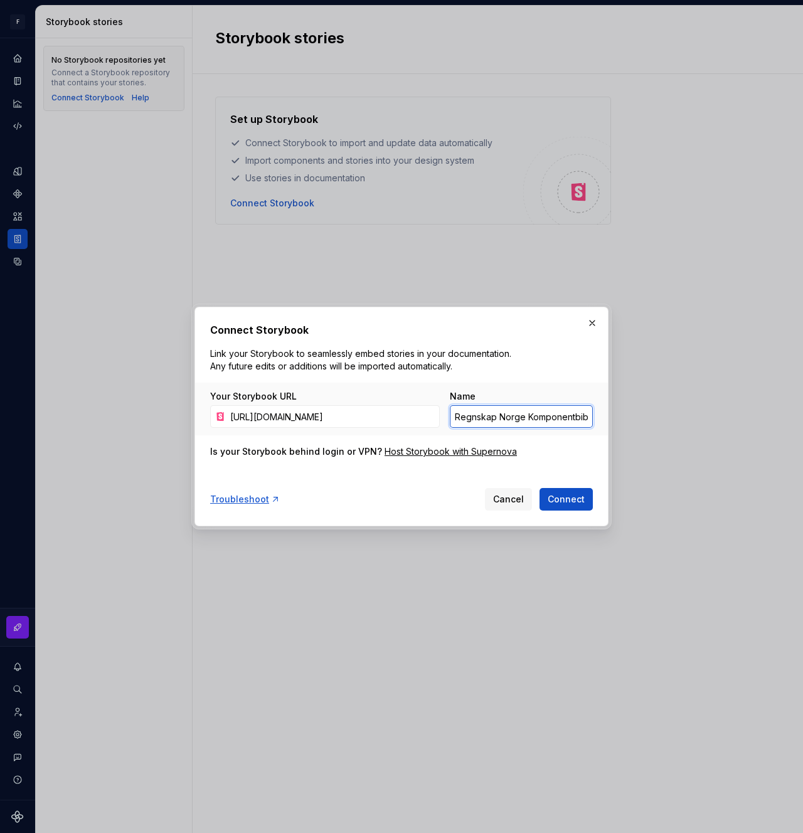
scroll to position [0, 21]
type input "Regnskap Norge Komponentbibliotek"
click at [576, 507] on button "Connect" at bounding box center [565, 499] width 53 height 23
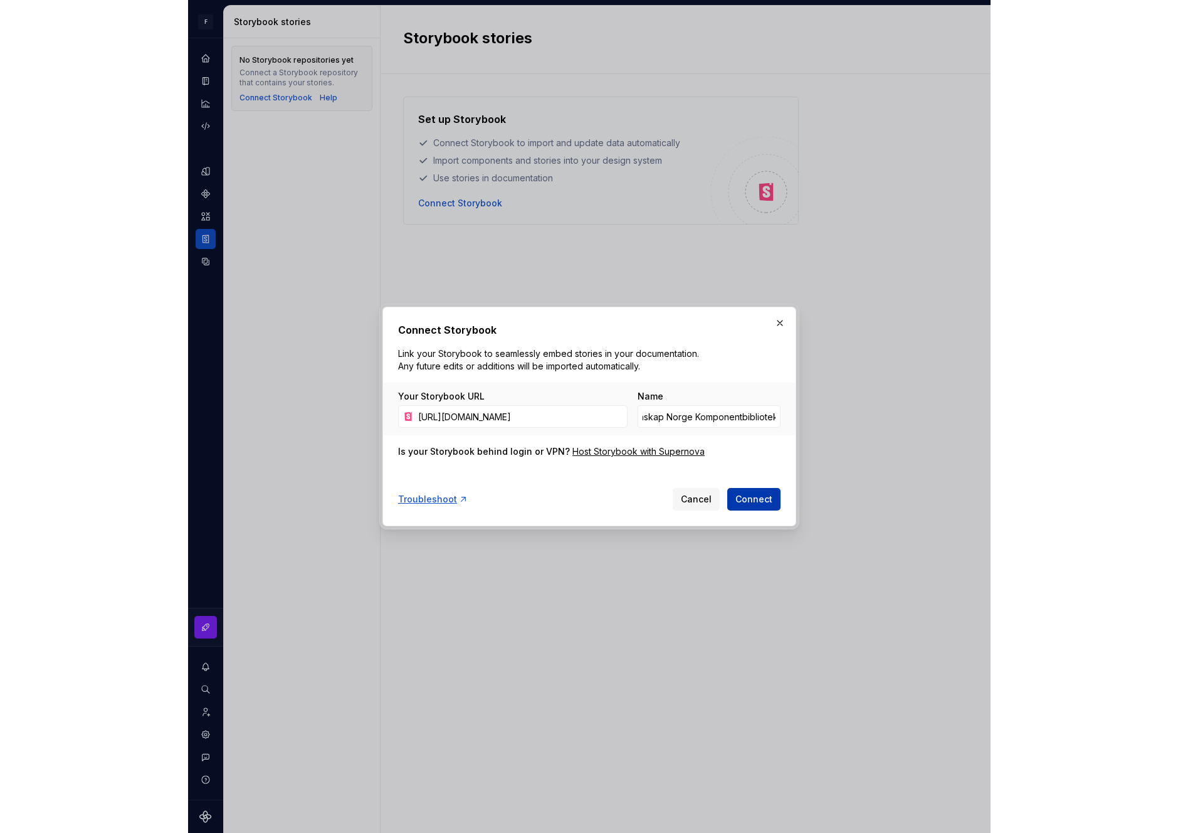
scroll to position [0, 0]
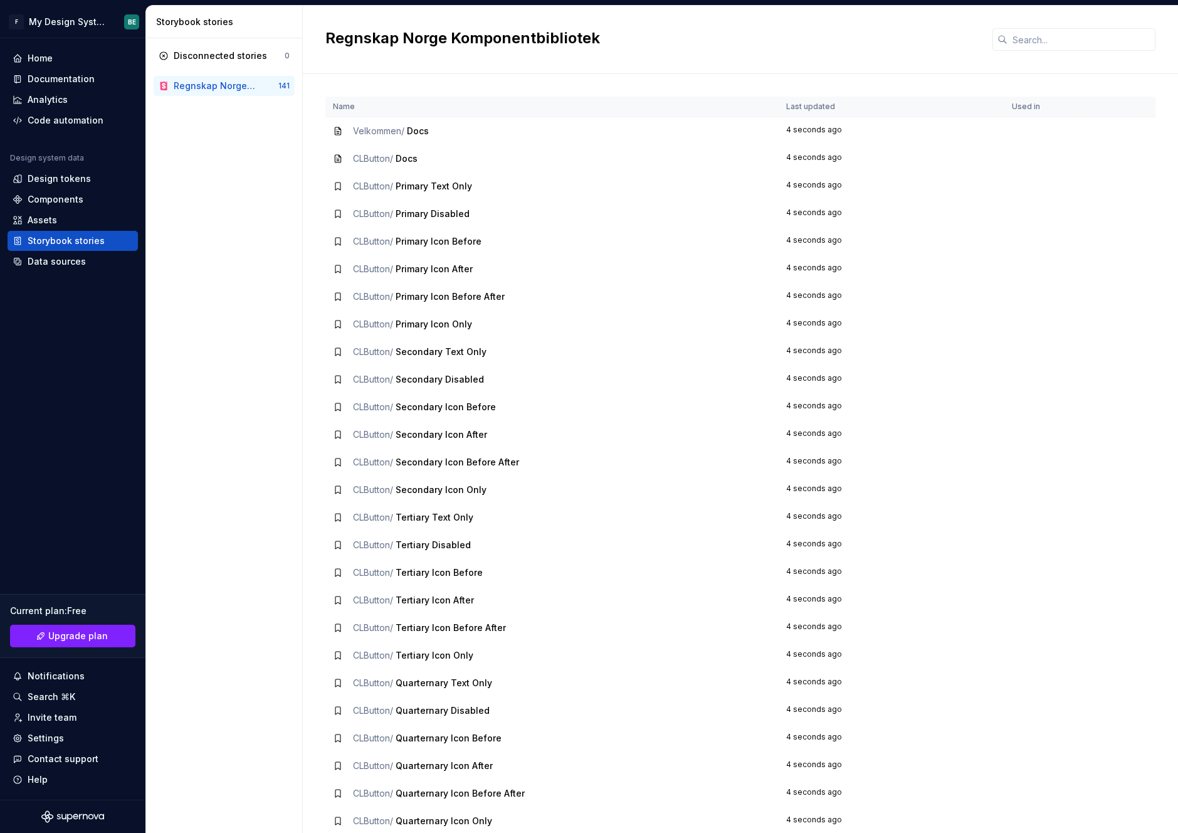
click at [465, 157] on div "CLButton / Docs" at bounding box center [552, 158] width 438 height 13
click at [386, 160] on span "CLButton /" at bounding box center [373, 158] width 40 height 11
click at [363, 161] on span "CLButton /" at bounding box center [373, 158] width 40 height 11
click at [76, 81] on div "Documentation" at bounding box center [61, 79] width 67 height 13
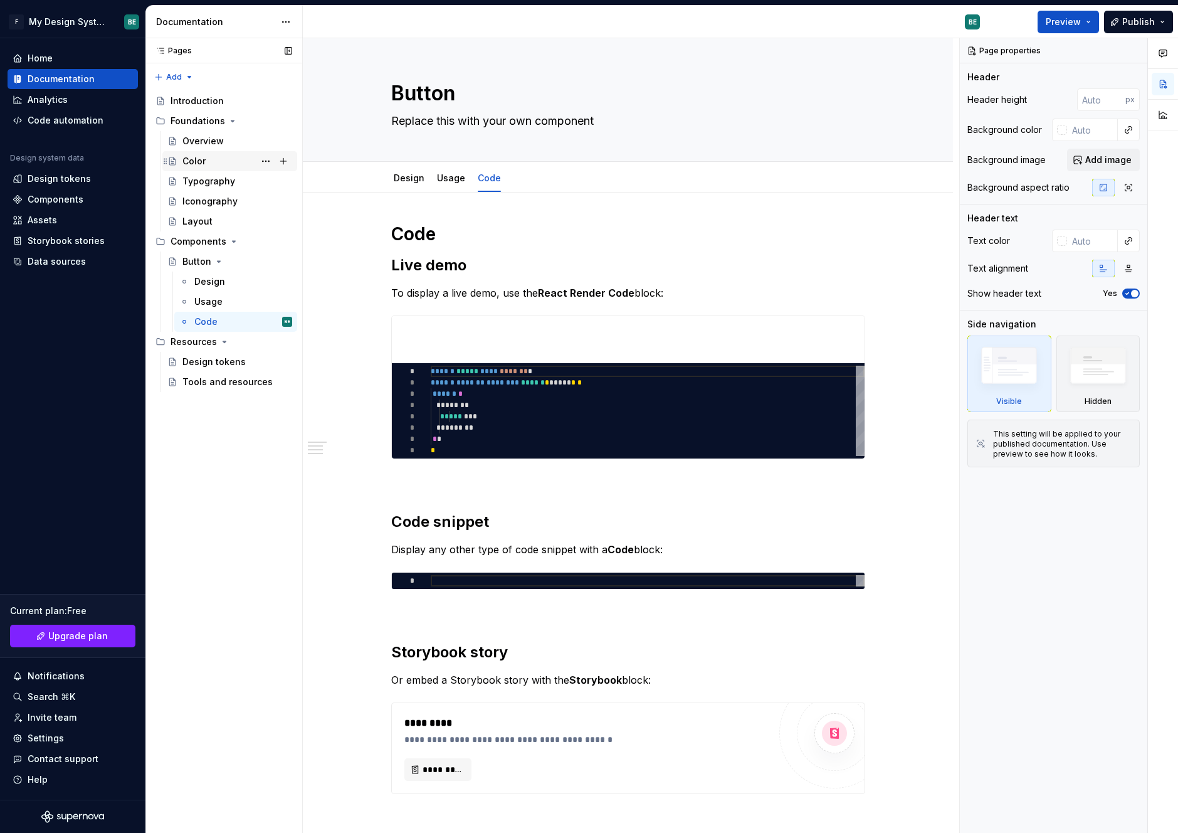
click at [205, 164] on div "Color" at bounding box center [238, 161] width 110 height 18
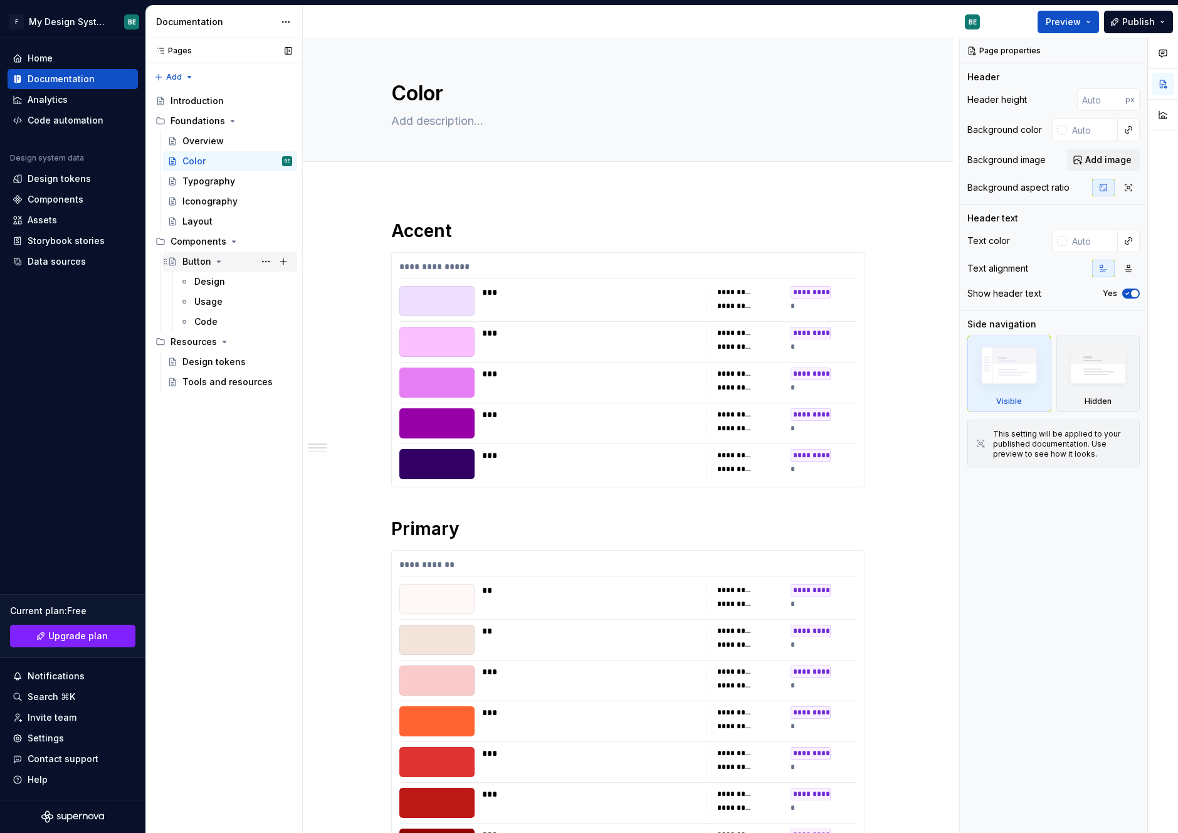
click at [208, 265] on div "Button" at bounding box center [197, 261] width 29 height 13
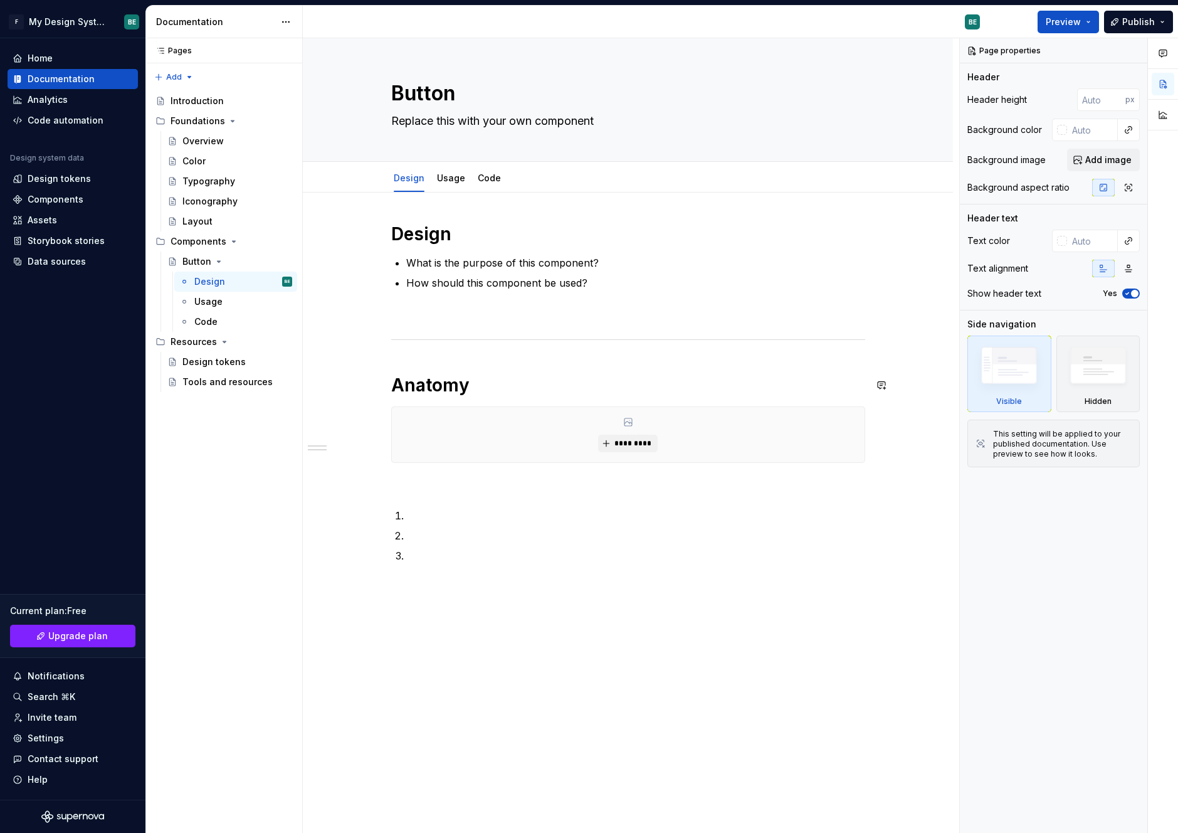
type textarea "*"
click at [792, 354] on div "Design What is the purpose of this component? How should this component be used…" at bounding box center [628, 408] width 474 height 371
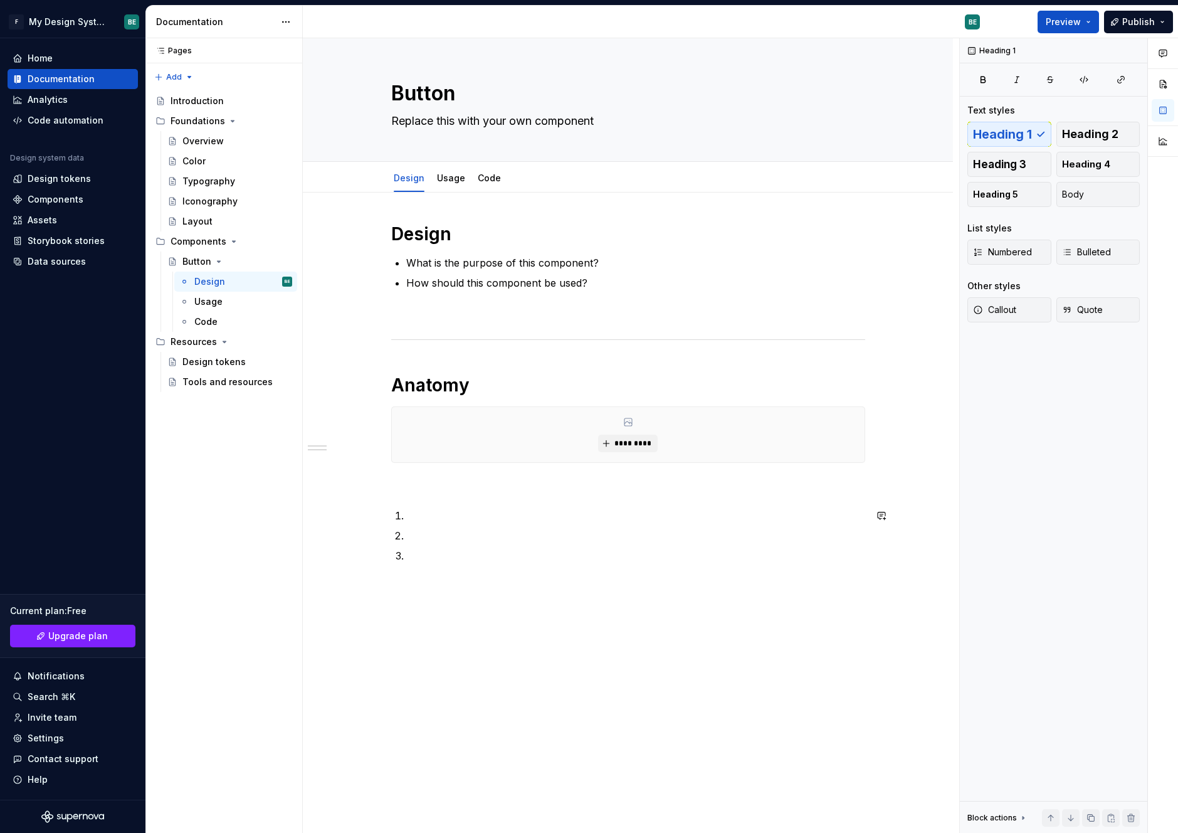
click at [817, 631] on div "Design What is the purpose of this component? How should this component be used…" at bounding box center [628, 525] width 650 height 665
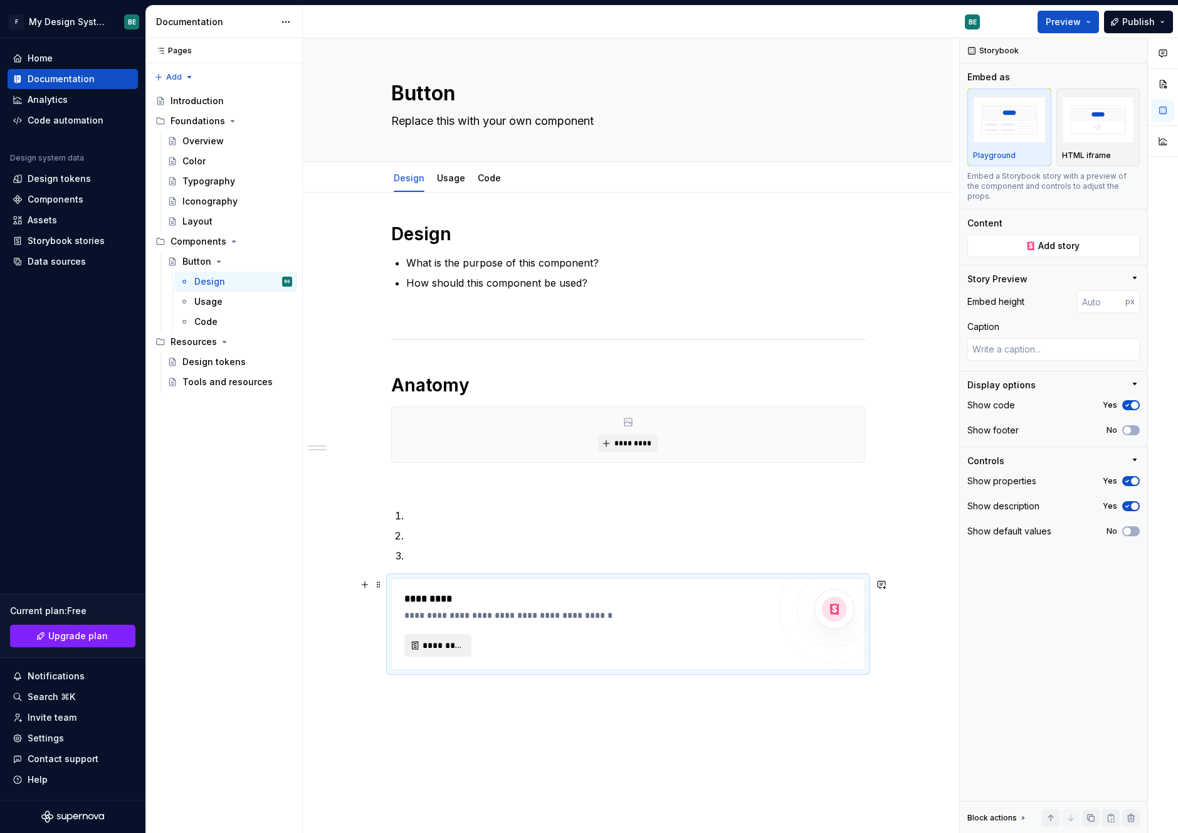
click at [453, 654] on button "*********" at bounding box center [438, 645] width 67 height 23
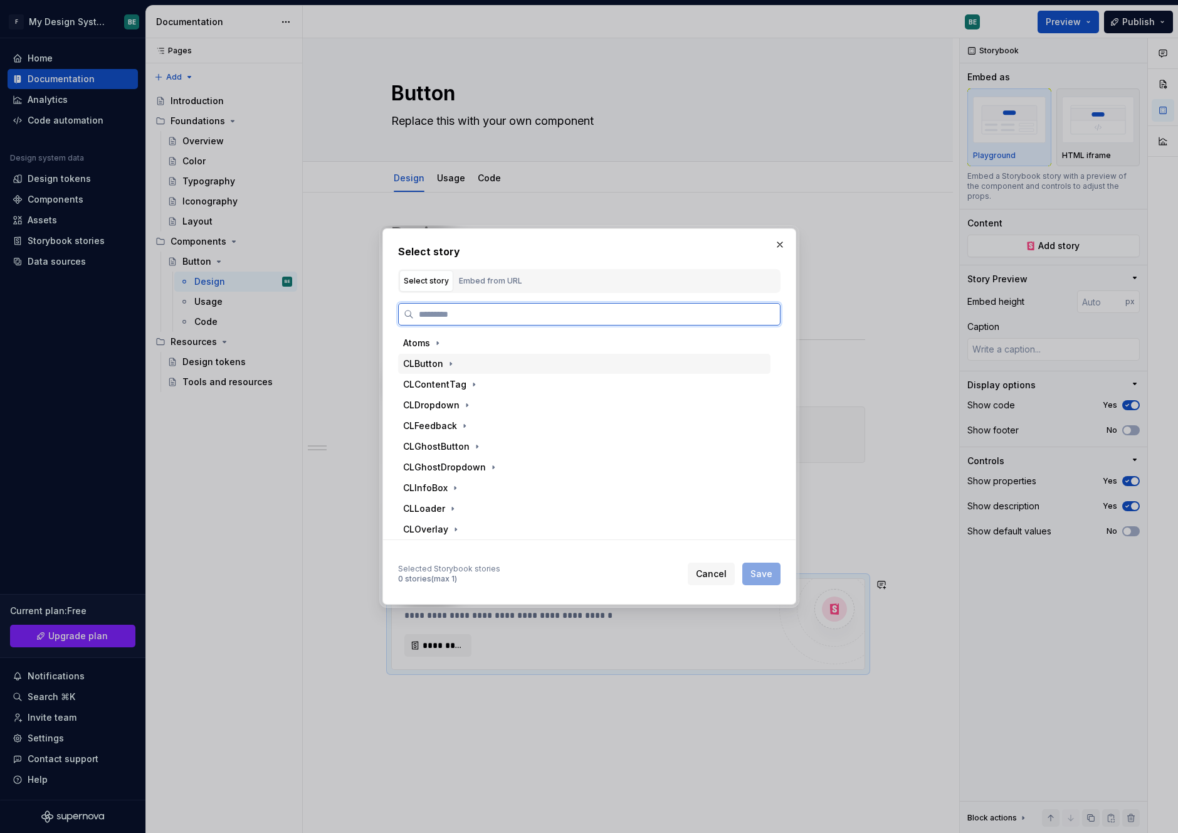
click at [461, 364] on div "CLButton" at bounding box center [584, 364] width 373 height 20
click at [475, 405] on div "Primary Text Only" at bounding box center [468, 405] width 77 height 13
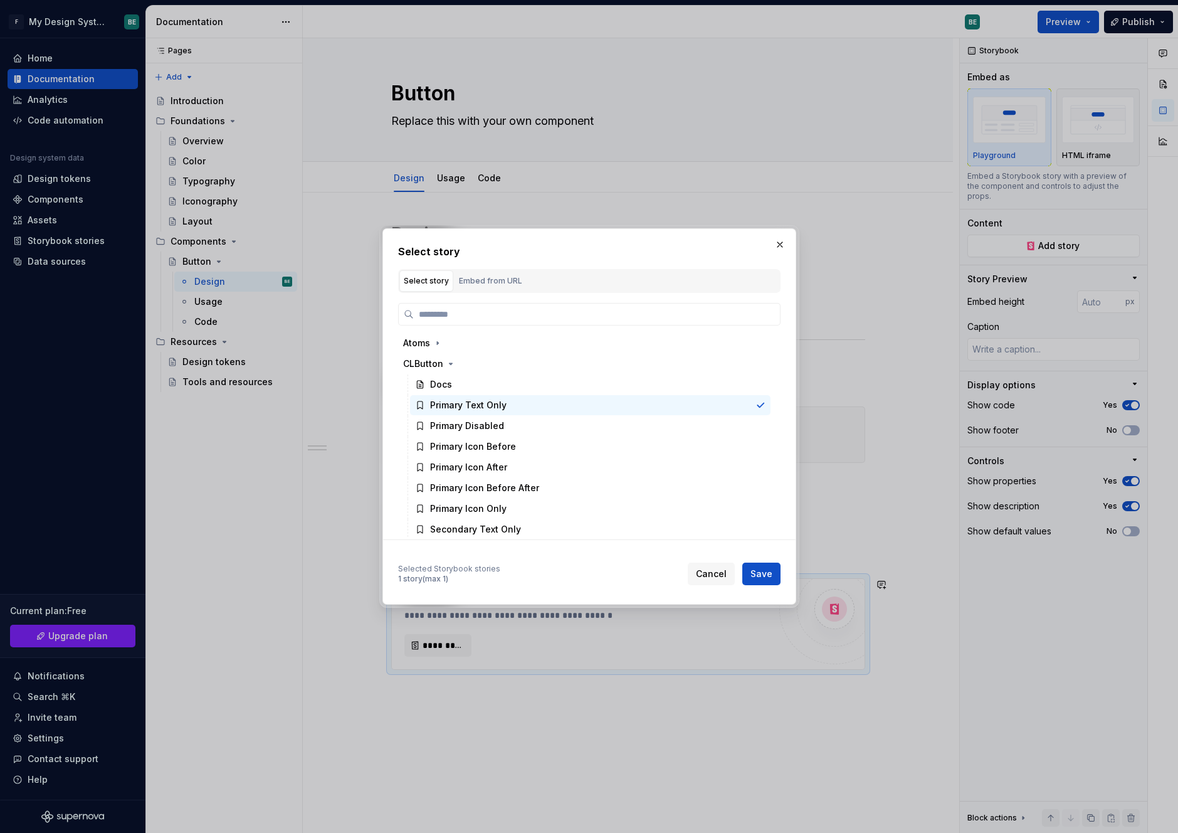
drag, startPoint x: 762, startPoint y: 570, endPoint x: 791, endPoint y: 571, distance: 28.9
click at [763, 570] on span "Save" at bounding box center [762, 574] width 22 height 13
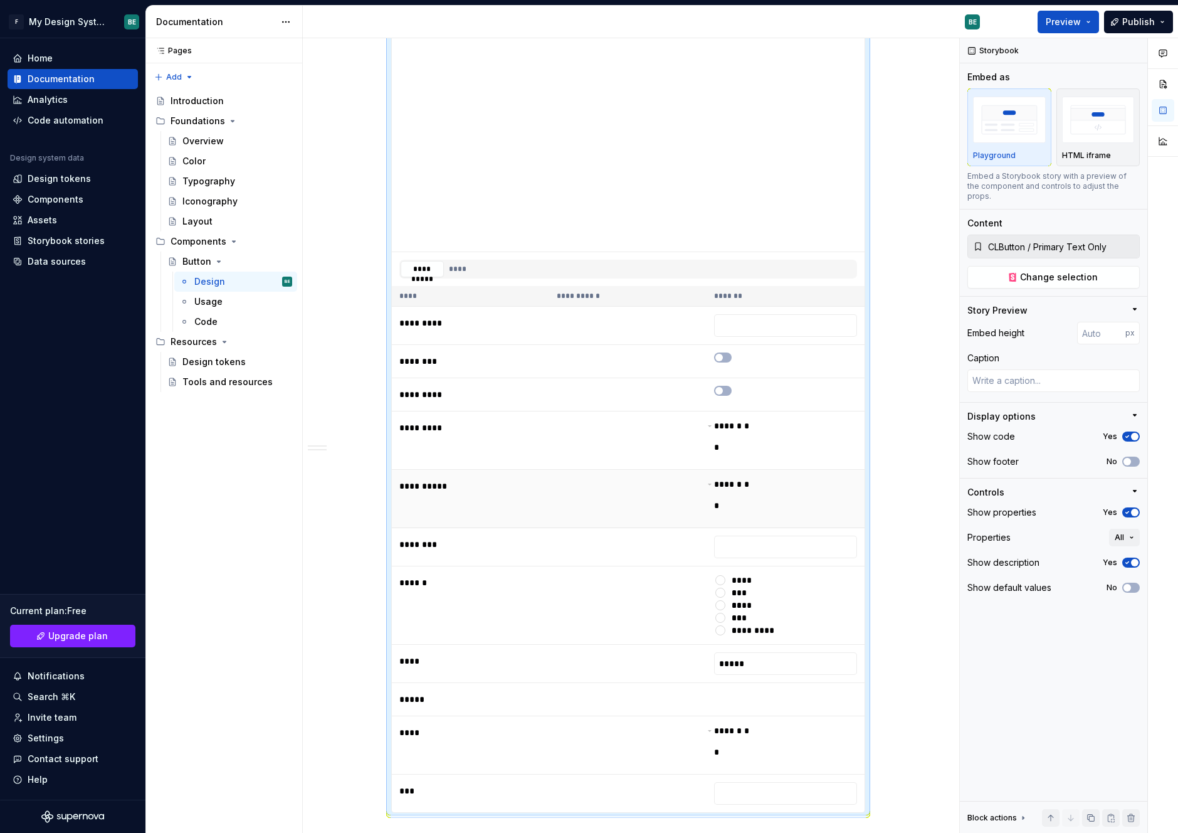
scroll to position [342, 0]
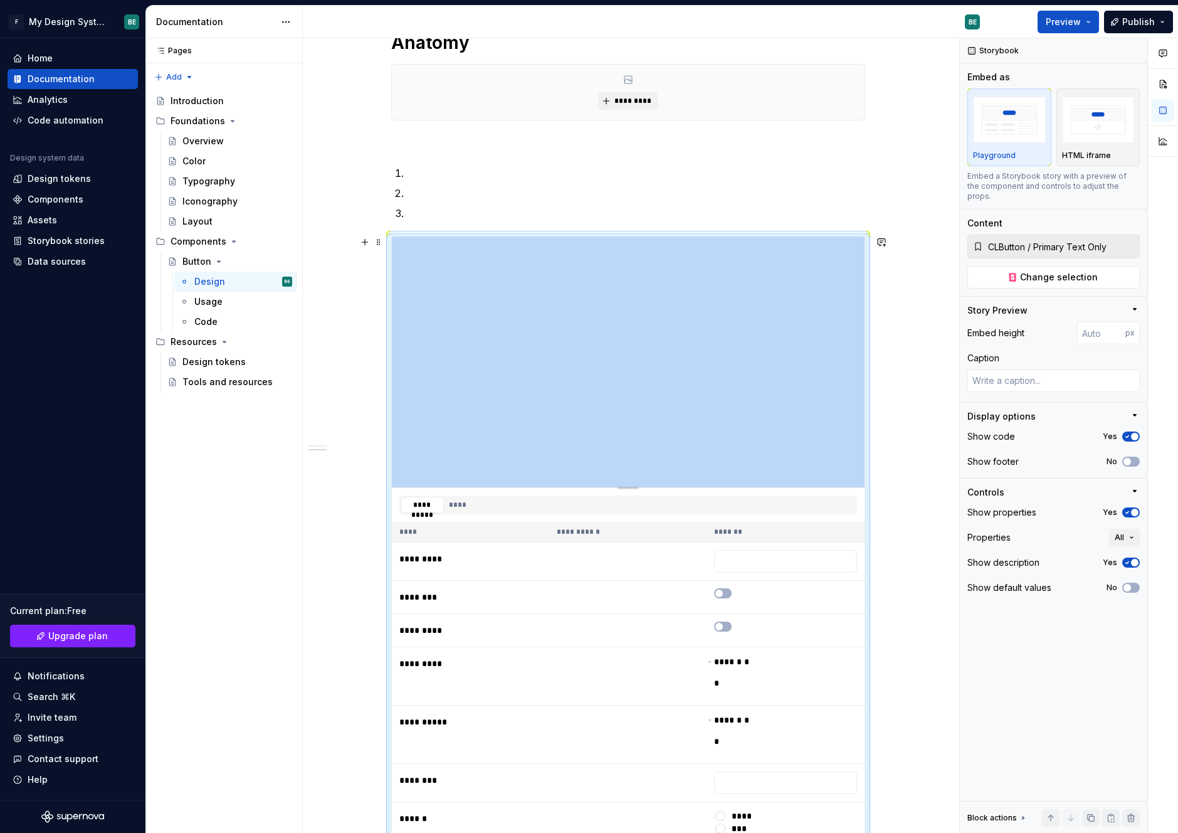
click at [229, 137] on div "**********" at bounding box center [662, 435] width 1032 height 795
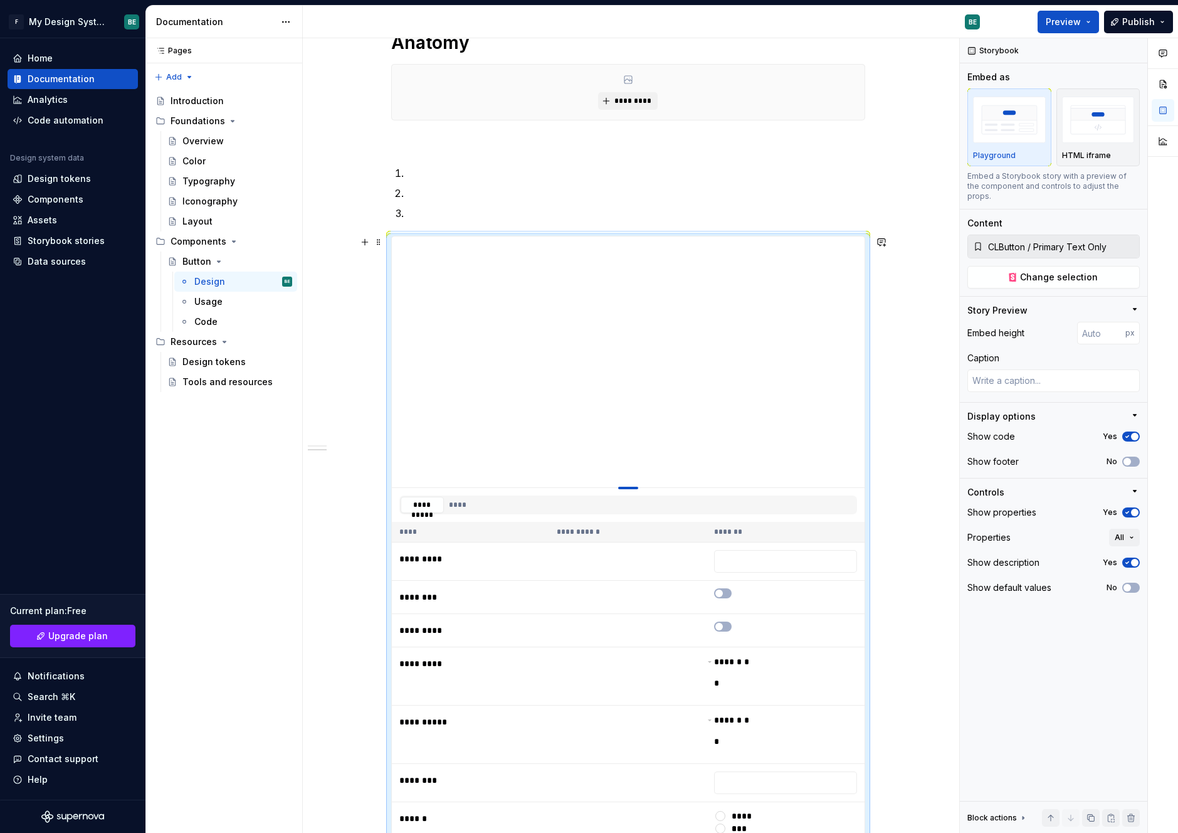
type textarea "*"
type input "399"
type textarea "*"
type input "381"
type textarea "*"
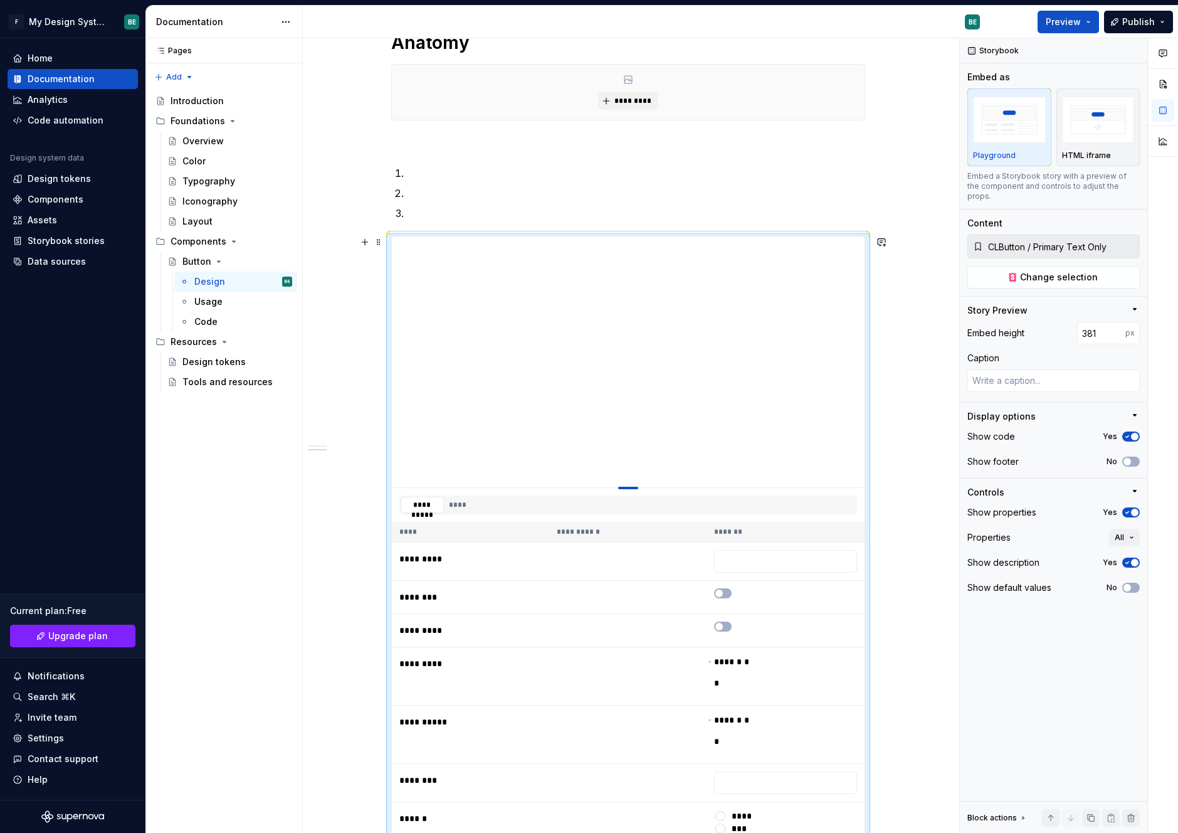
type input "356"
type textarea "*"
type input "326"
type textarea "*"
type input "290"
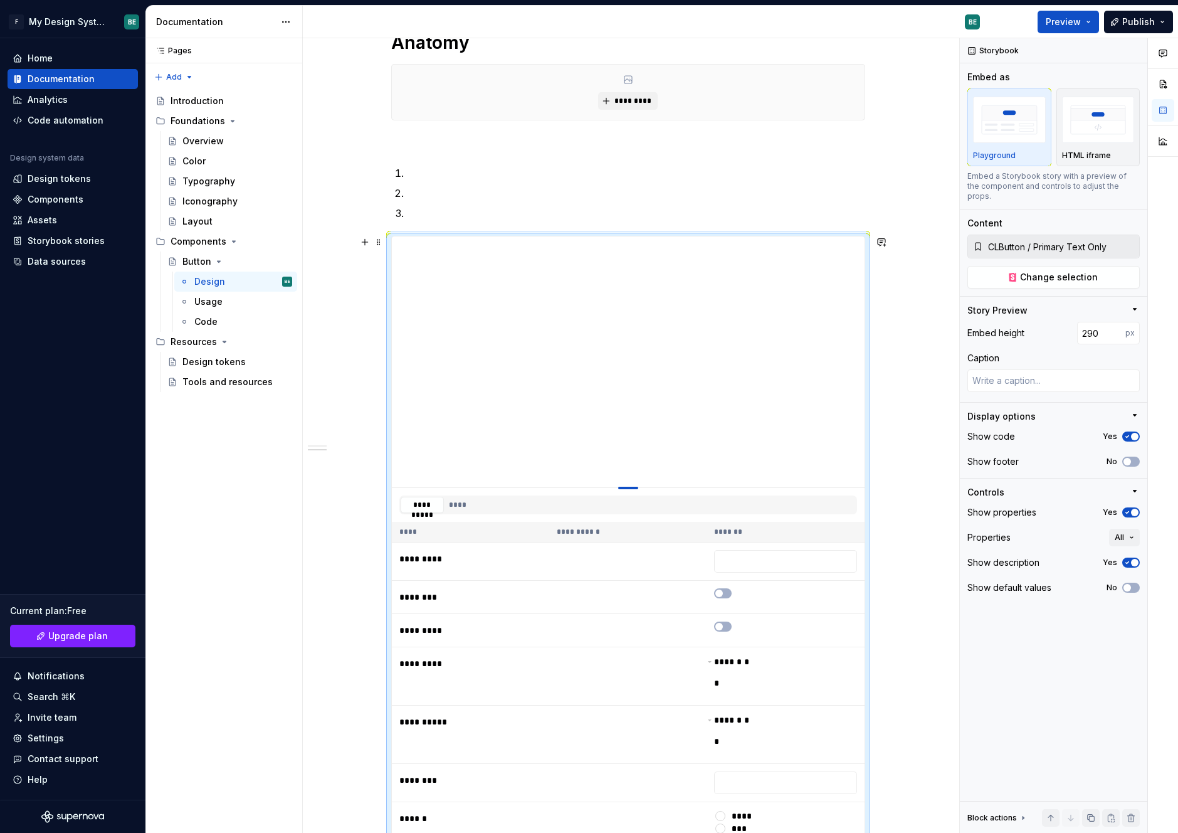
type textarea "*"
type input "258"
type textarea "*"
type input "225"
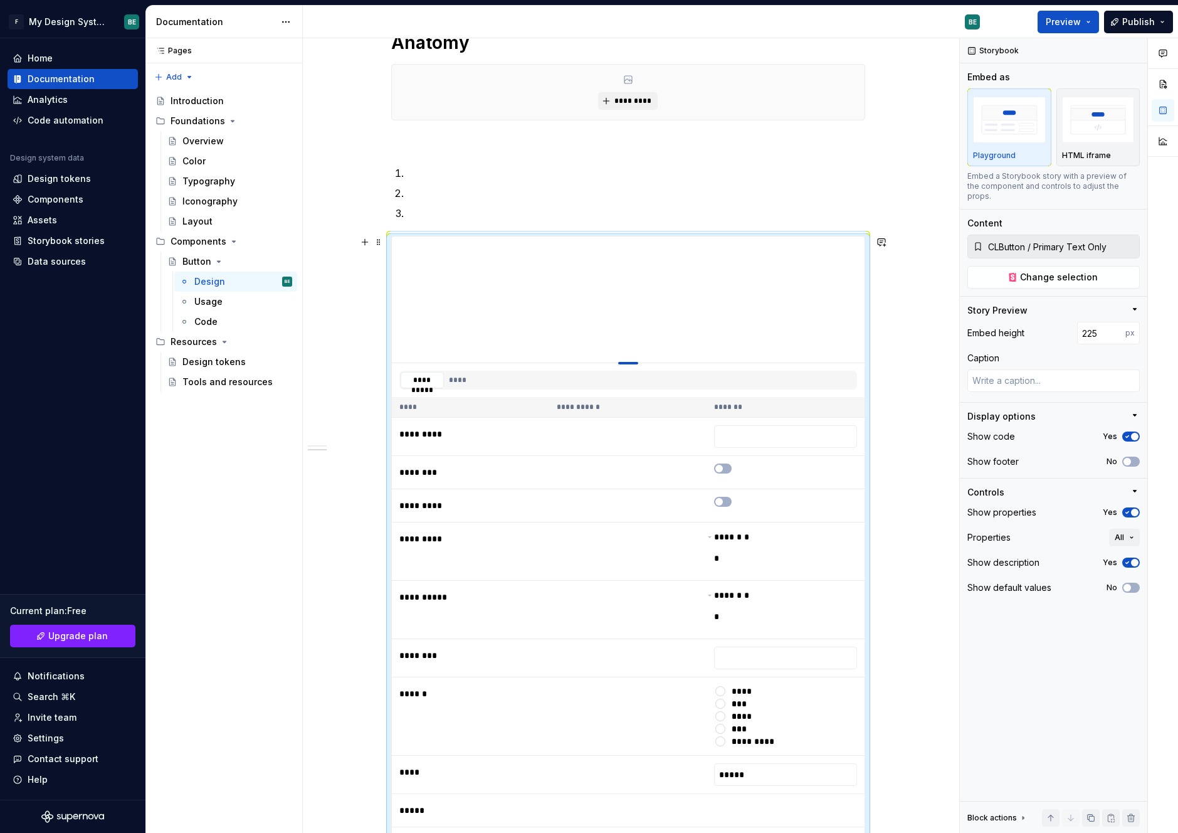
type textarea "*"
type input "201"
type textarea "*"
type input "191"
type textarea "*"
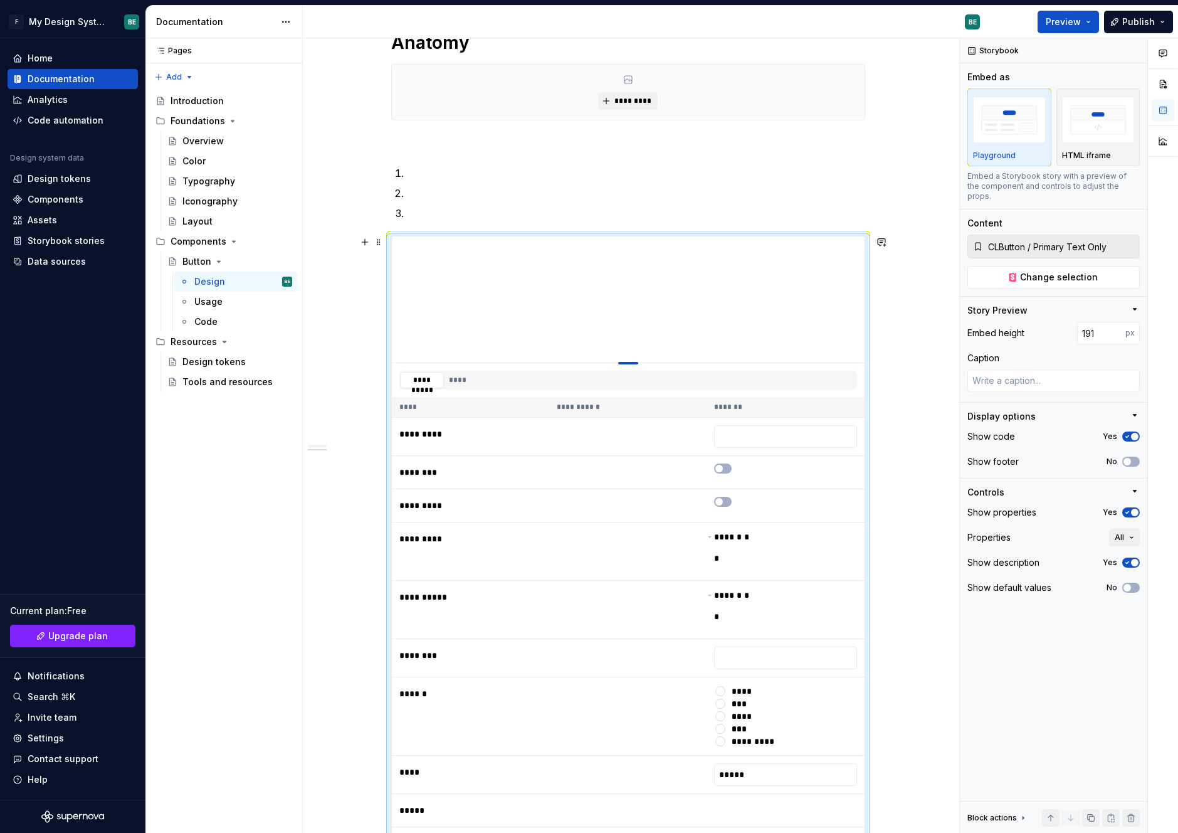
type input "186"
type textarea "*"
type input "177"
type textarea "*"
type input "170"
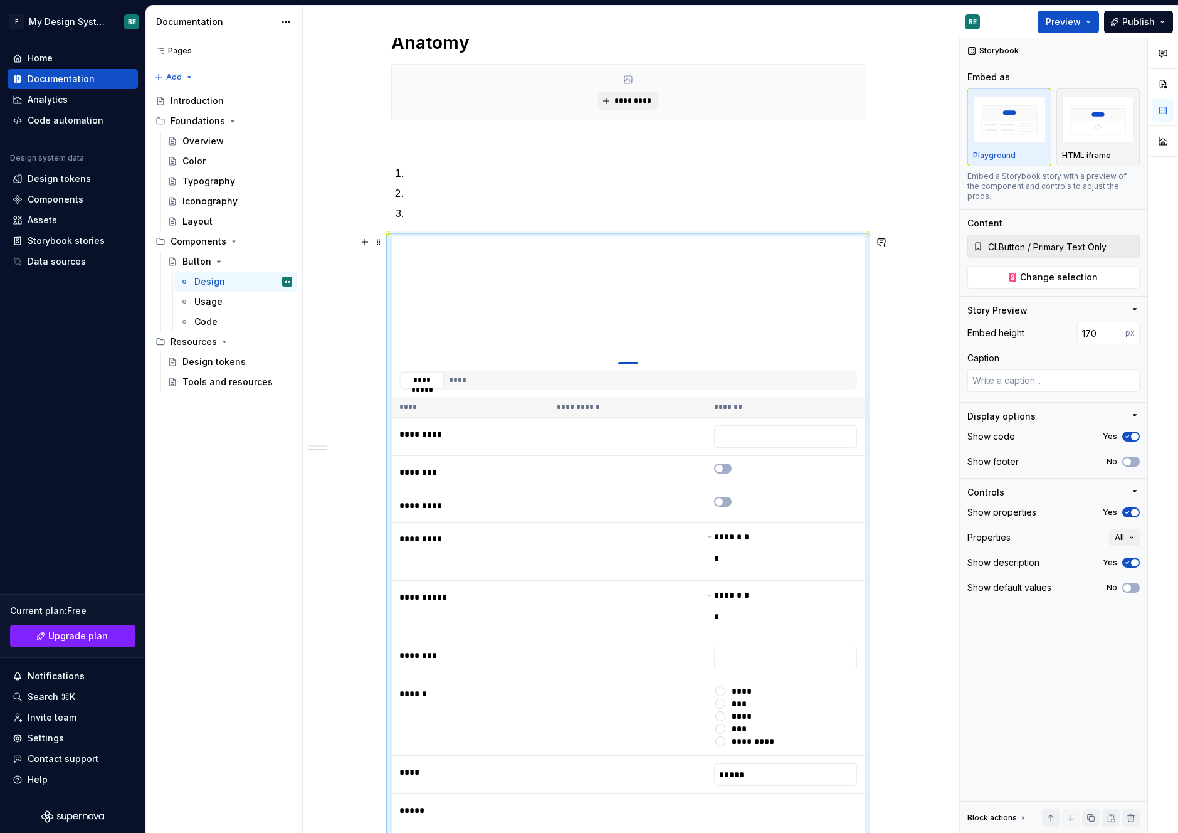
type textarea "*"
type input "168"
type textarea "*"
type input "162"
type textarea "*"
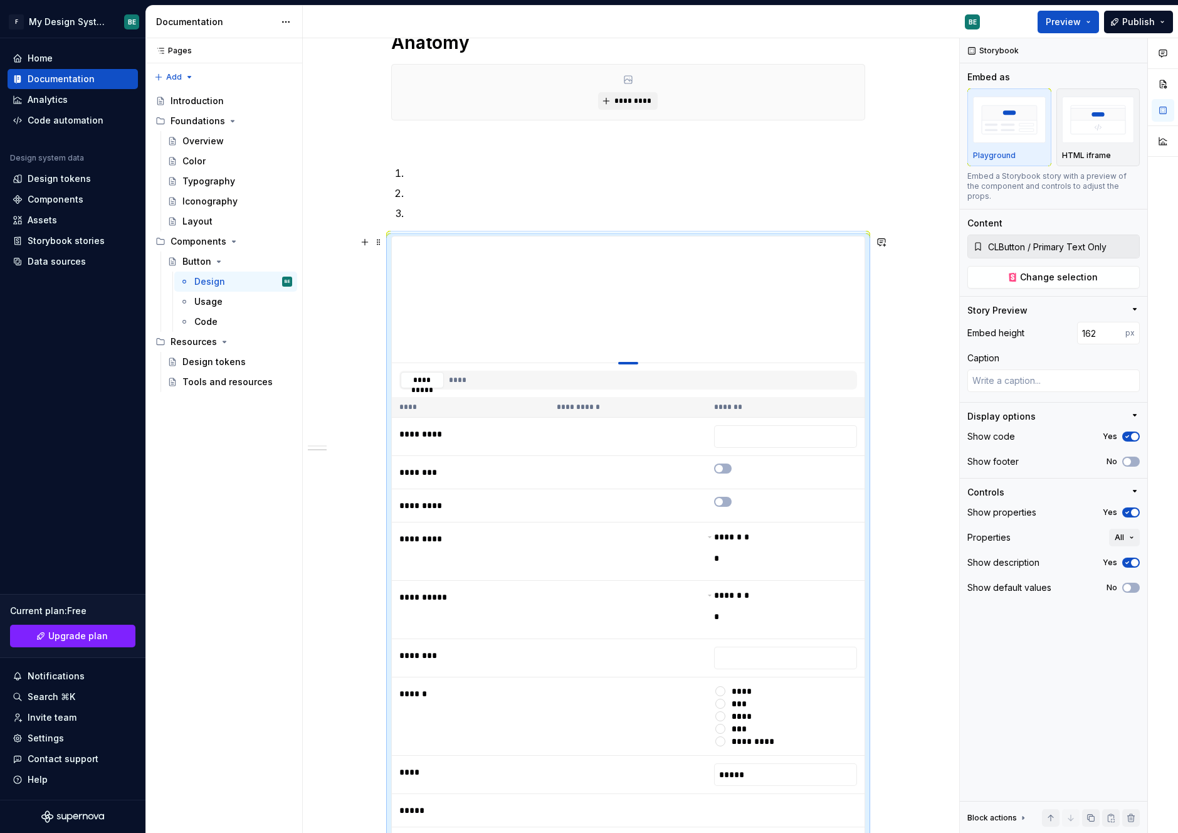
type input "159"
type textarea "*"
type input "156"
type textarea "*"
type input "151"
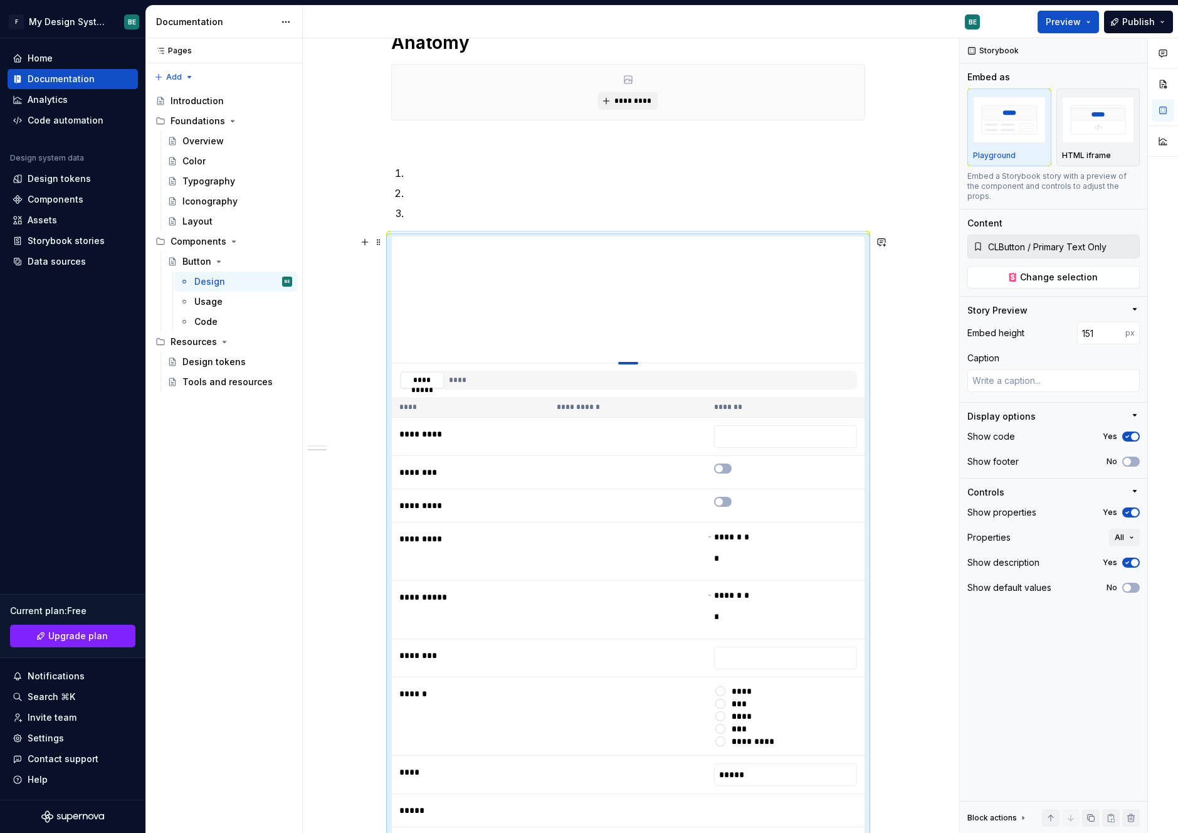
type textarea "*"
type input "146"
type textarea "*"
type input "141"
type textarea "*"
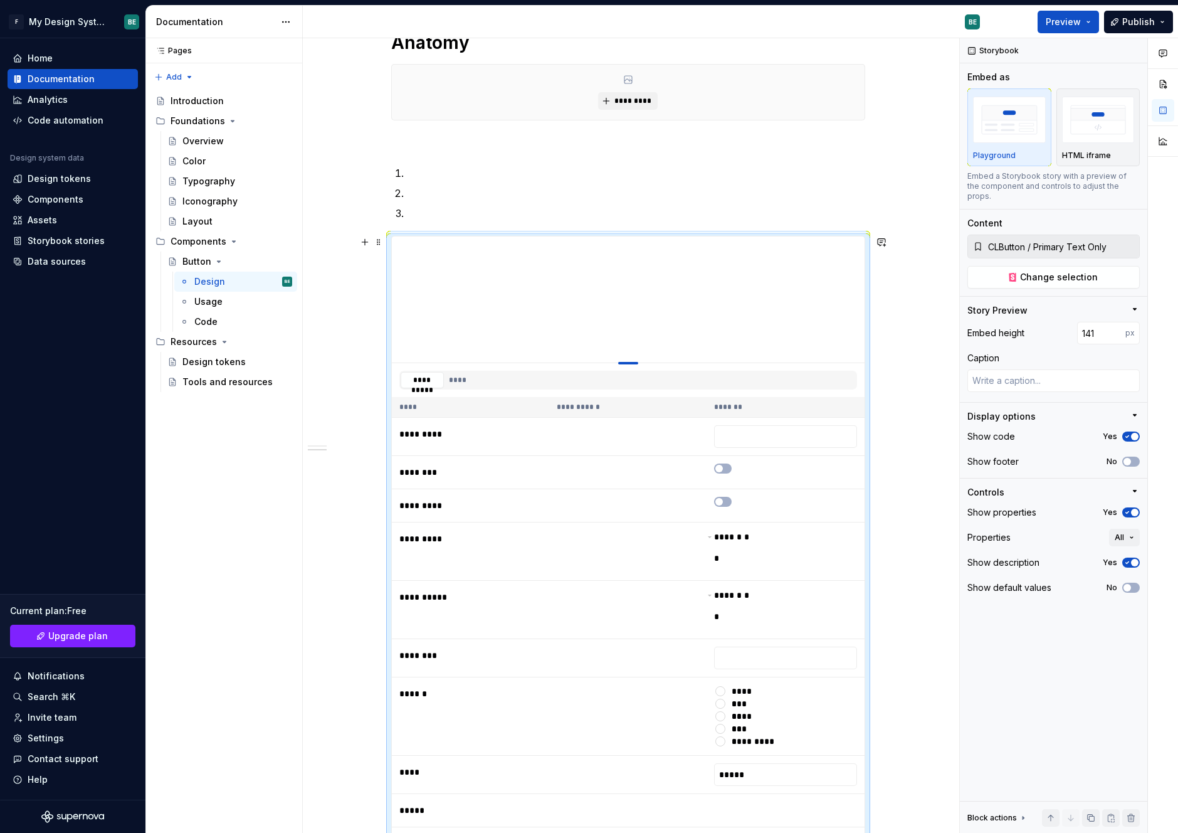
type input "136"
type textarea "*"
type input "134"
type textarea "*"
type input "133"
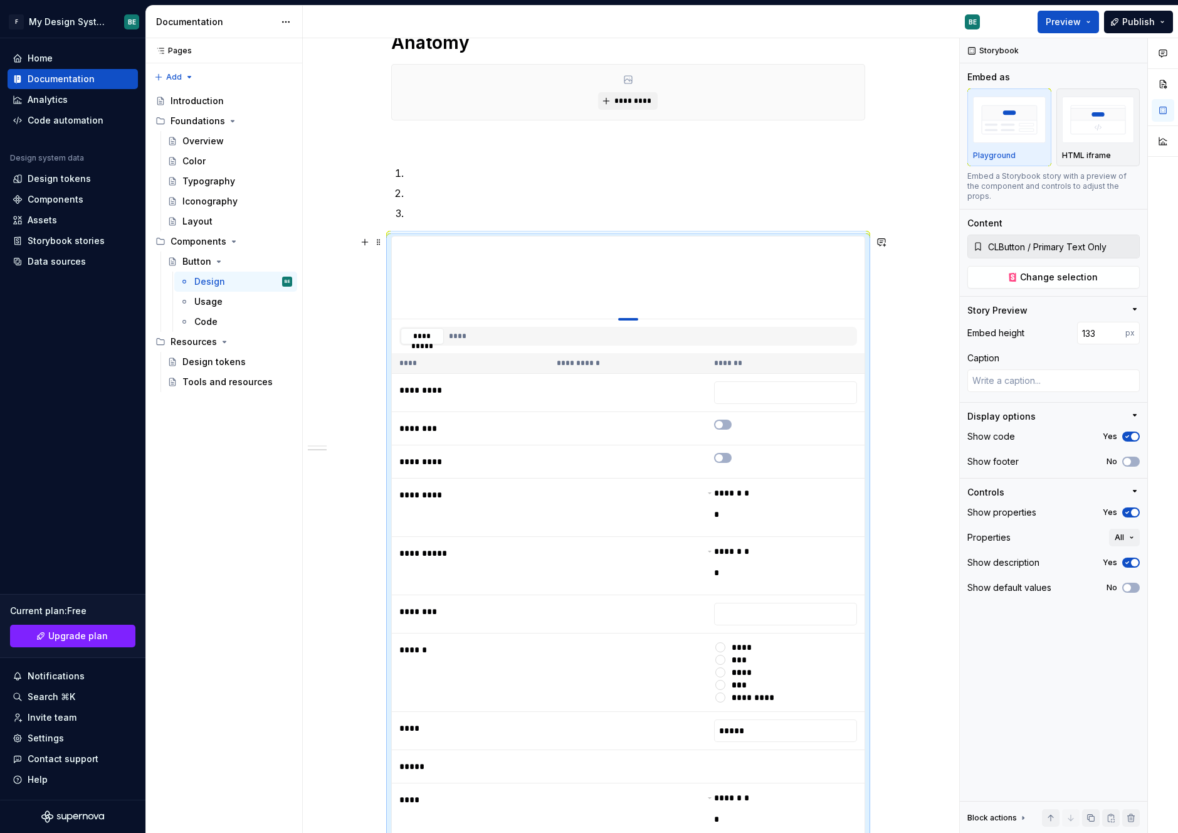
type textarea "*"
type input "131"
type textarea "*"
type input "127"
type textarea "*"
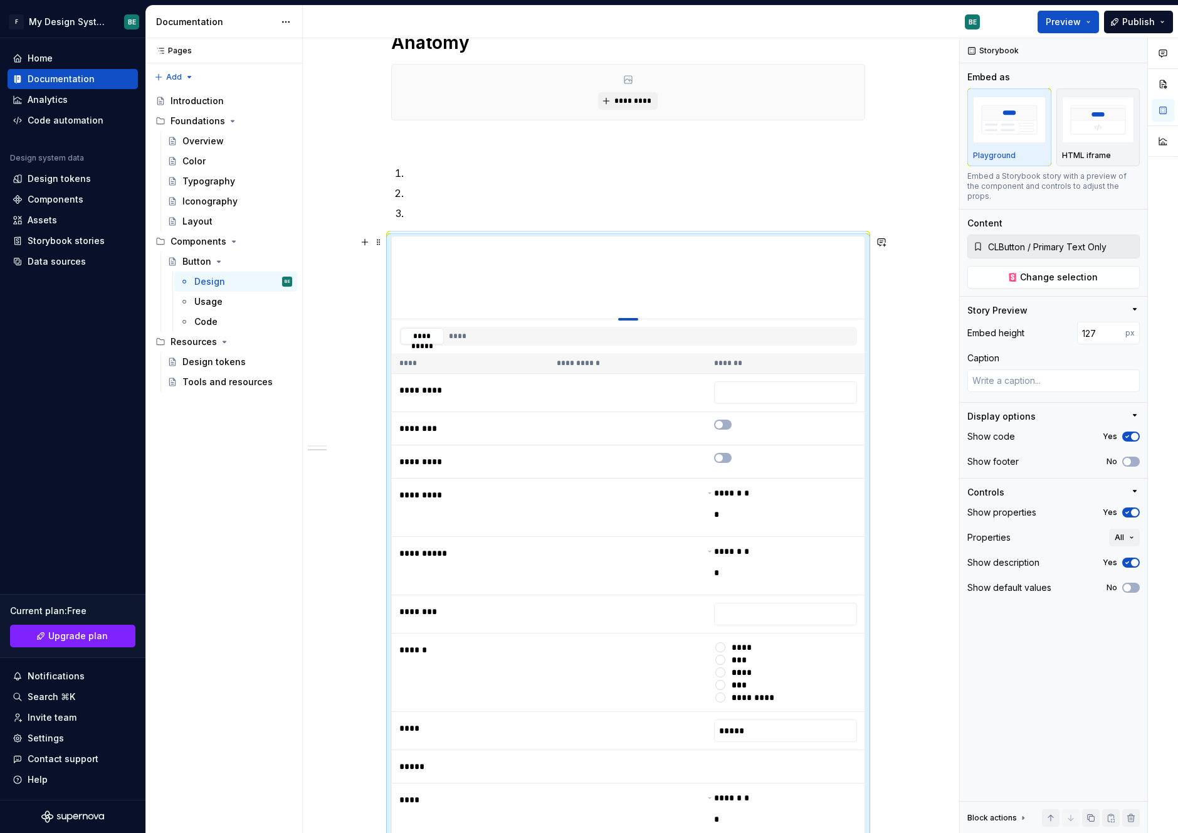
type input "126"
type textarea "*"
type input "124"
type textarea "*"
type input "121"
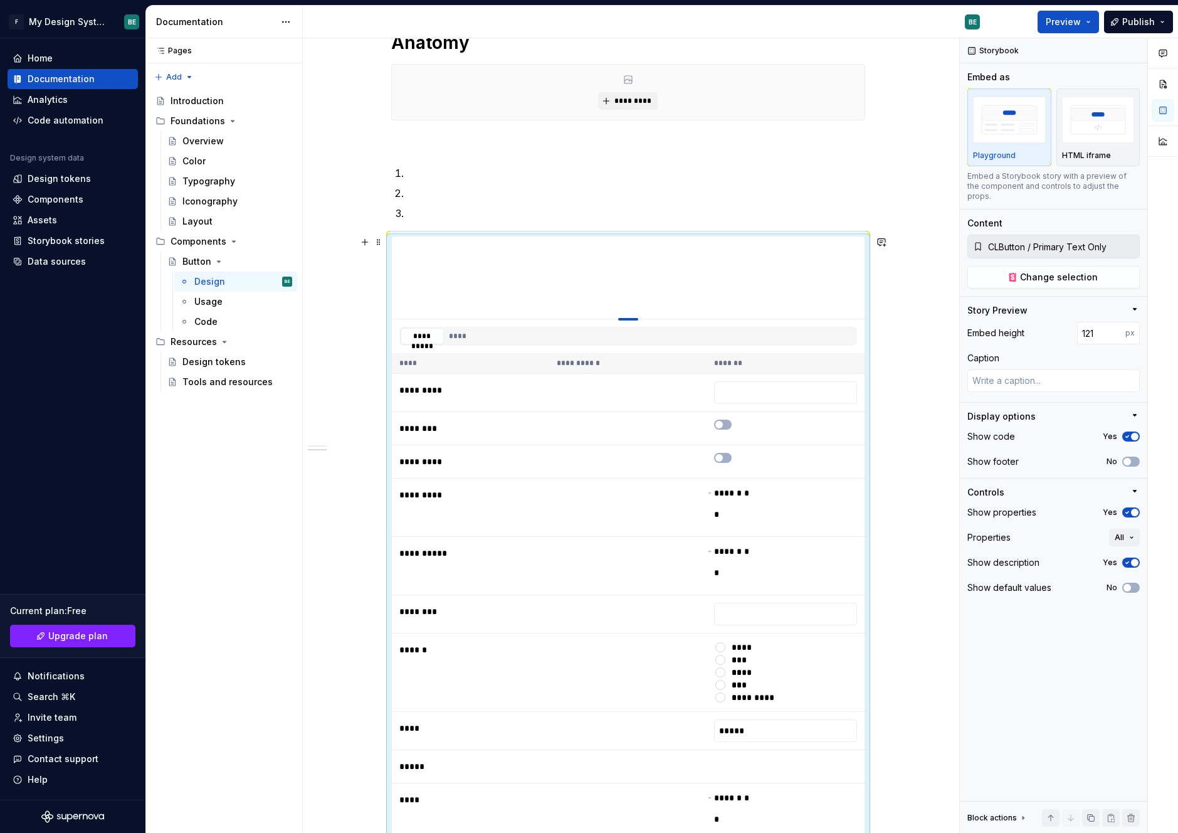
type textarea "*"
type input "119"
type textarea "*"
type input "114"
type textarea "*"
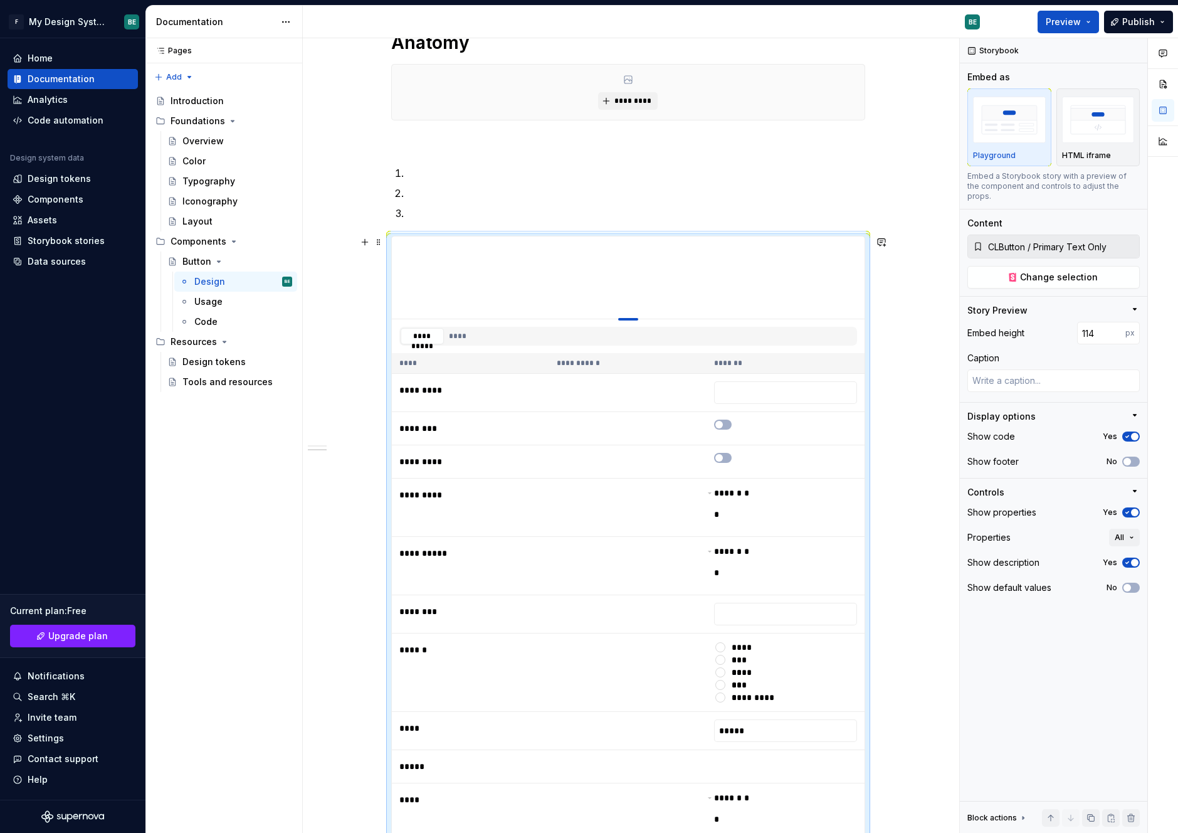
type input "106"
type textarea "*"
type input "100"
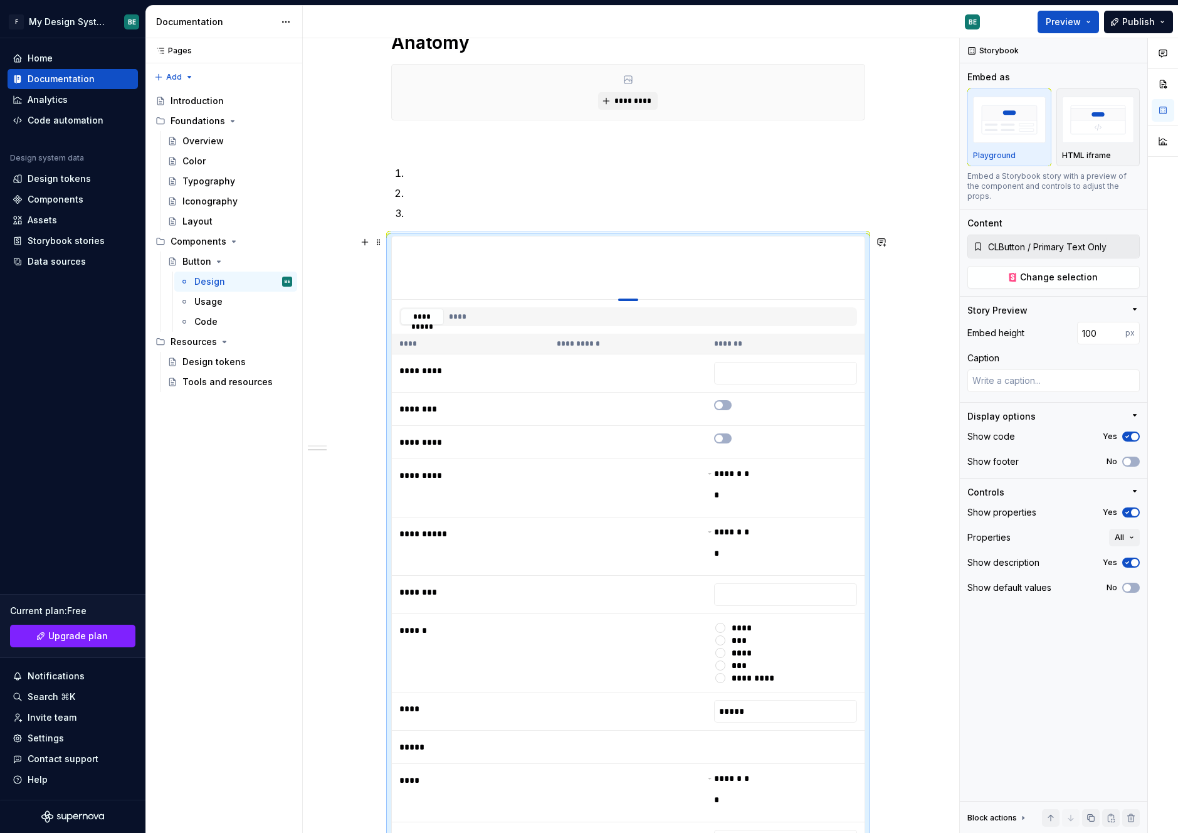
drag, startPoint x: 625, startPoint y: 487, endPoint x: 625, endPoint y: 277, distance: 209.5
click at [917, 312] on div "**********" at bounding box center [628, 487] width 650 height 1275
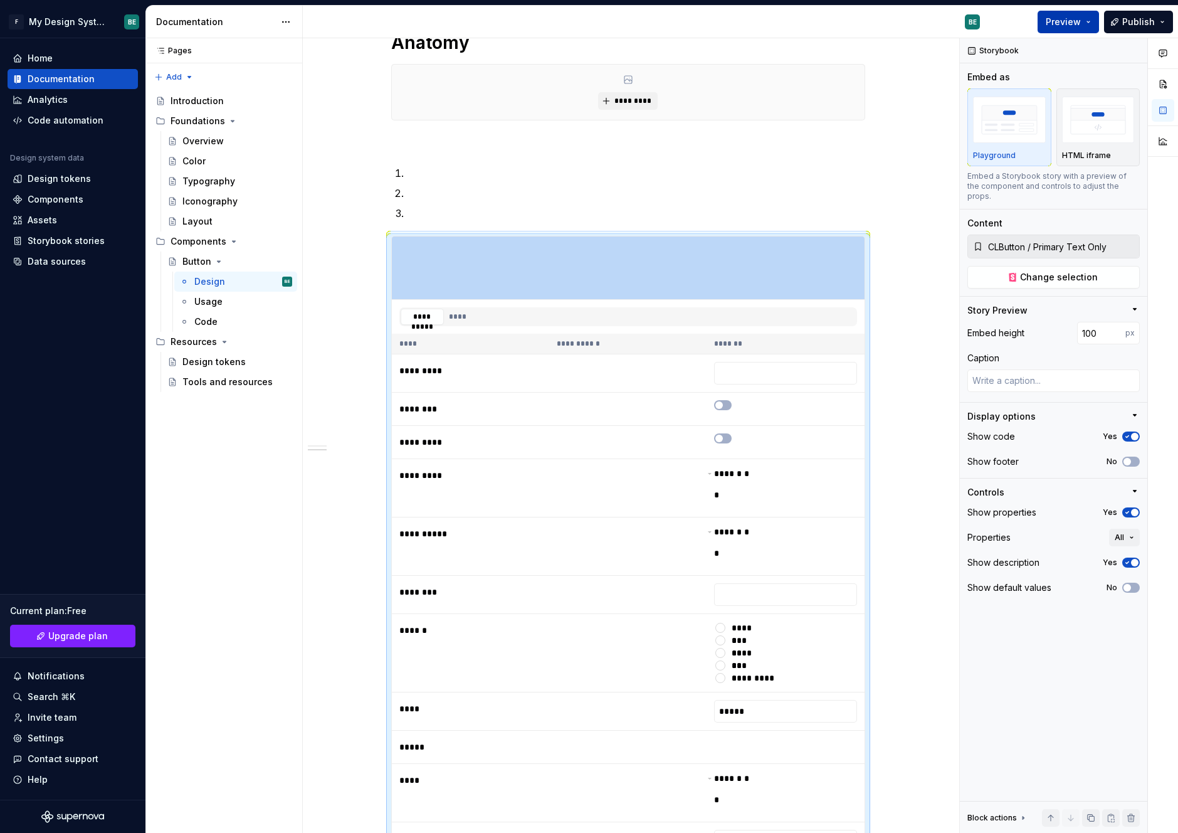
click at [1064, 25] on span "Preview" at bounding box center [1063, 22] width 35 height 13
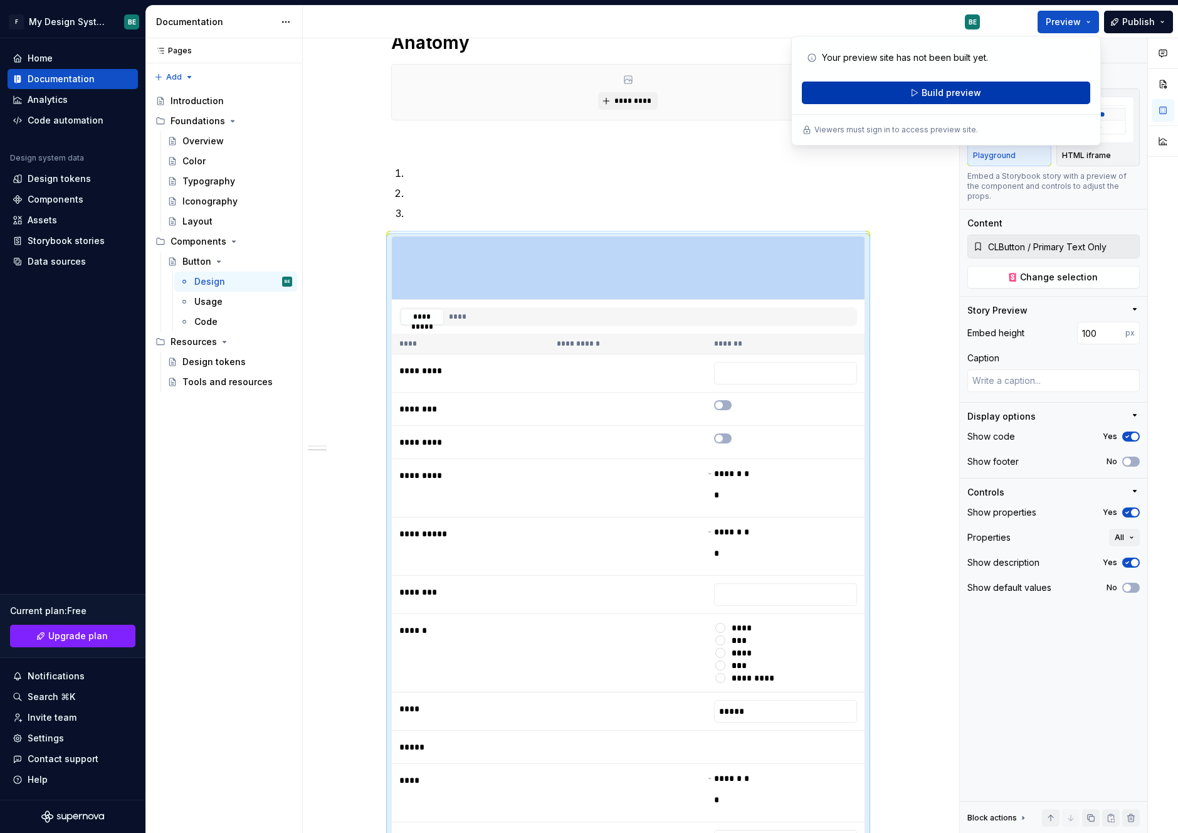
click at [953, 97] on span "Build preview" at bounding box center [952, 93] width 60 height 13
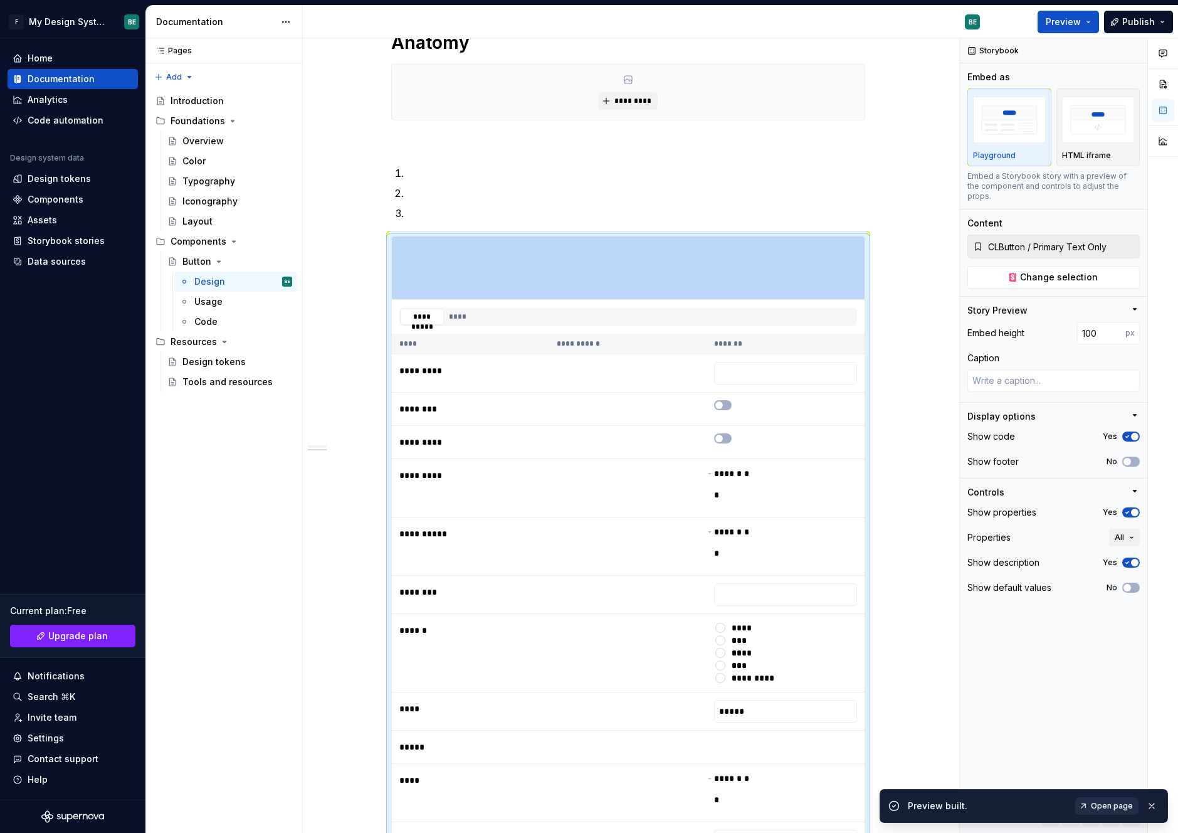
click at [1104, 811] on link "Open page" at bounding box center [1107, 806] width 63 height 18
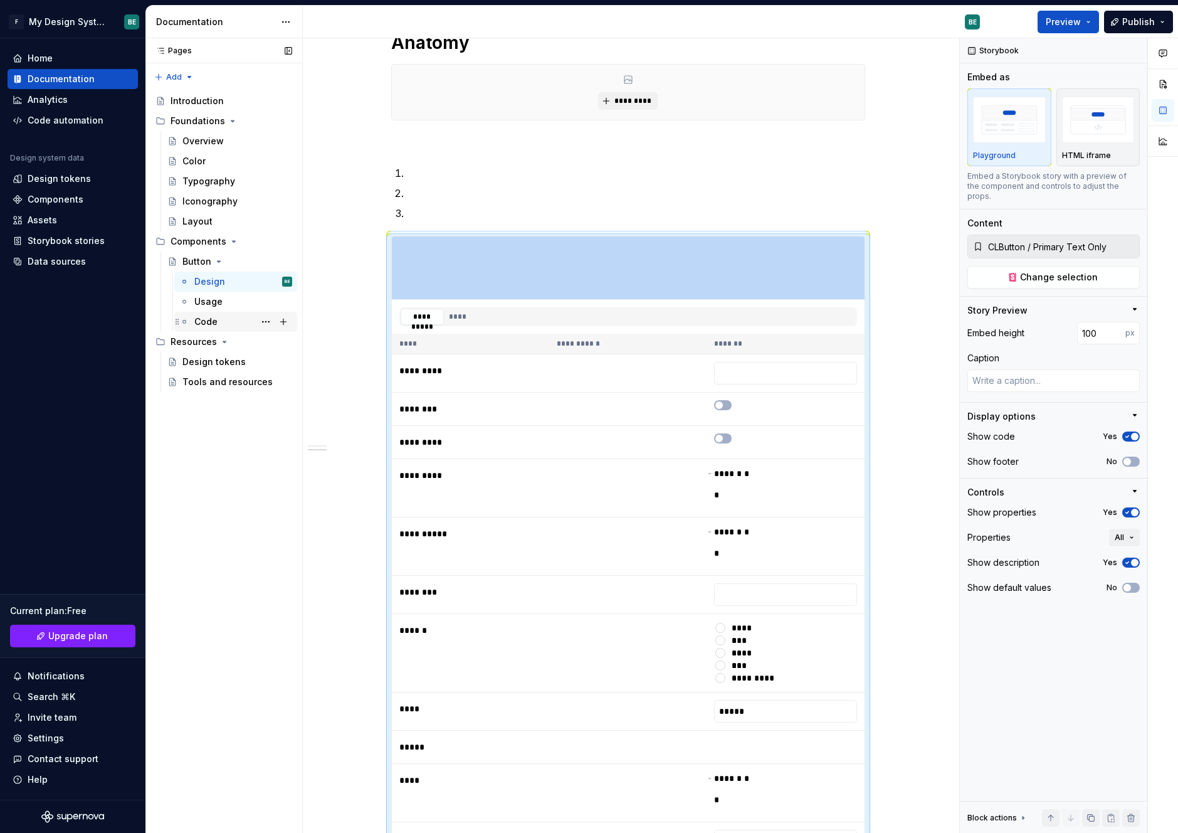
click at [225, 321] on div "Code" at bounding box center [243, 322] width 98 height 18
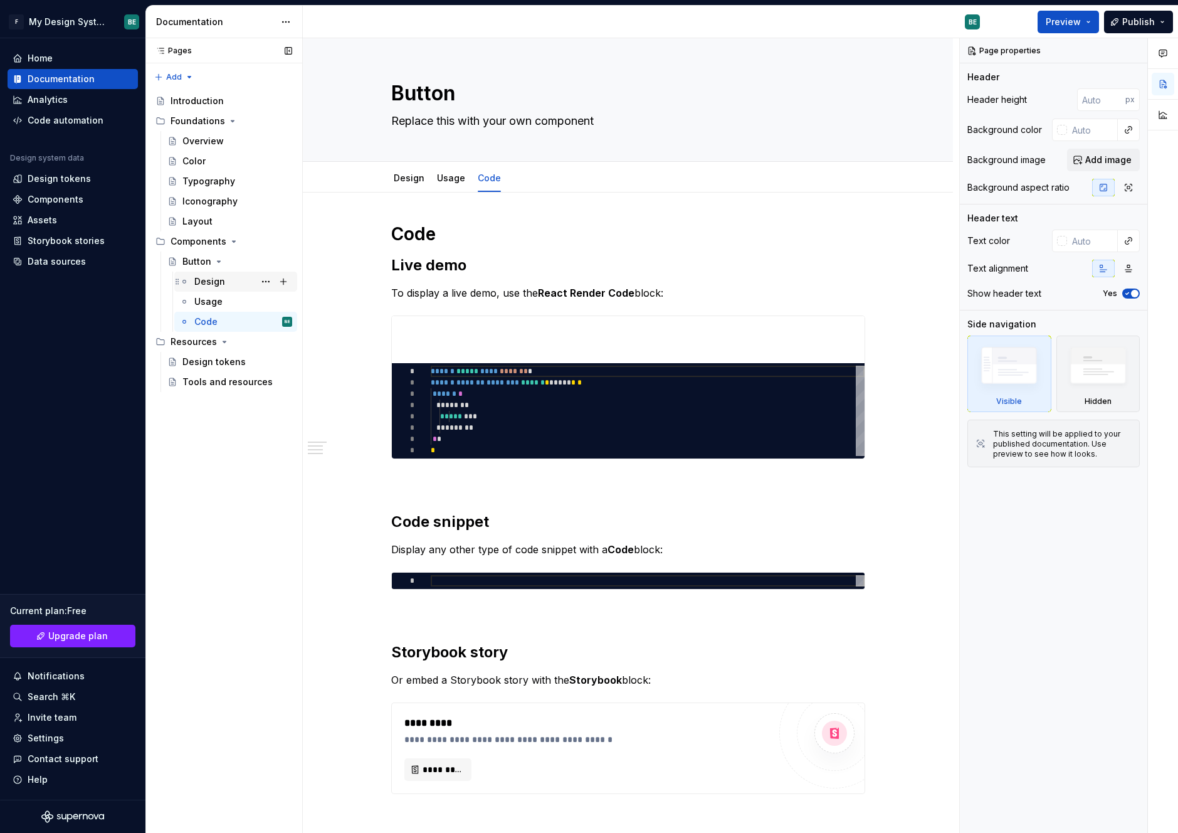
click at [206, 286] on div "Design" at bounding box center [209, 281] width 31 height 13
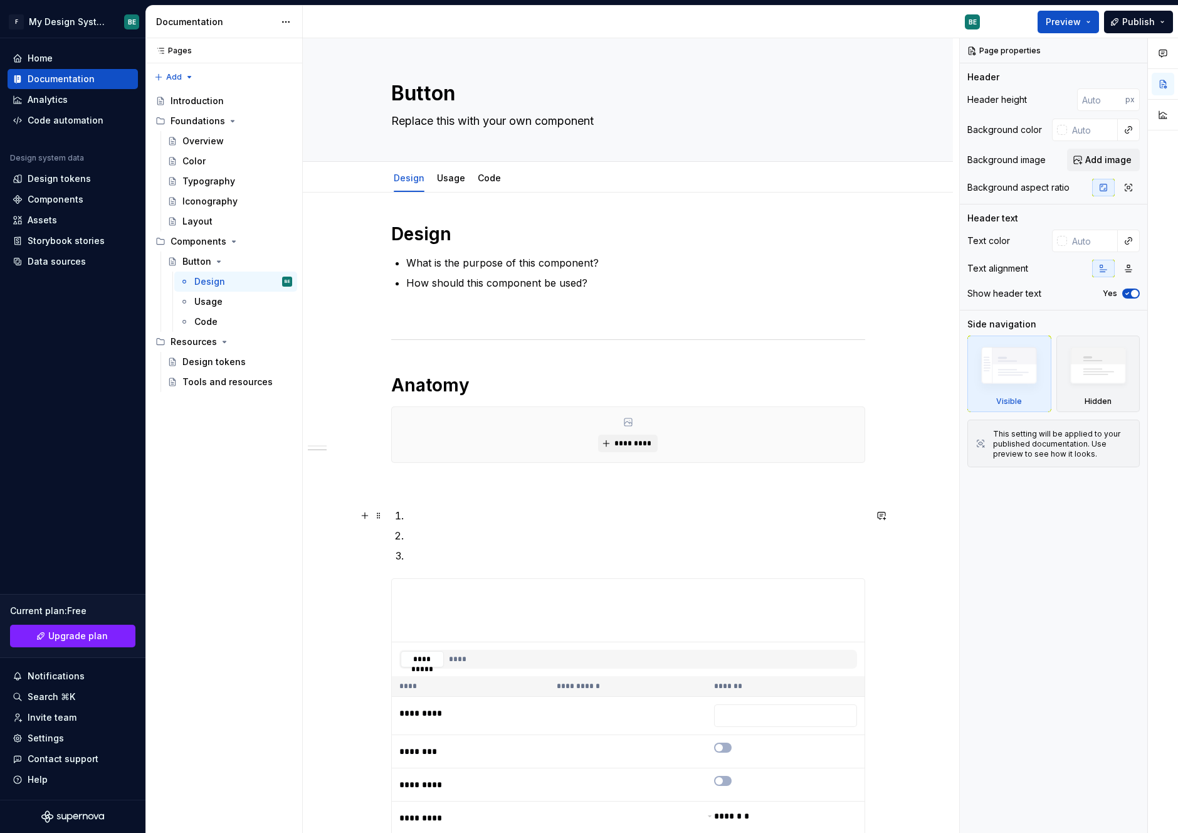
scroll to position [351, 0]
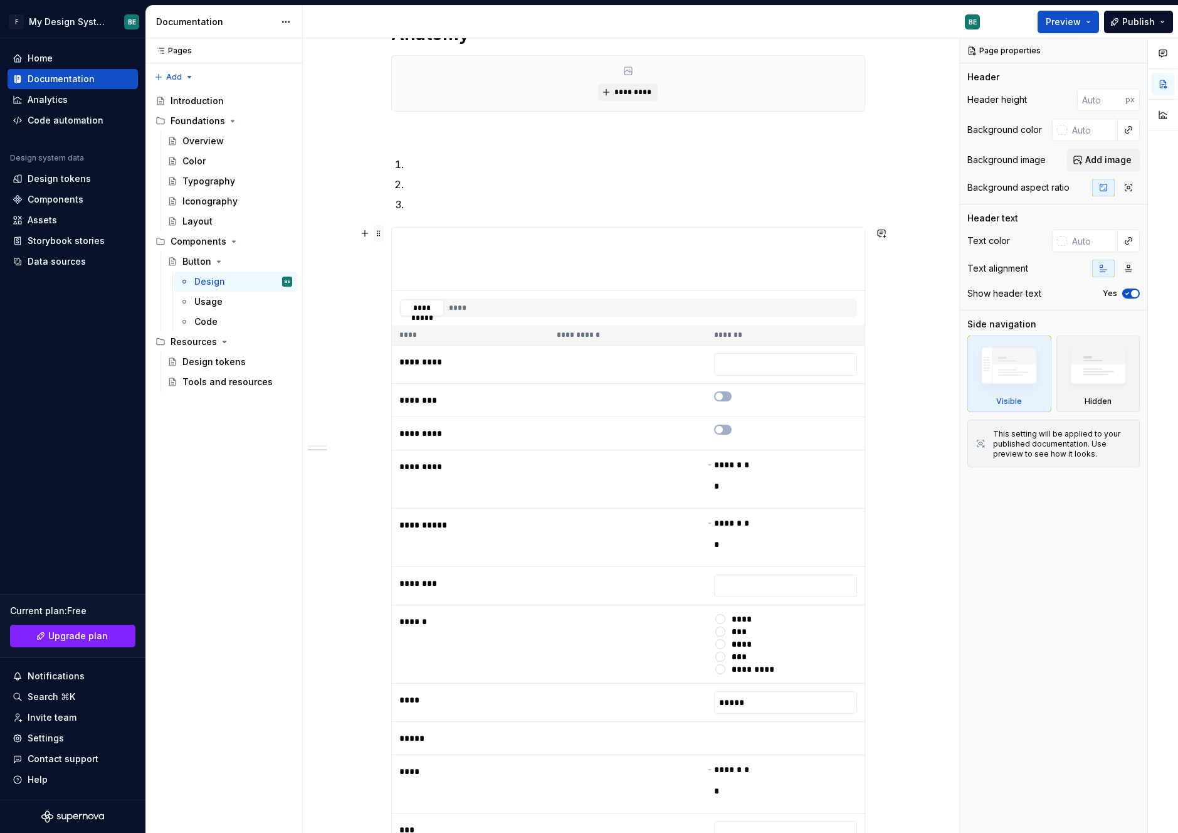
click at [377, 235] on span at bounding box center [379, 234] width 10 height 18
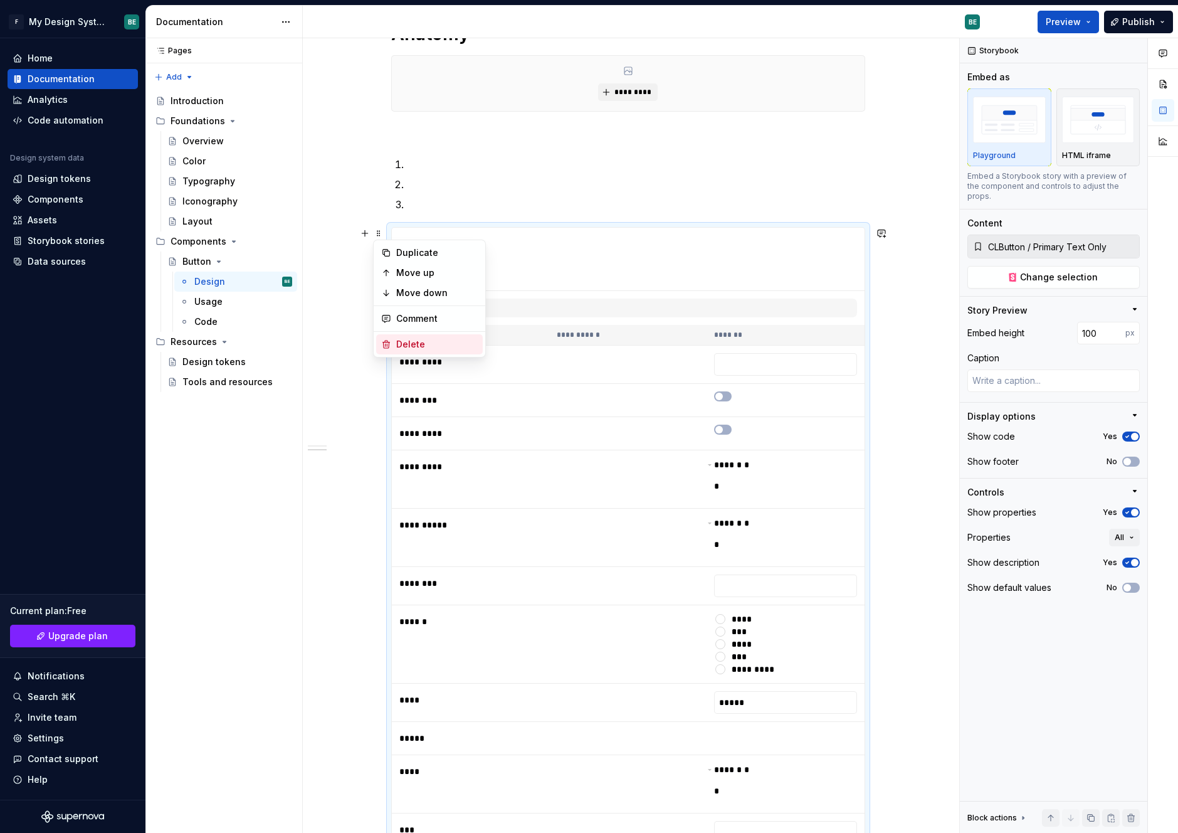
click at [421, 337] on div "Delete" at bounding box center [429, 344] width 107 height 20
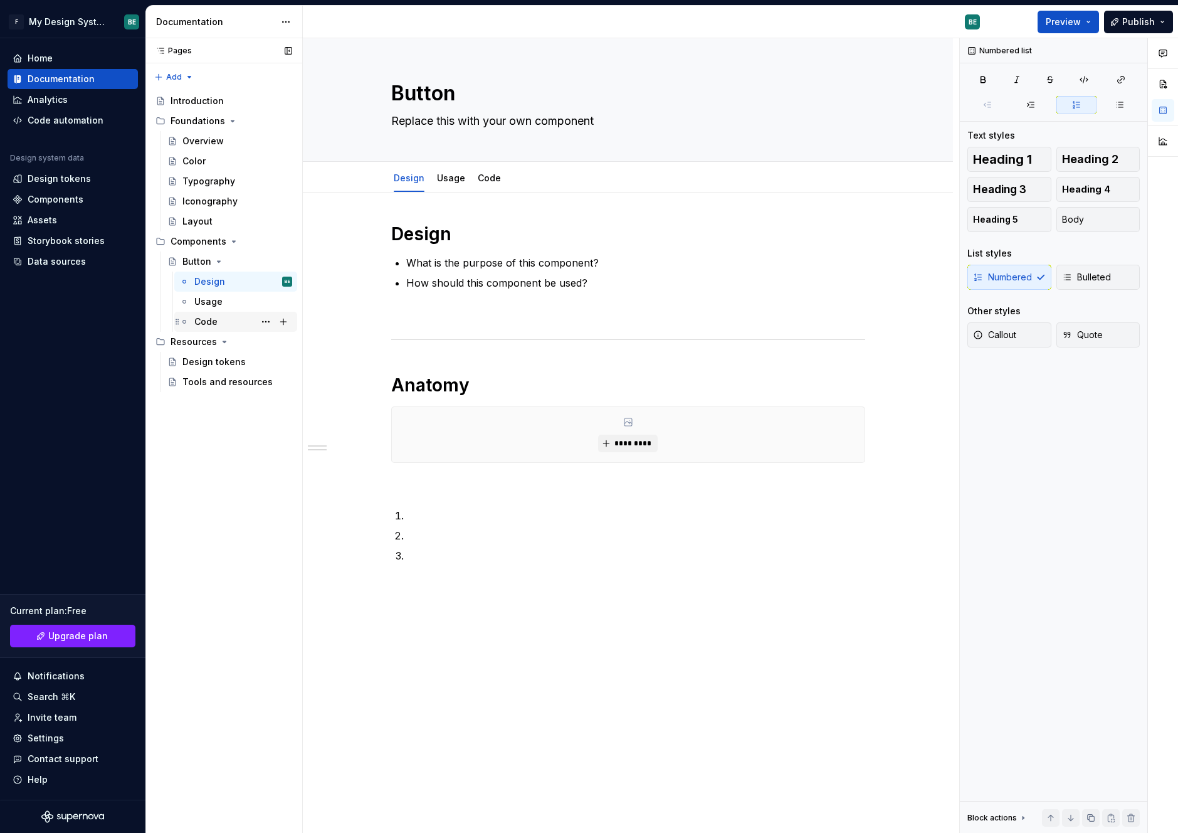
click at [230, 323] on div "Code" at bounding box center [243, 322] width 98 height 18
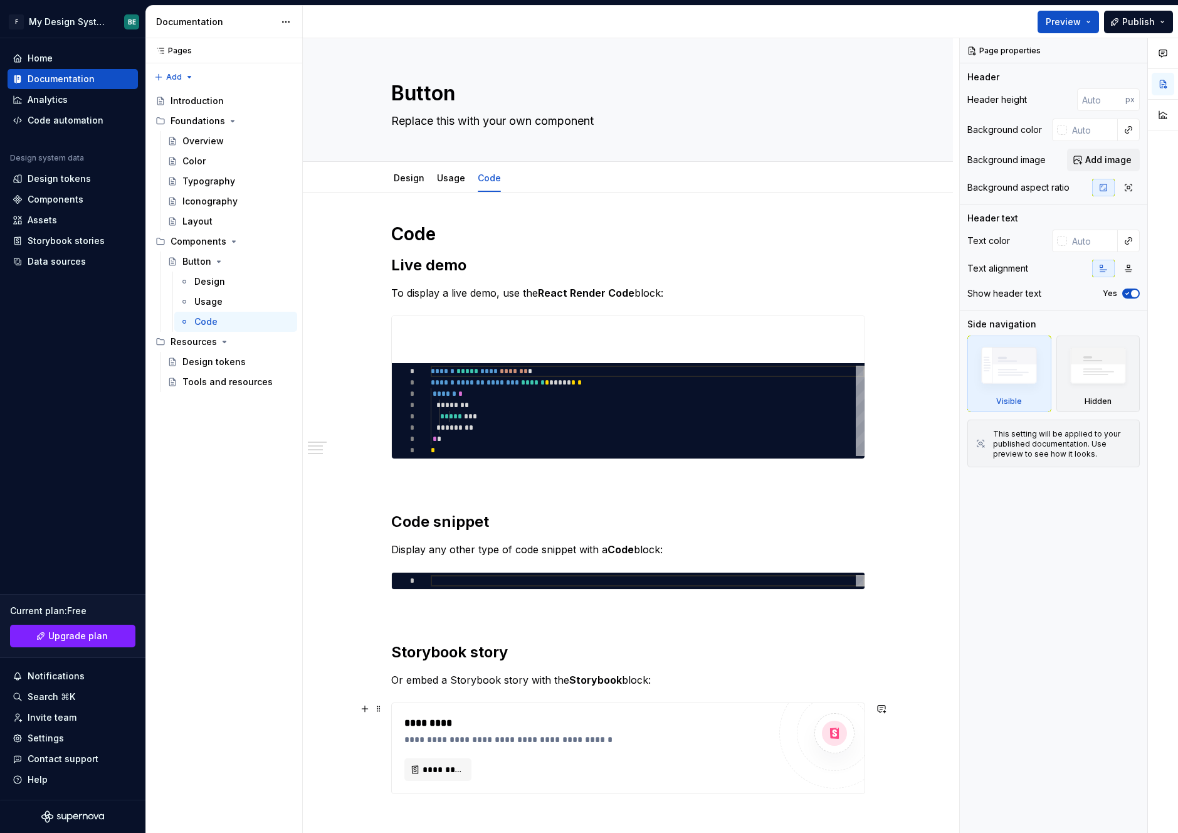
type textarea "*"
